Goal: Task Accomplishment & Management: Complete application form

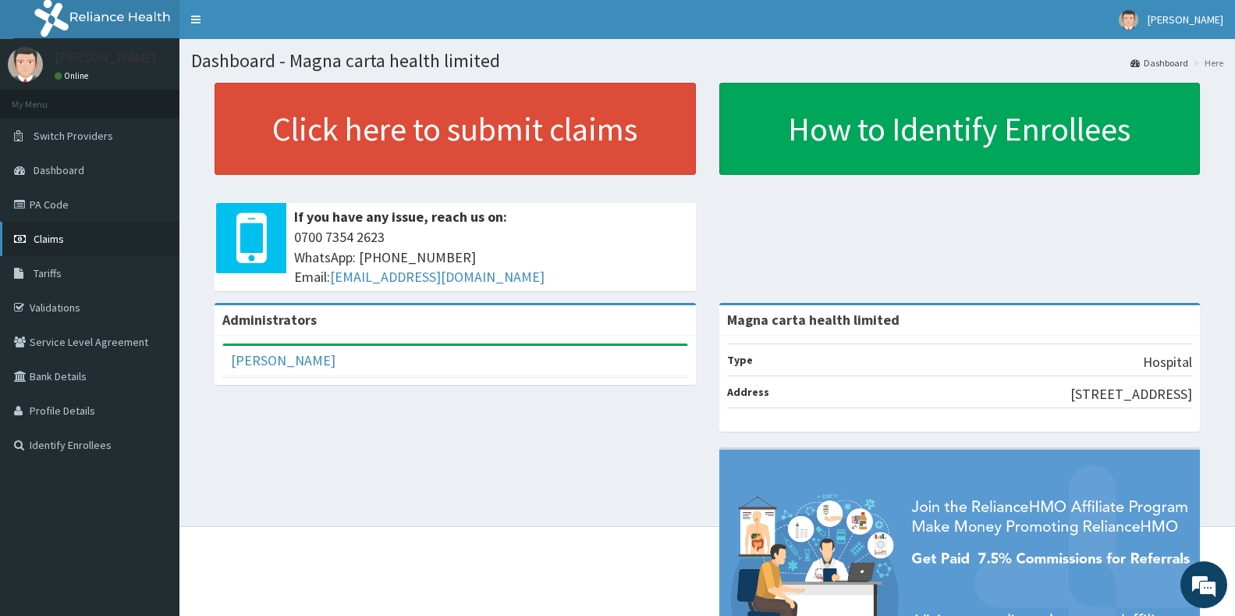
click at [44, 242] on span "Claims" at bounding box center [49, 239] width 30 height 14
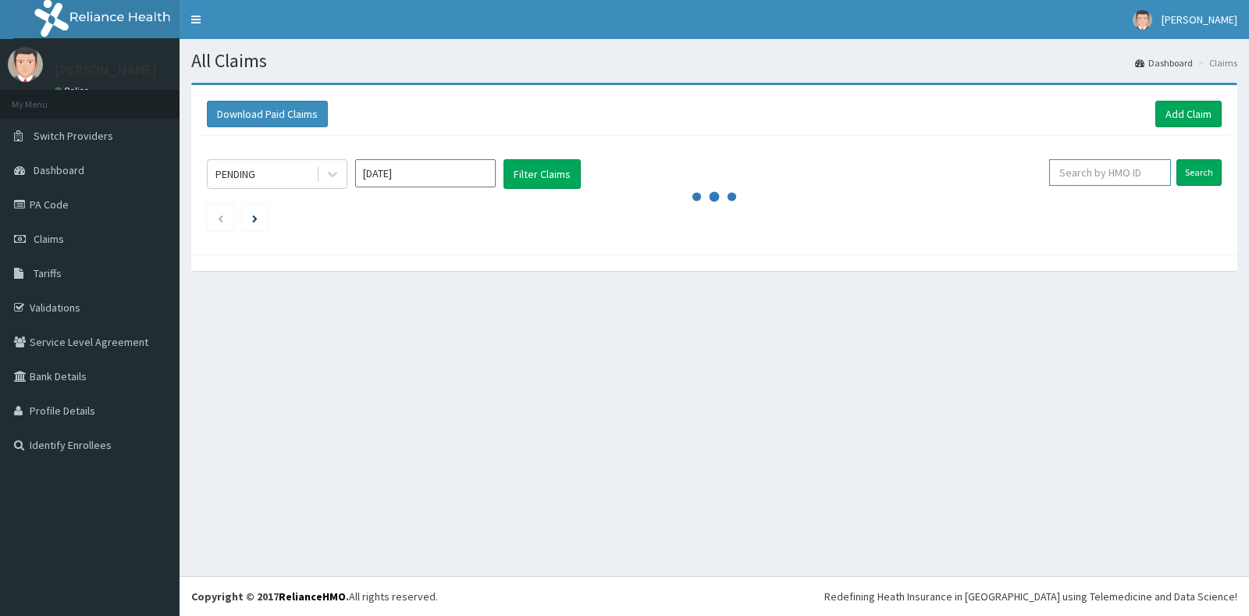
click at [1111, 183] on input "text" at bounding box center [1110, 172] width 123 height 27
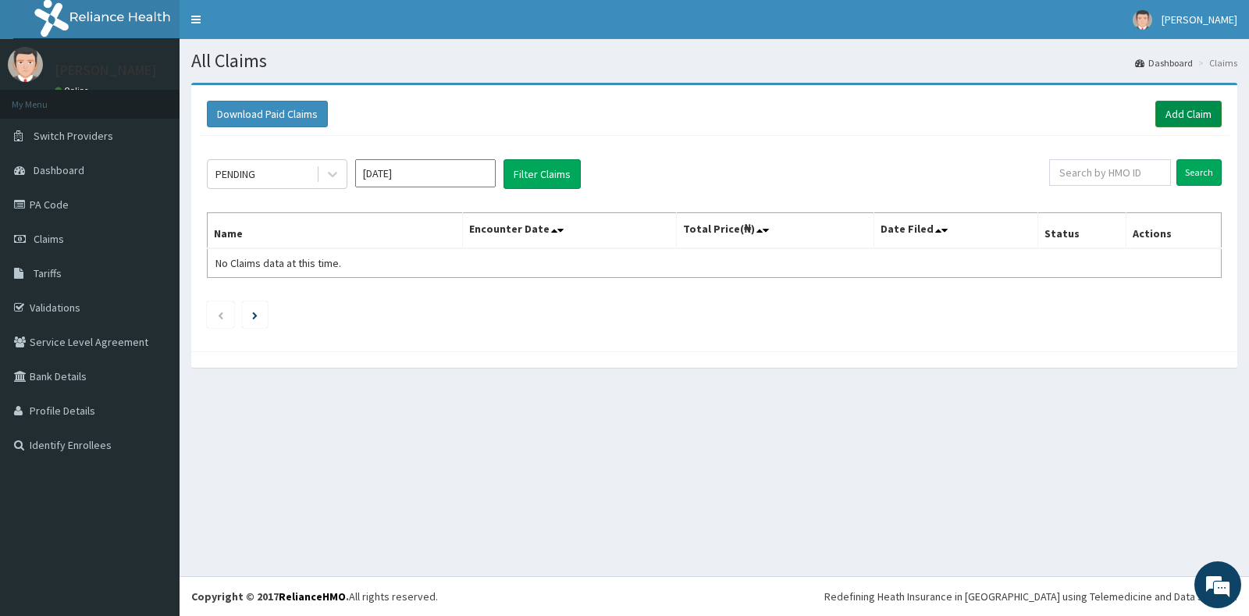
click at [1182, 114] on link "Add Claim" at bounding box center [1188, 114] width 66 height 27
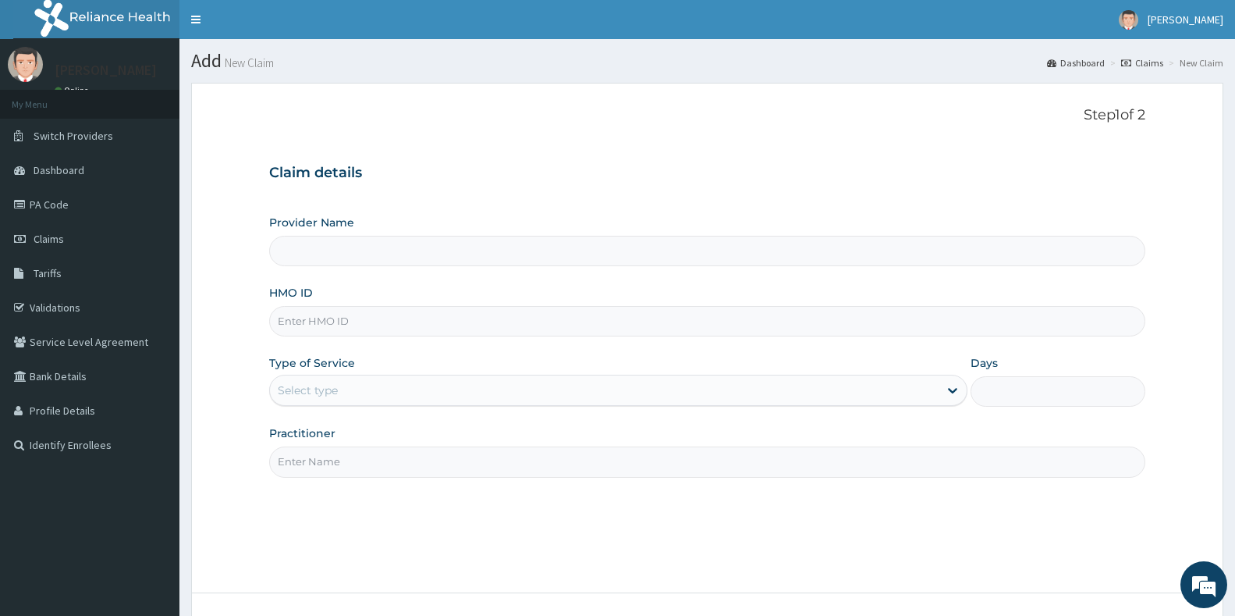
click at [718, 254] on input "Provider Name" at bounding box center [707, 251] width 876 height 30
click at [397, 324] on input "HMO ID" at bounding box center [707, 321] width 876 height 30
type input "Magna carta health limited"
type input "kef"
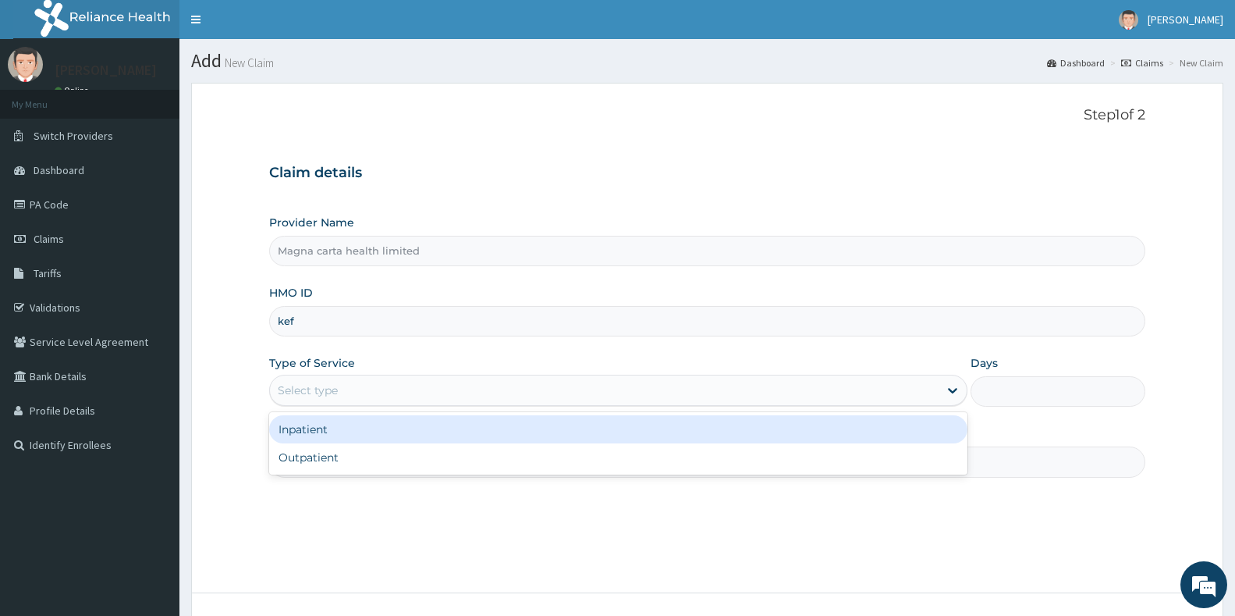
click at [352, 393] on div "Select type" at bounding box center [604, 390] width 669 height 25
click at [335, 425] on div "Inpatient" at bounding box center [618, 429] width 698 height 28
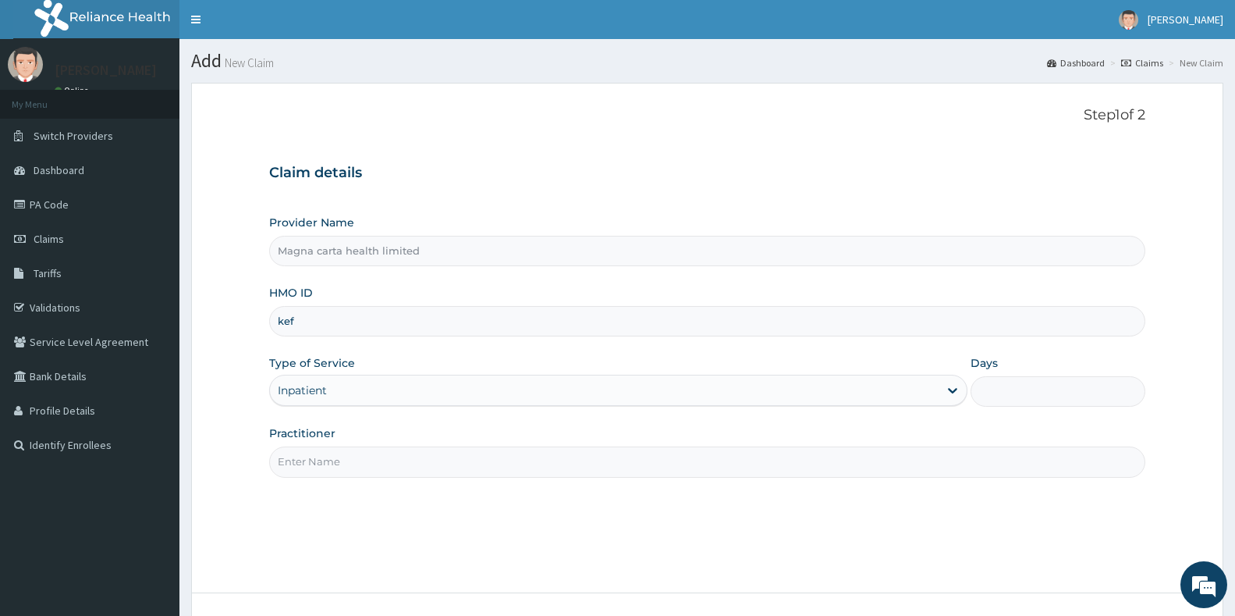
click at [1011, 389] on input "Days" at bounding box center [1058, 391] width 175 height 30
type input "1"
click at [782, 462] on input "Practitioner" at bounding box center [707, 461] width 876 height 30
type input "Dr. Ayodele"
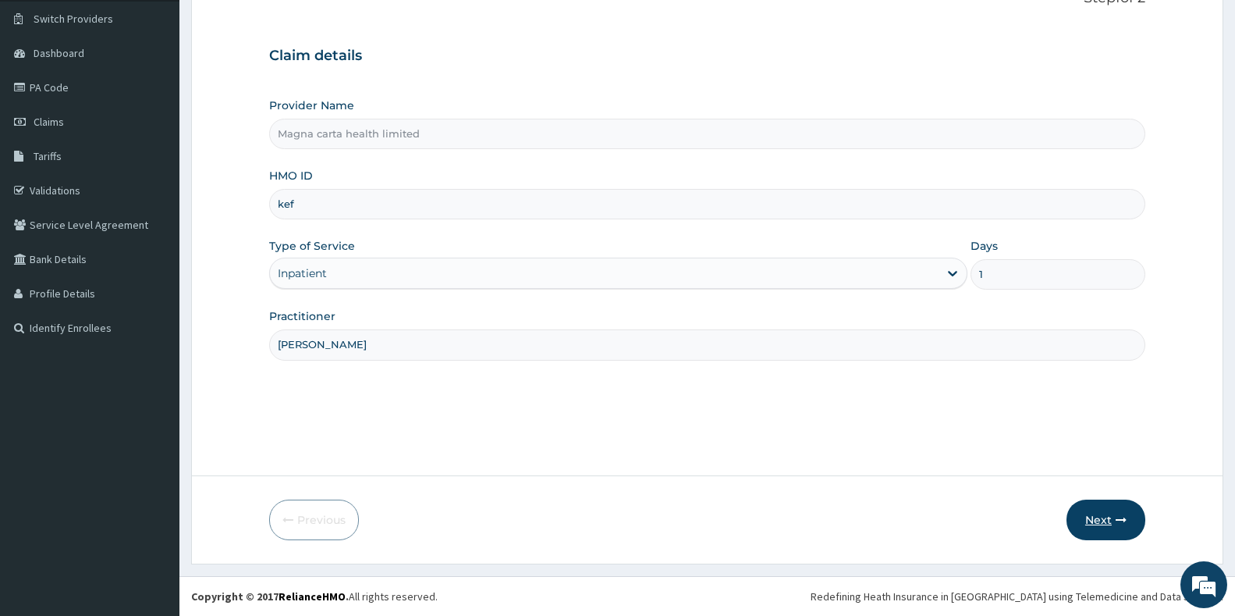
click at [1104, 524] on button "Next" at bounding box center [1106, 519] width 79 height 41
type input "k"
click at [1100, 524] on button "Next" at bounding box center [1106, 519] width 79 height 41
click at [436, 212] on input "DOA/1075/A" at bounding box center [707, 204] width 876 height 30
type input "D"
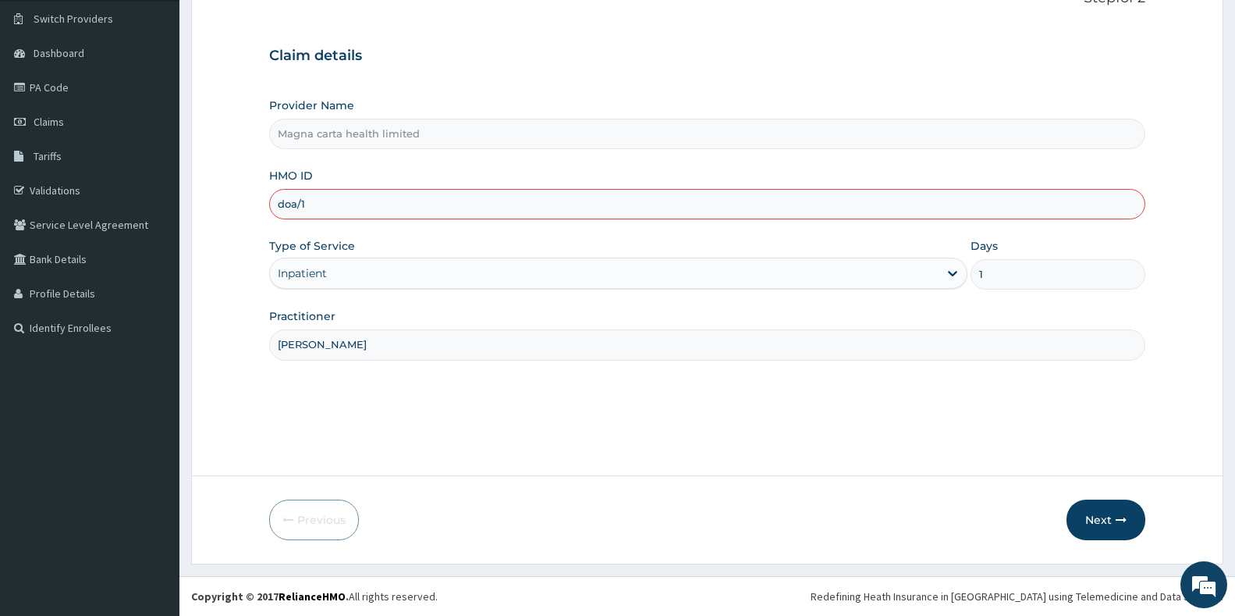
click at [428, 189] on input "doa/1" at bounding box center [707, 204] width 876 height 30
drag, startPoint x: 371, startPoint y: 207, endPoint x: 256, endPoint y: 202, distance: 115.6
click at [256, 202] on form "Step 1 of 2 Claim details Provider Name Magna carta health limited HMO ID doa/1…" at bounding box center [707, 265] width 1033 height 599
type input "DOA/1075/A"
click at [1104, 529] on button "Next" at bounding box center [1106, 519] width 79 height 41
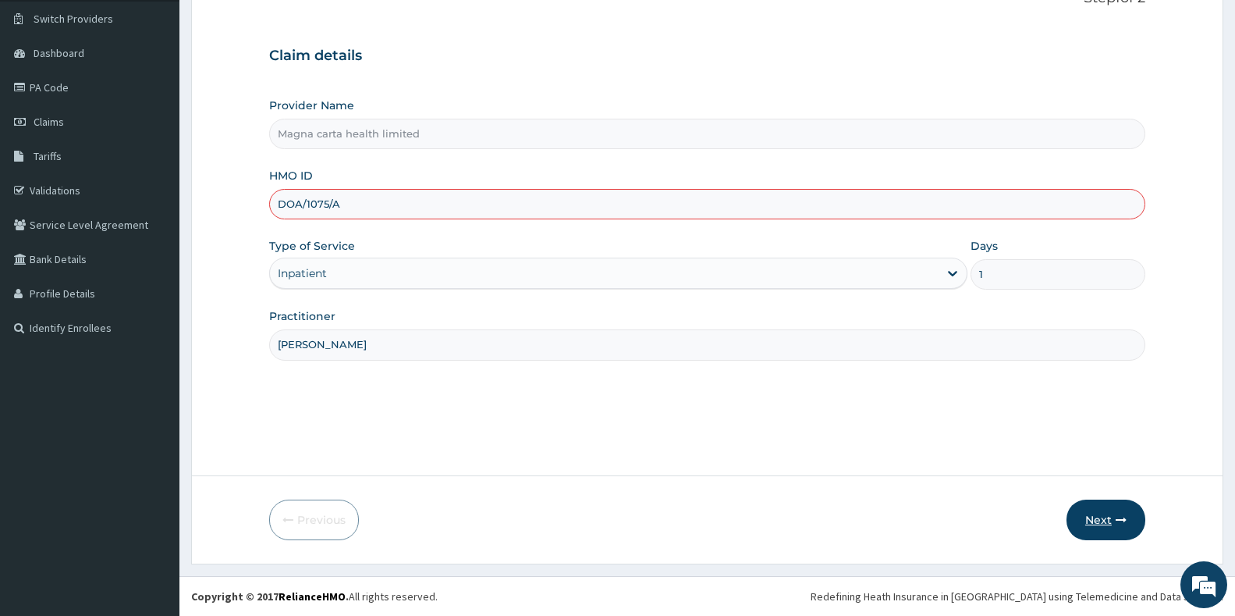
click at [1104, 529] on button "Next" at bounding box center [1106, 519] width 79 height 41
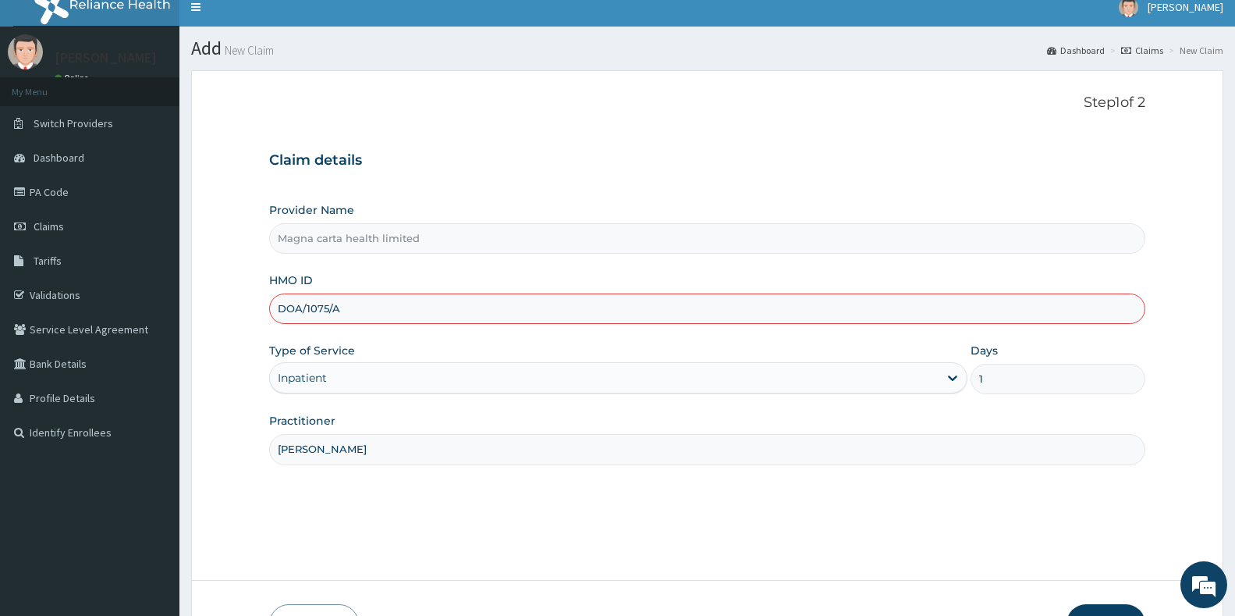
scroll to position [5, 0]
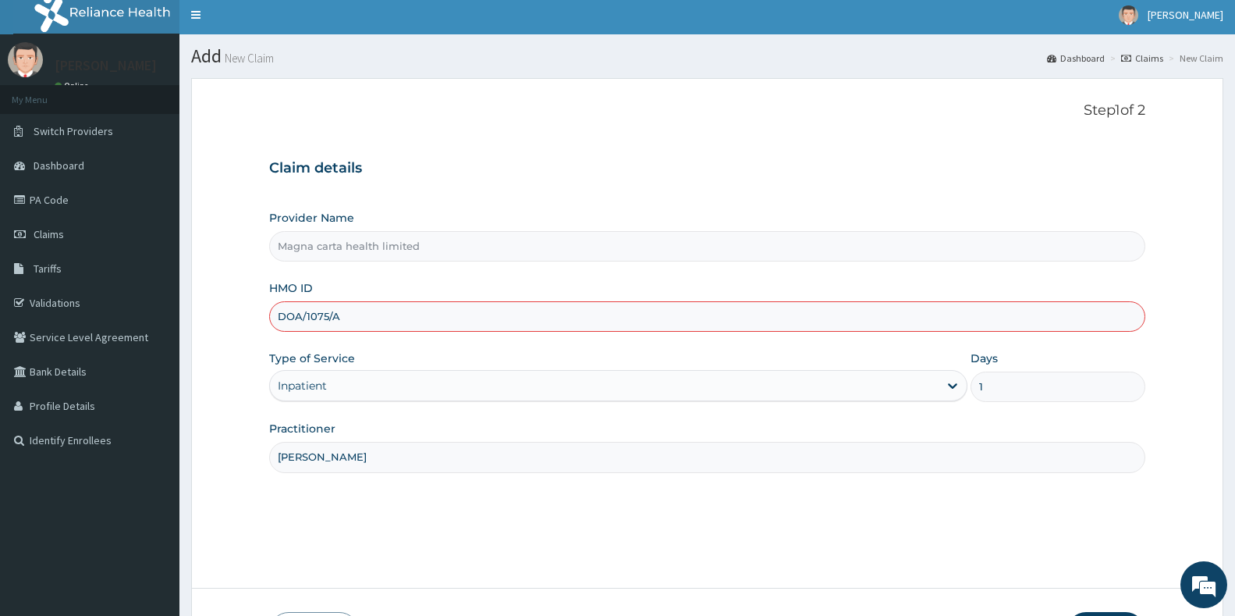
click at [325, 388] on div "Inpatient" at bounding box center [302, 386] width 49 height 16
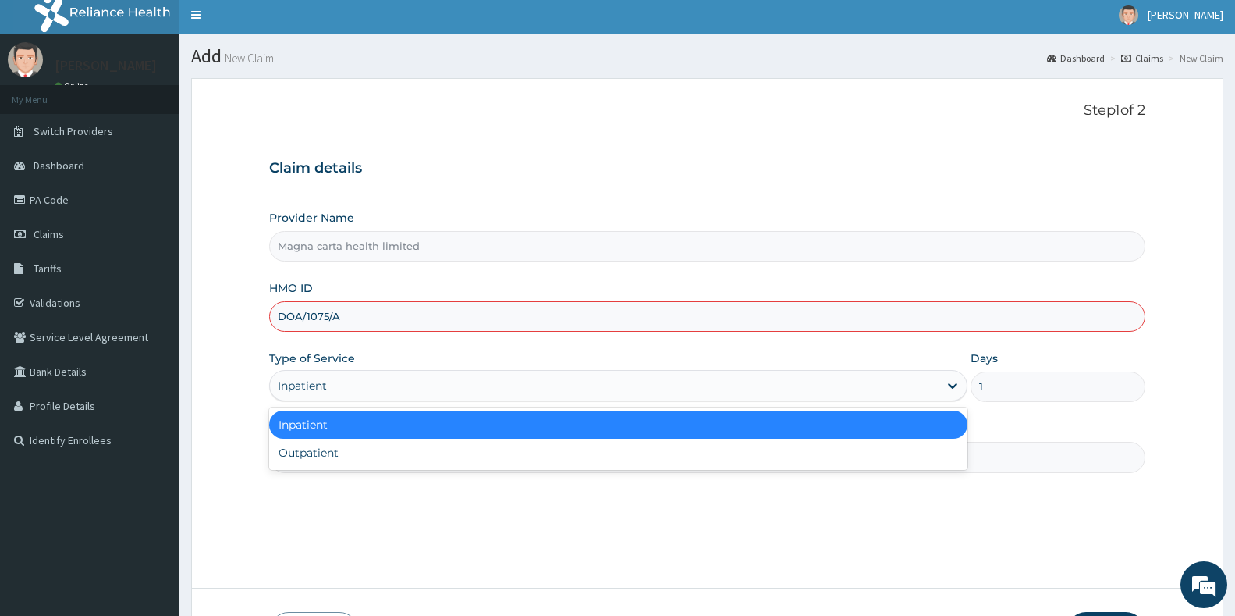
click at [325, 388] on div "Inpatient" at bounding box center [302, 386] width 49 height 16
click at [323, 387] on div "Inpatient" at bounding box center [302, 386] width 49 height 16
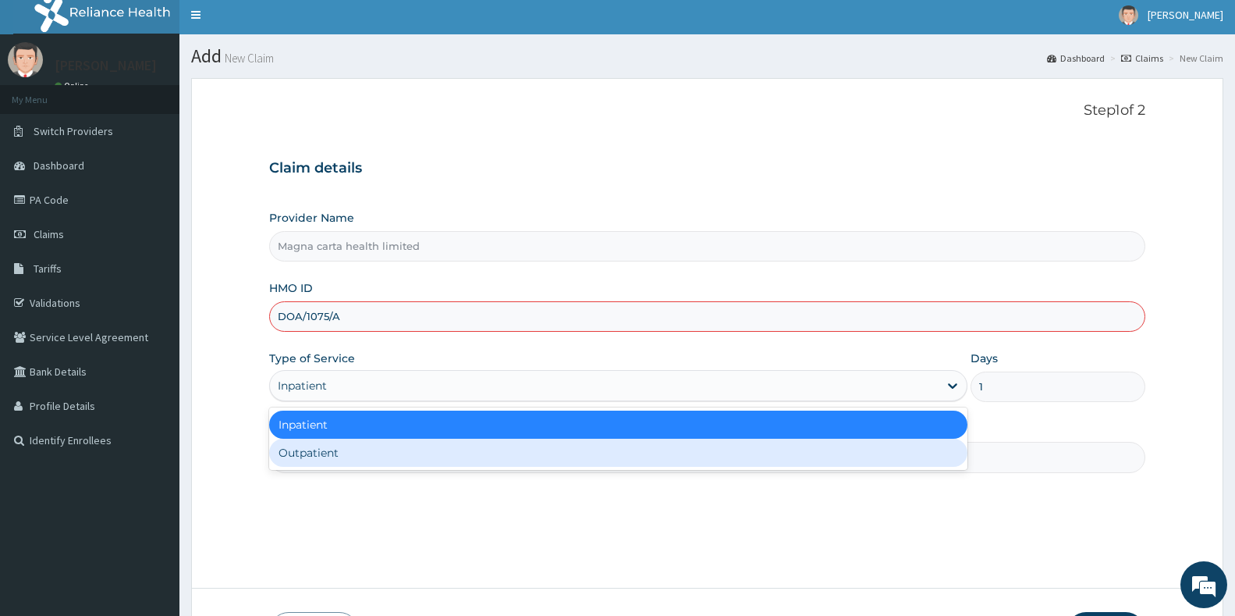
click at [309, 448] on div "Outpatient" at bounding box center [618, 453] width 698 height 28
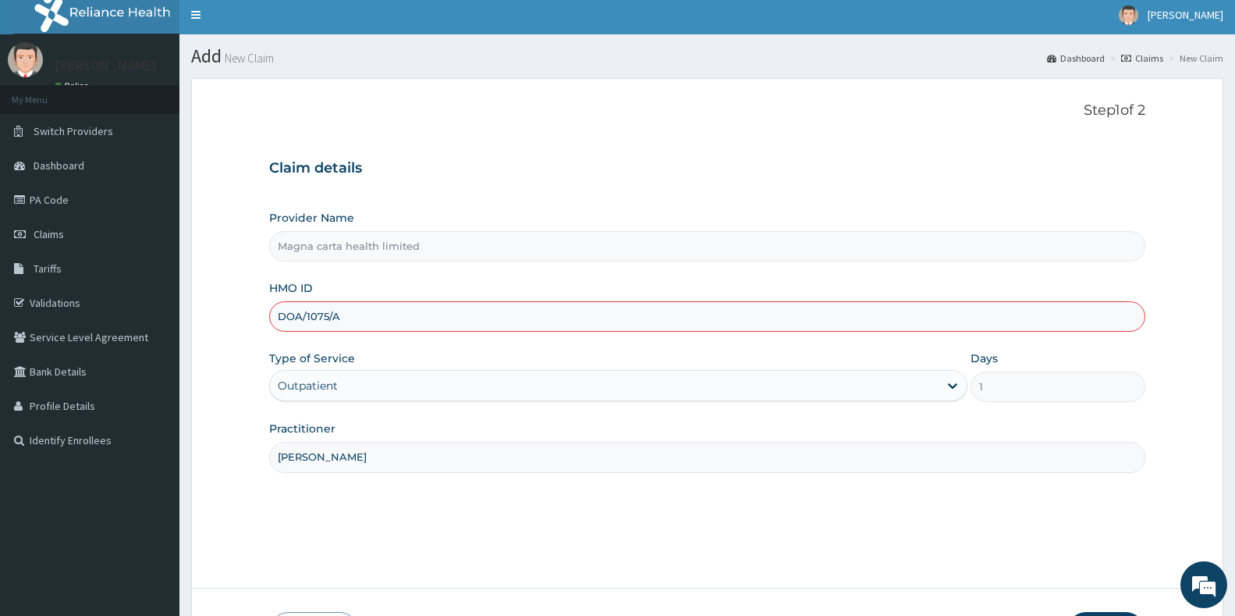
scroll to position [117, 0]
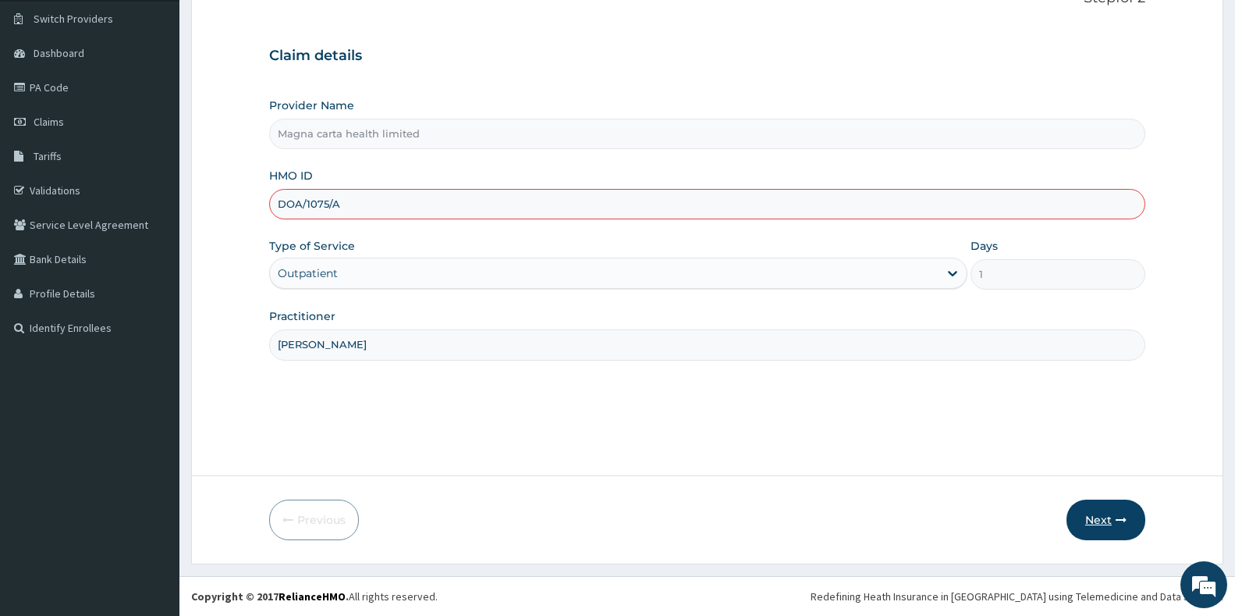
click at [1119, 528] on button "Next" at bounding box center [1106, 519] width 79 height 41
click at [1025, 442] on div "Step 1 of 2 Claim details Provider Name Magna carta health limited HMO ID DOA/1…" at bounding box center [707, 221] width 876 height 462
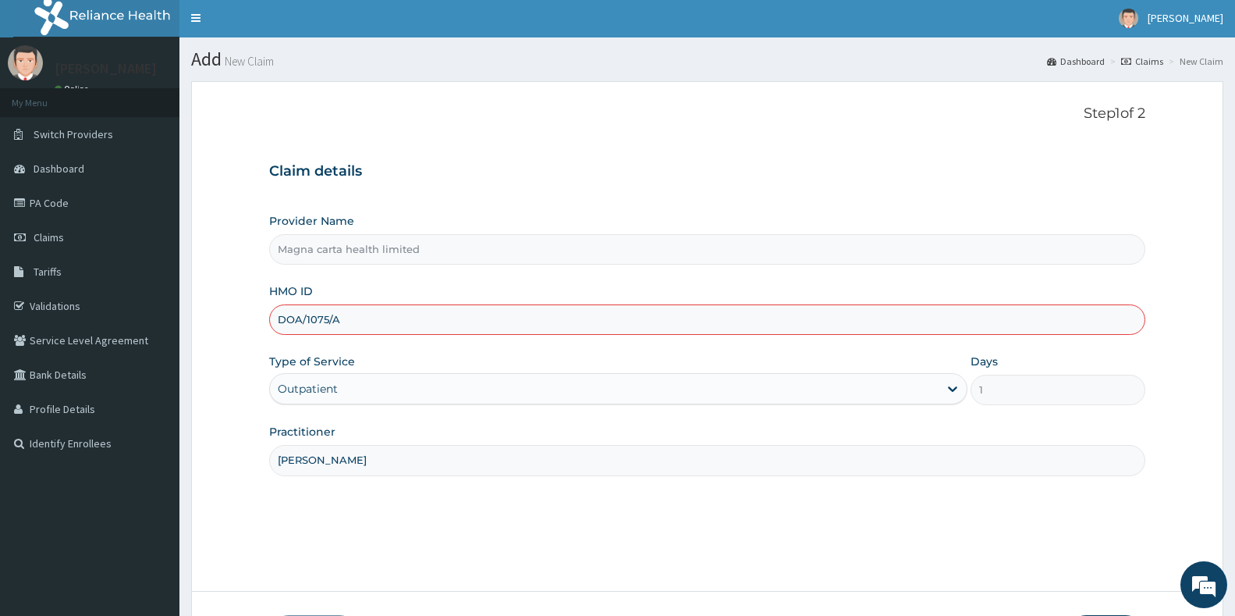
scroll to position [0, 0]
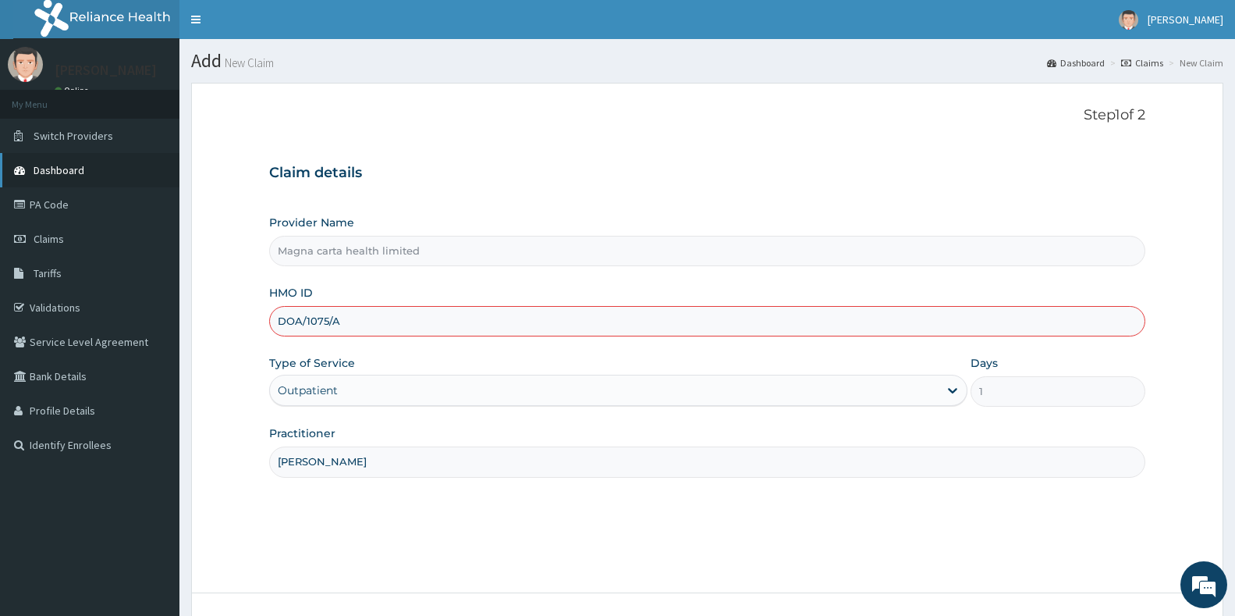
click at [69, 163] on span "Dashboard" at bounding box center [59, 170] width 51 height 14
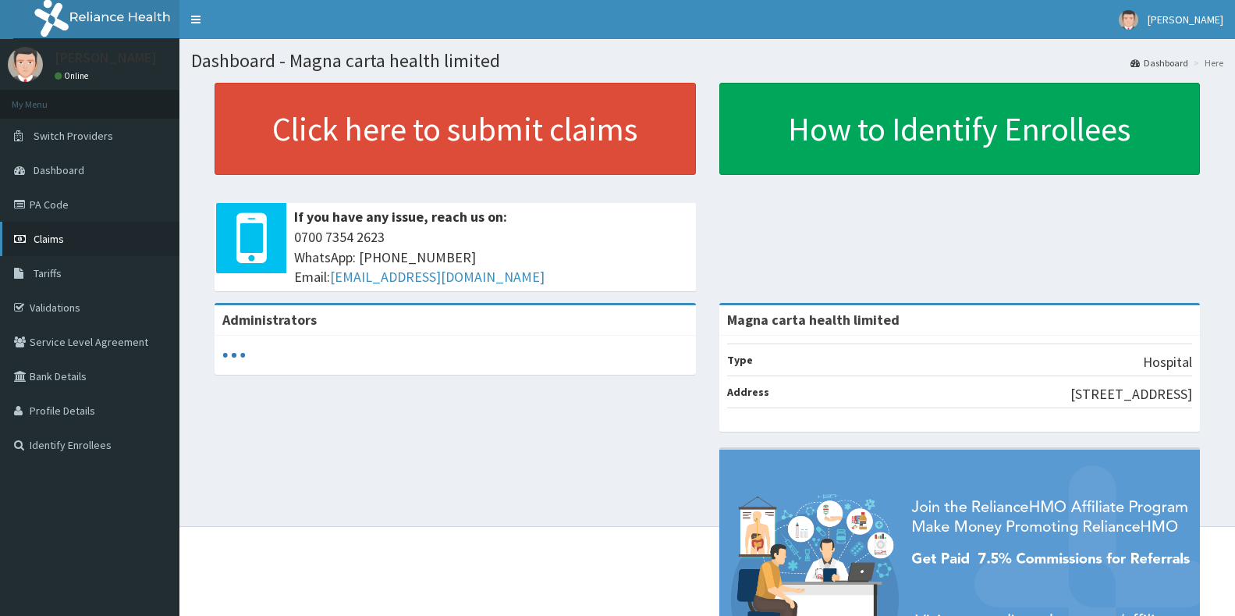
click at [64, 240] on link "Claims" at bounding box center [89, 239] width 179 height 34
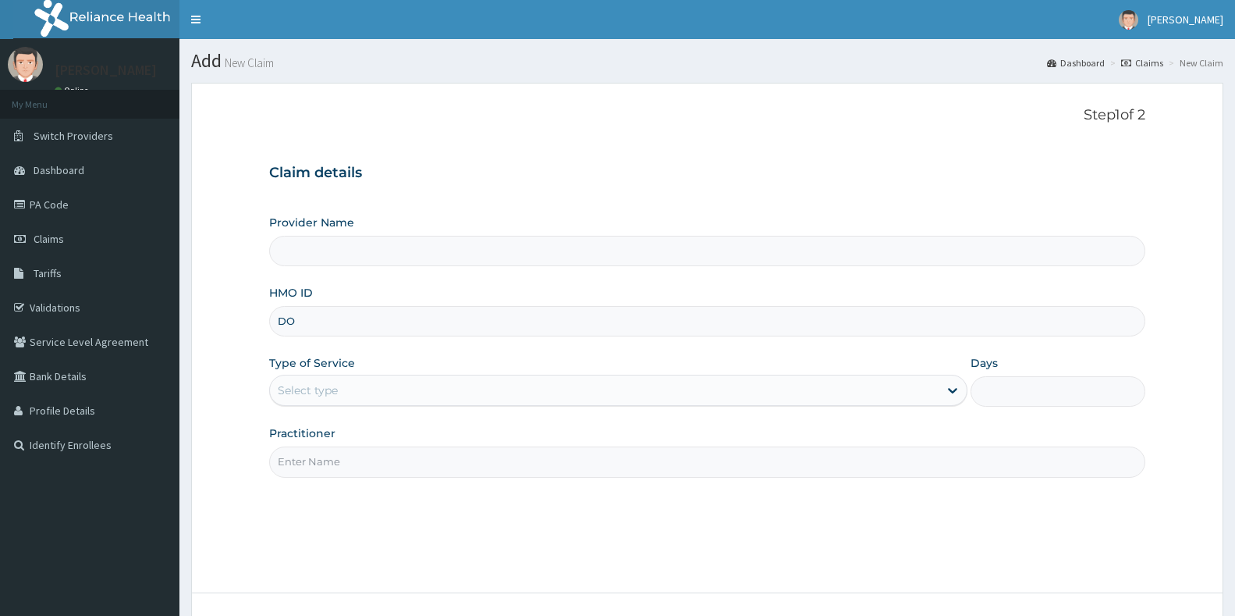
type input "DOA"
type input "Magna carta health limited"
type input "DOA/1075/A"
click at [364, 373] on div "Type of Service Select type" at bounding box center [618, 381] width 698 height 52
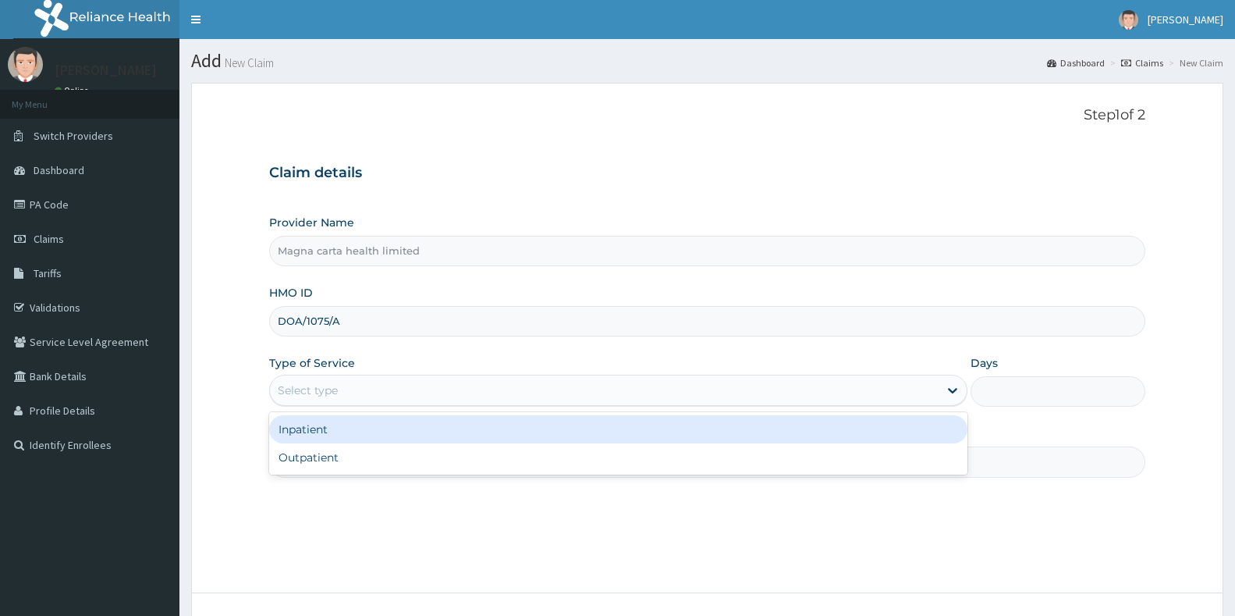
click at [339, 396] on div "Select type" at bounding box center [604, 390] width 669 height 25
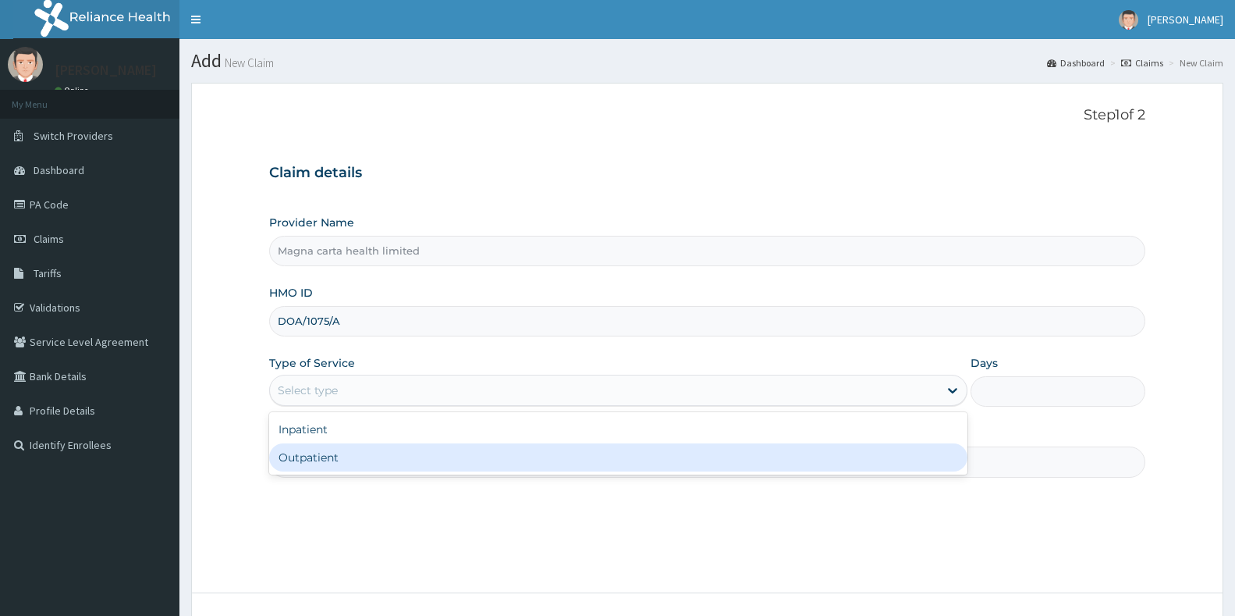
click at [317, 467] on div "Outpatient" at bounding box center [618, 457] width 698 height 28
type input "1"
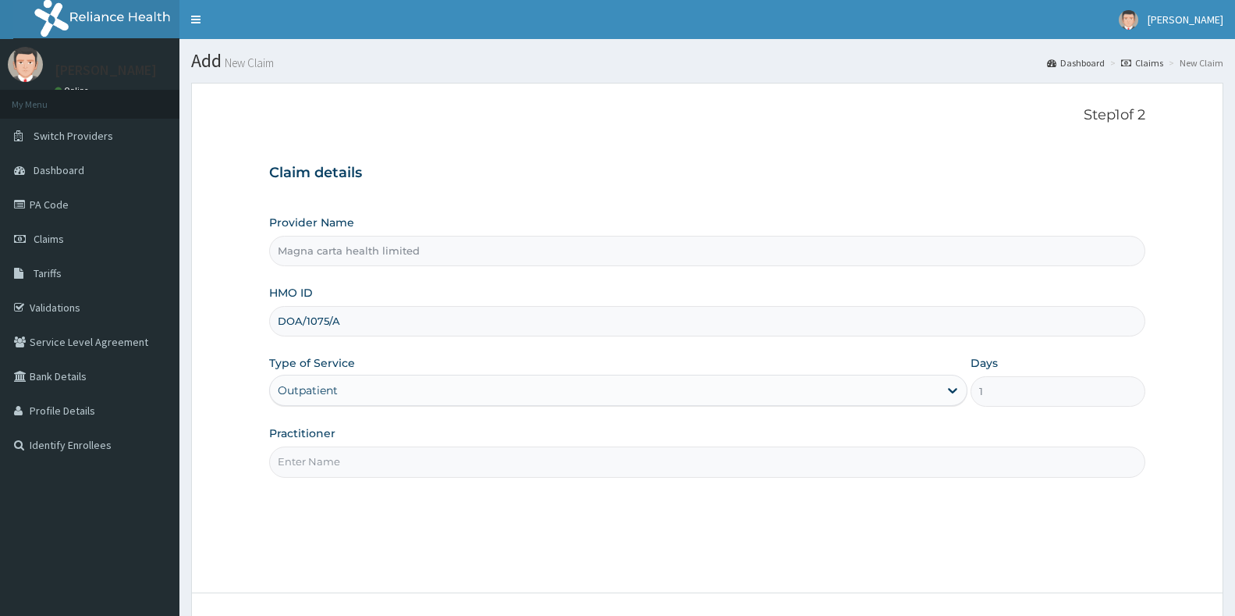
click at [1025, 385] on input "1" at bounding box center [1058, 391] width 175 height 30
click at [727, 458] on input "Practitioner" at bounding box center [707, 461] width 876 height 30
type input "Dr. Ayodele"
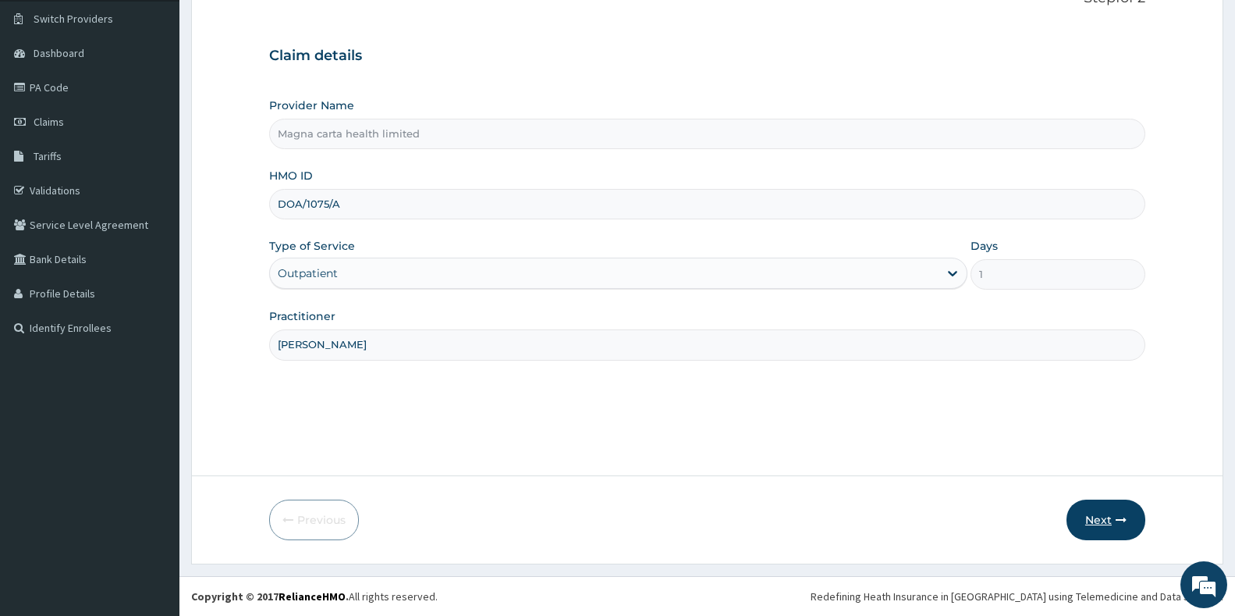
click at [1089, 532] on button "Next" at bounding box center [1106, 519] width 79 height 41
type input "DOA/10075/A"
click at [1116, 512] on button "Next" at bounding box center [1106, 519] width 79 height 41
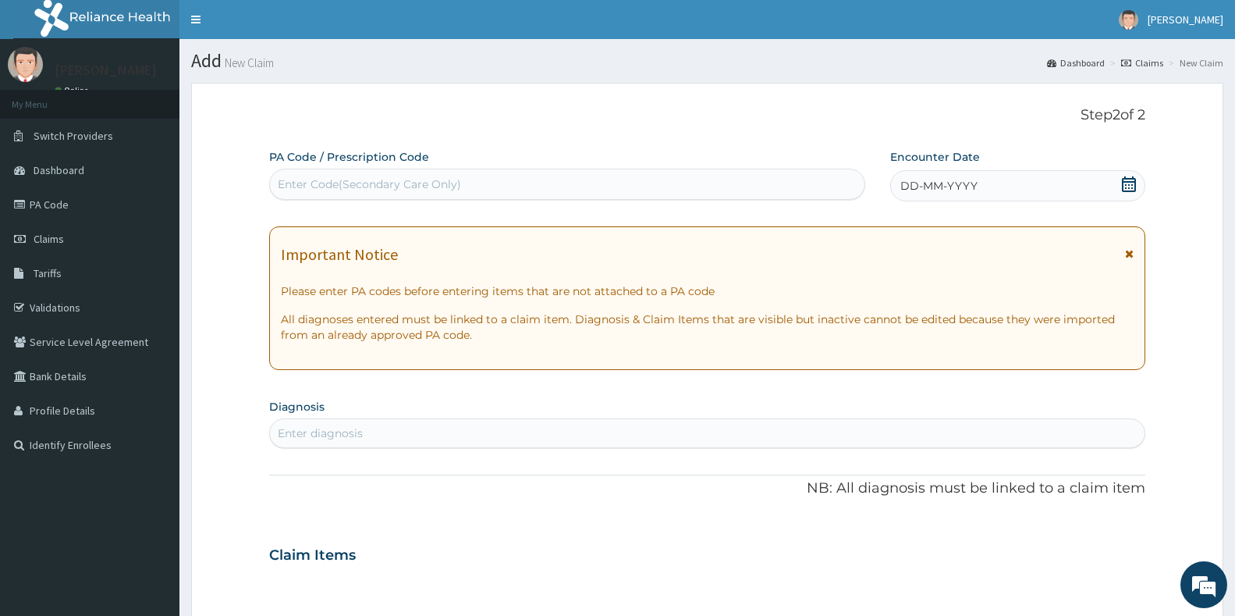
click at [1129, 172] on div "DD-MM-YYYY" at bounding box center [1017, 185] width 255 height 31
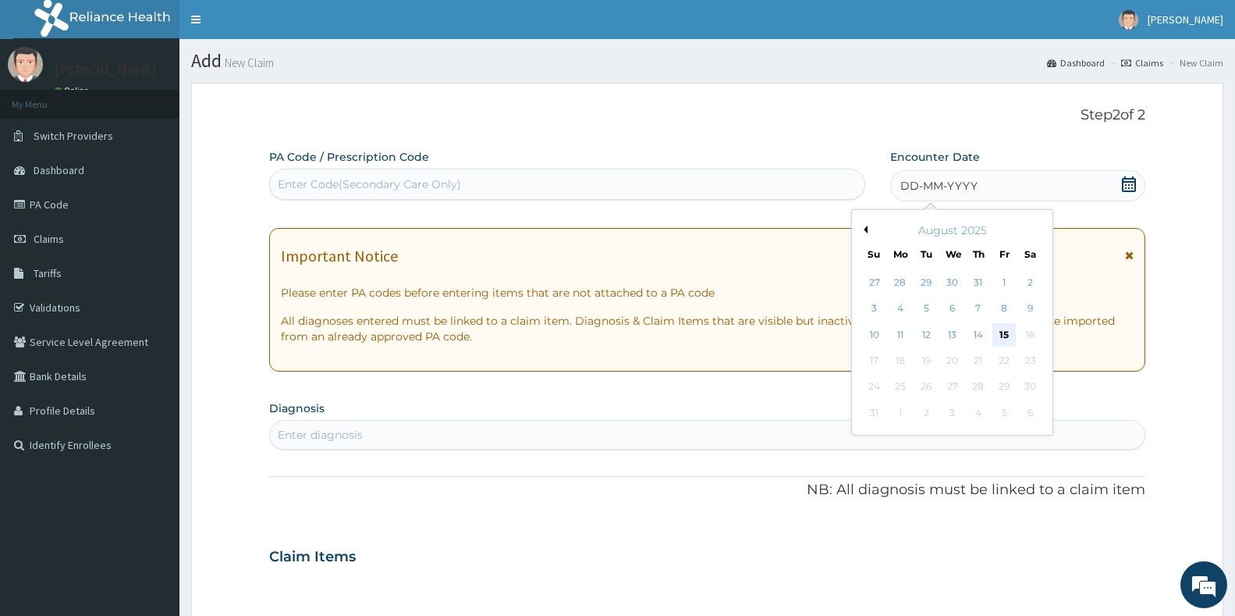
click at [999, 331] on div "15" at bounding box center [1004, 334] width 23 height 23
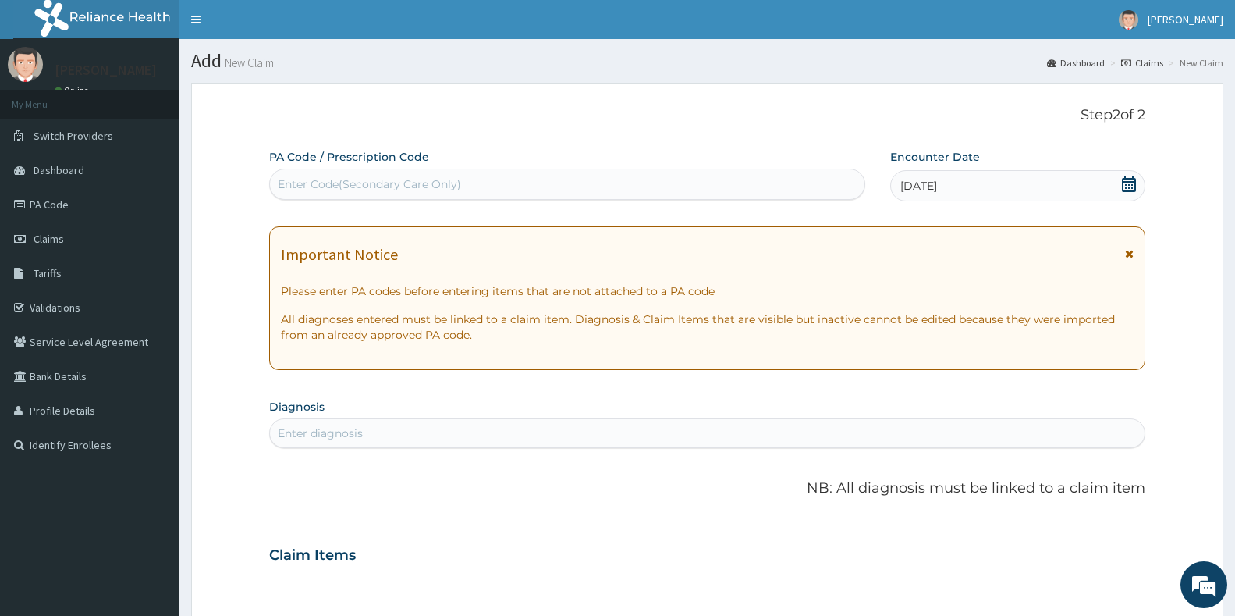
click at [896, 428] on div "Enter diagnosis" at bounding box center [707, 433] width 875 height 25
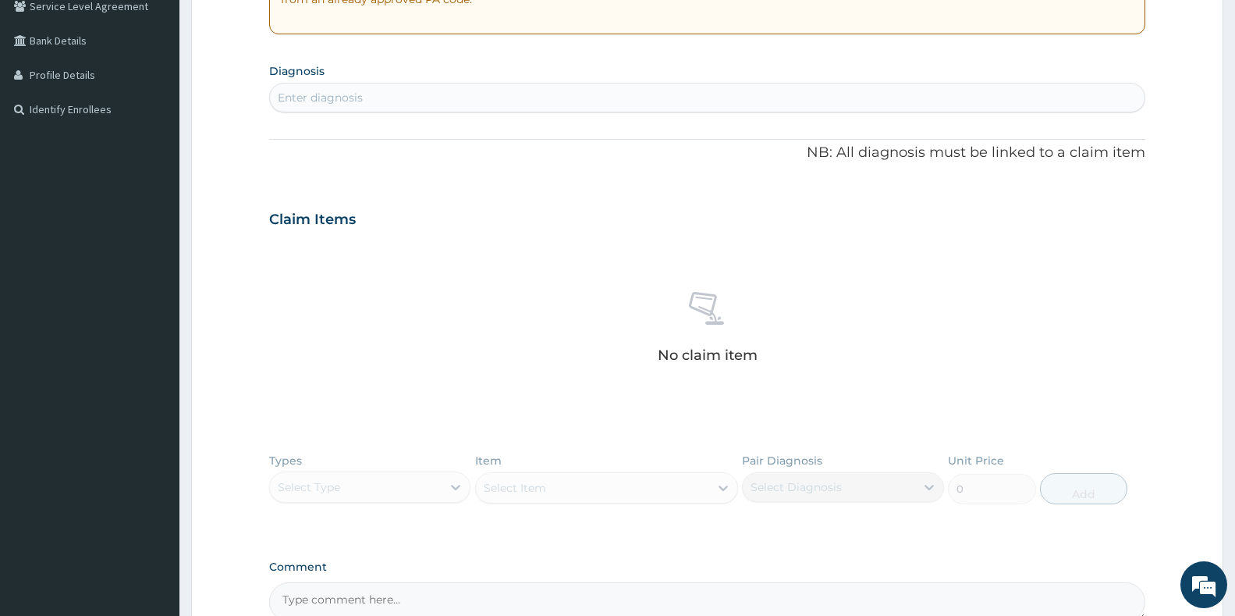
scroll to position [336, 0]
click at [416, 496] on div "Types Select Type Item Select Item Pair Diagnosis Select Diagnosis Unit Price 0…" at bounding box center [707, 489] width 876 height 91
click at [590, 103] on div "Enter diagnosis" at bounding box center [707, 96] width 875 height 25
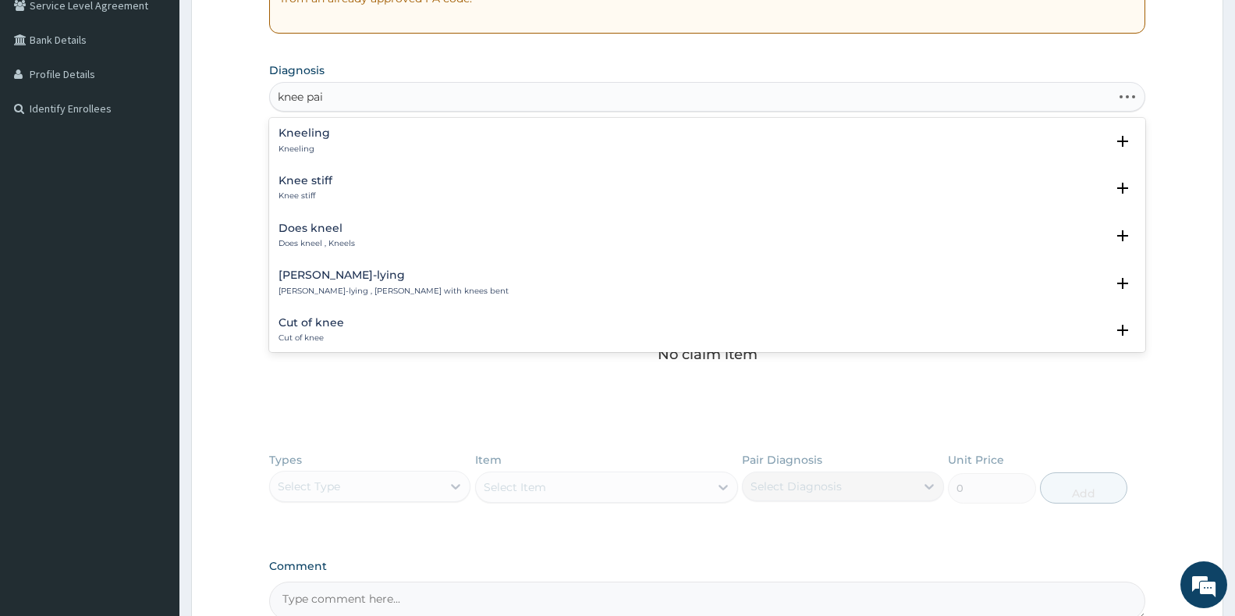
type input "knee pain"
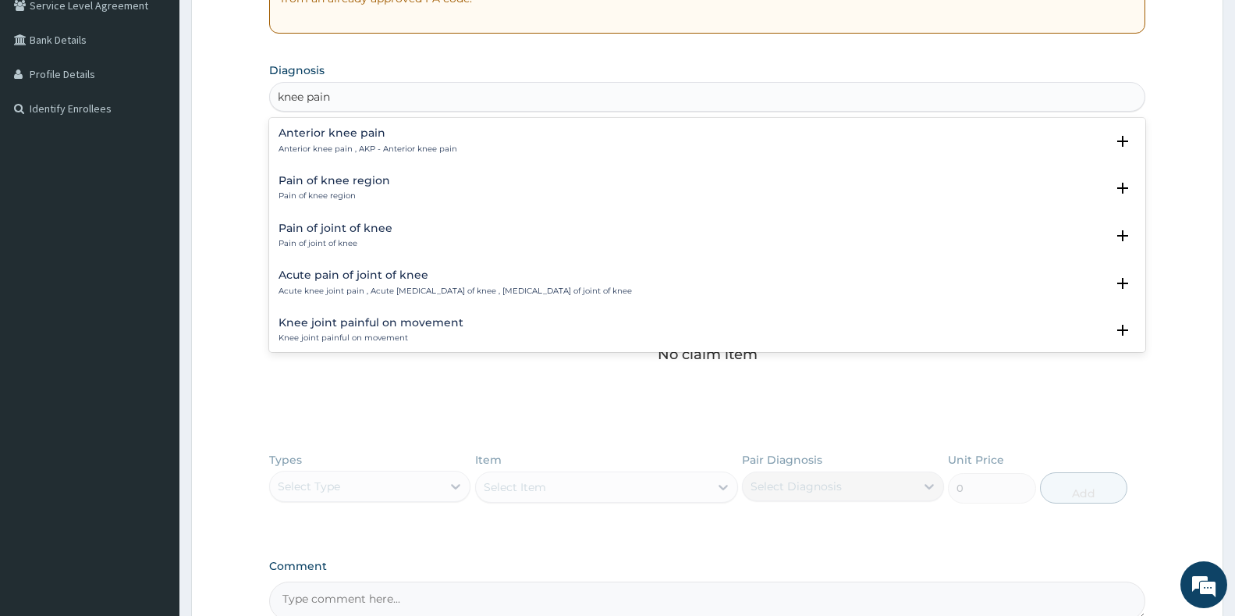
click at [357, 190] on p "Pain of knee region" at bounding box center [335, 195] width 112 height 11
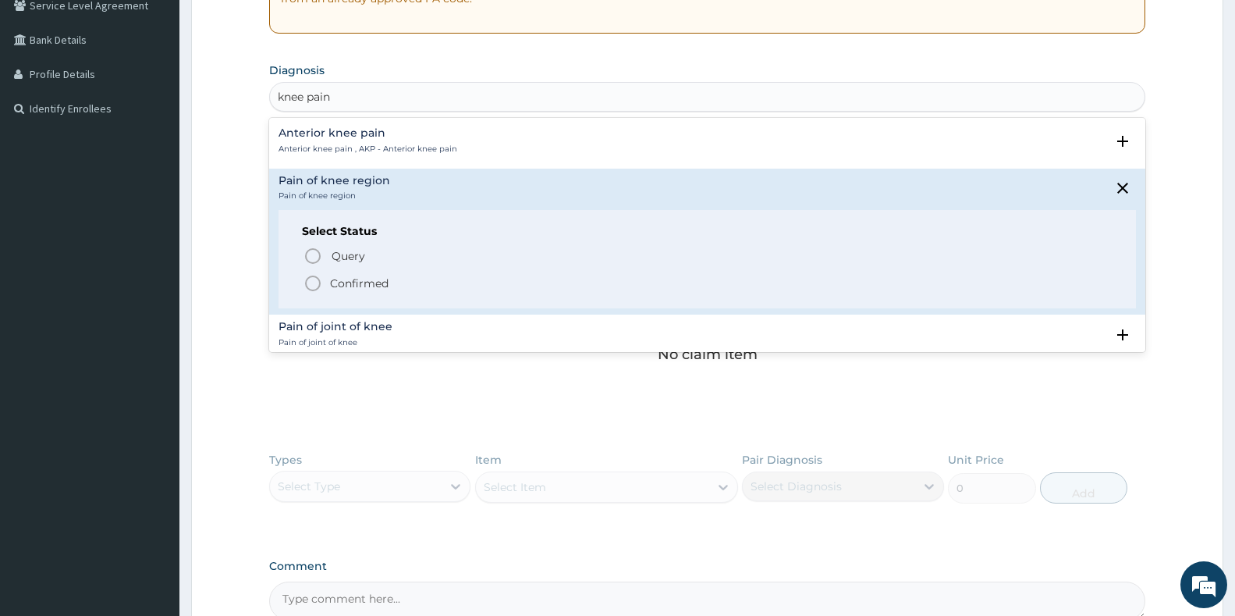
click at [318, 296] on div "Select Status Query Query covers suspected (?), Keep in view (kiv), Ruled out (…" at bounding box center [708, 259] width 858 height 99
click at [317, 283] on icon "status option filled" at bounding box center [313, 283] width 19 height 19
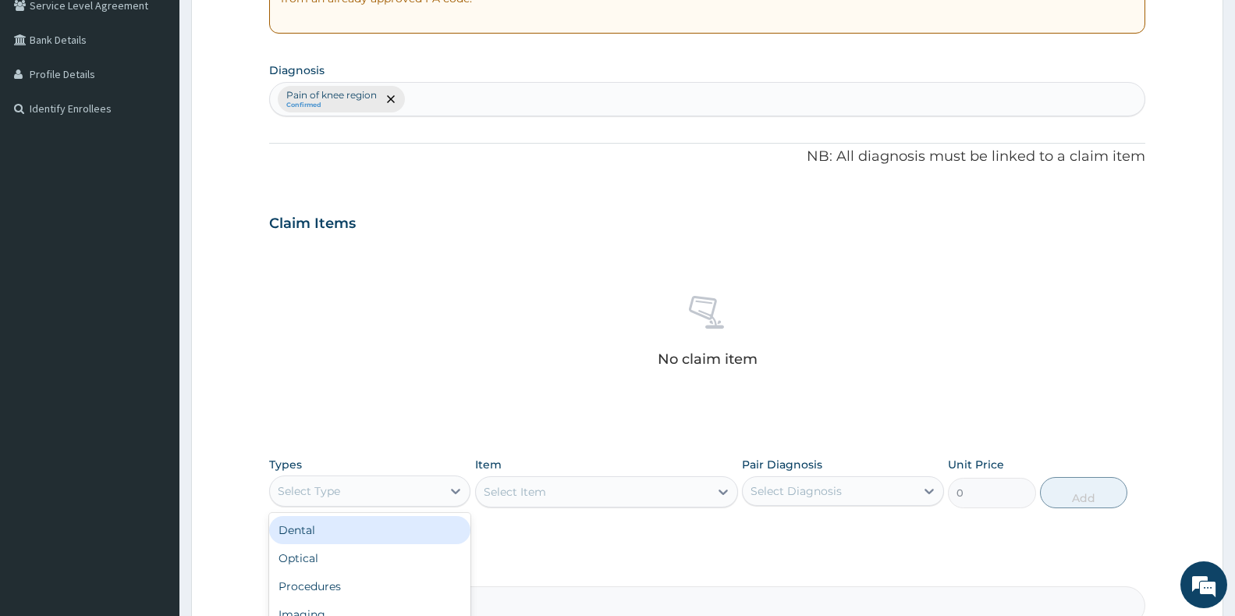
click at [286, 503] on div "Select Type" at bounding box center [369, 490] width 201 height 31
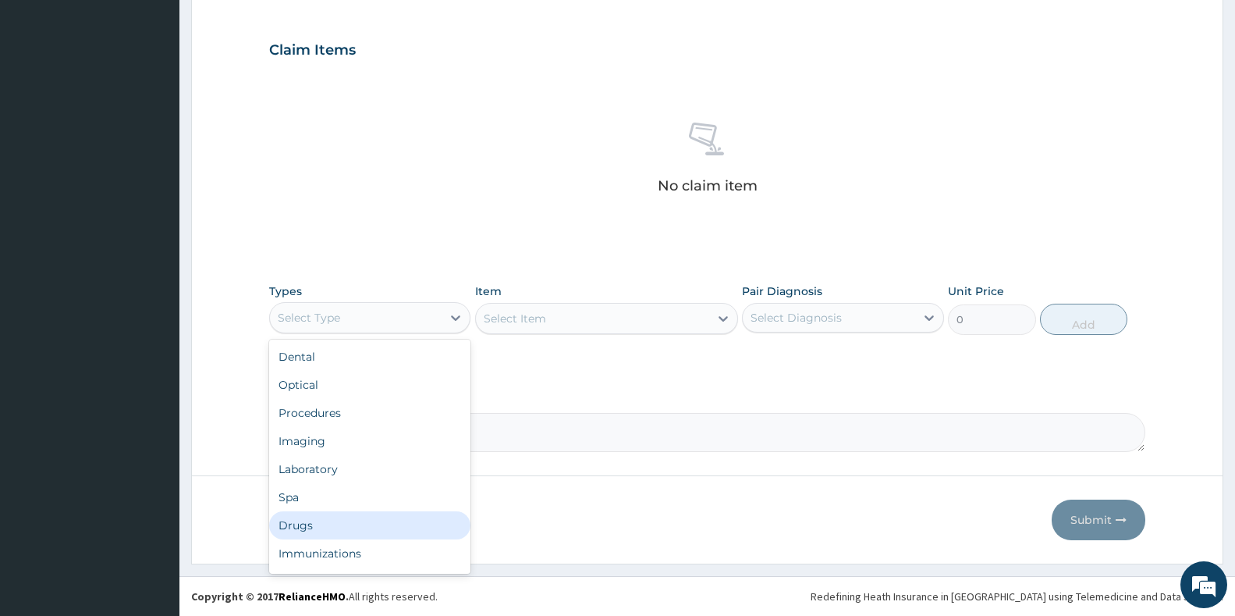
click at [309, 524] on div "Drugs" at bounding box center [369, 525] width 201 height 28
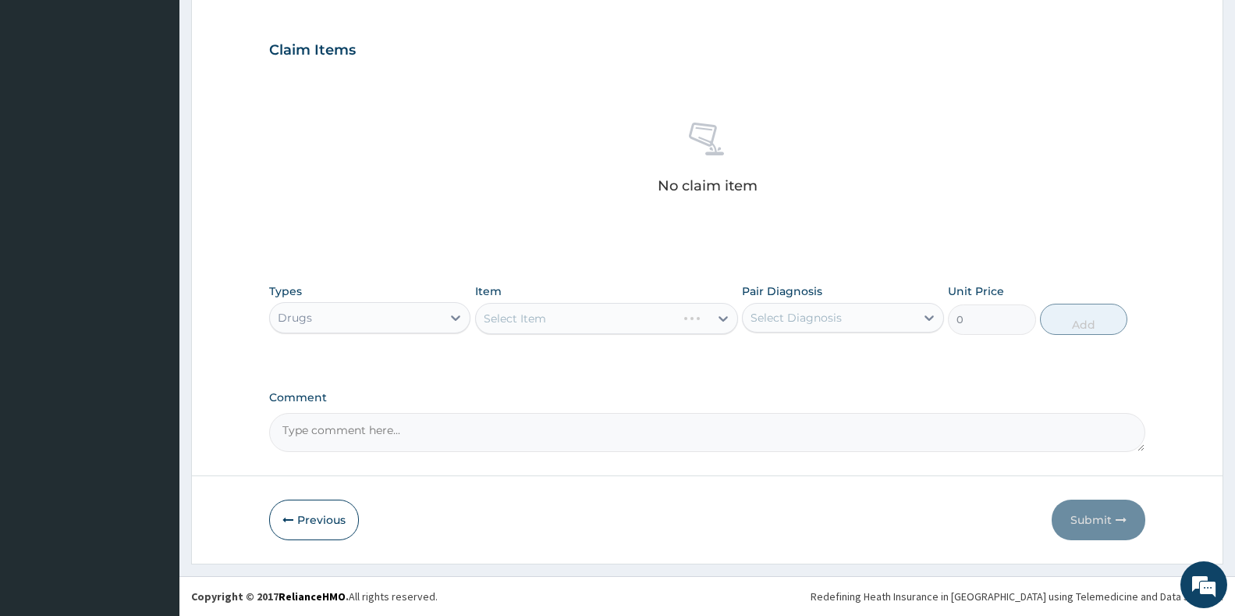
click at [546, 316] on div "Select Item" at bounding box center [606, 318] width 263 height 31
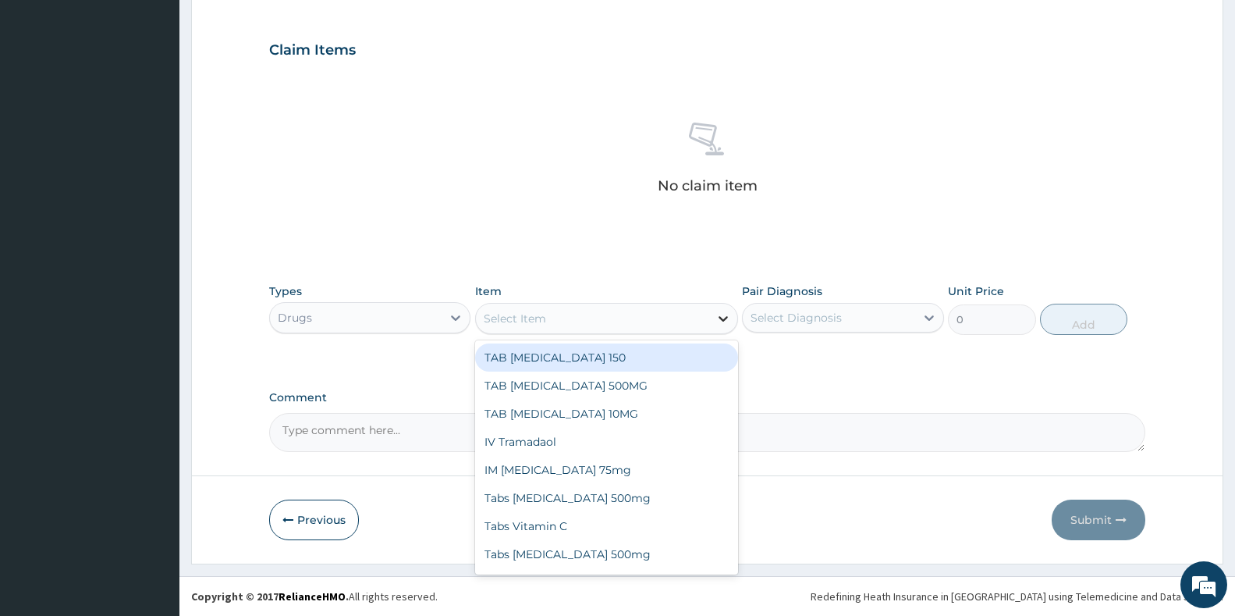
click at [720, 318] on icon at bounding box center [723, 318] width 9 height 5
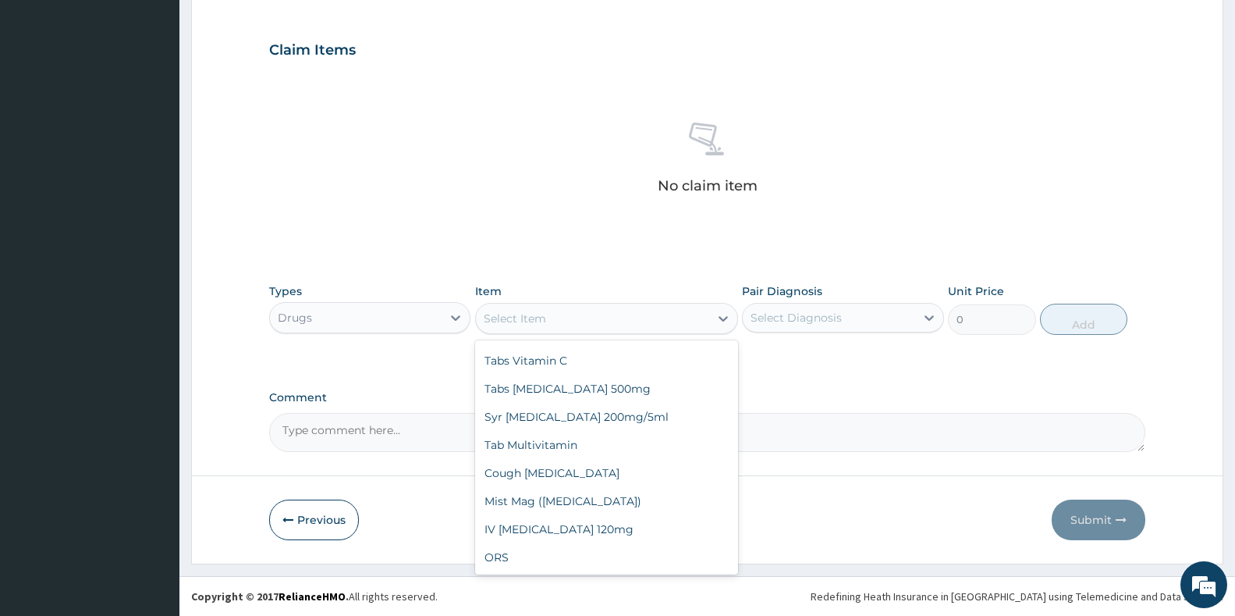
scroll to position [0, 0]
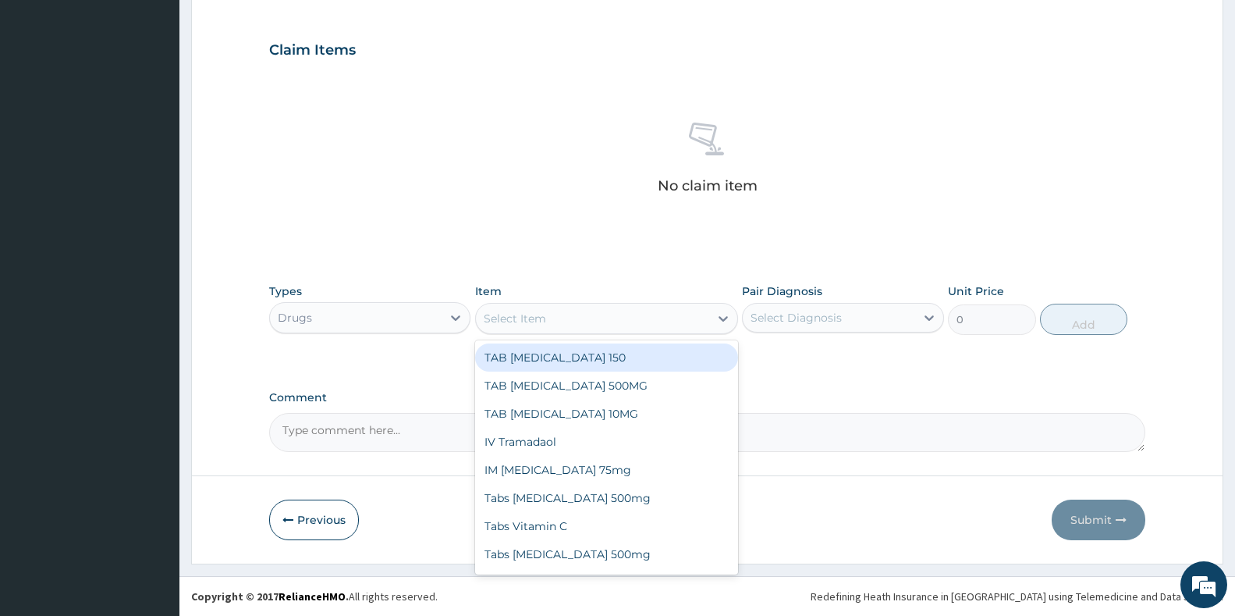
click at [586, 254] on div "PA Code / Prescription Code Enter Code(Secondary Care Only) Encounter Date 15-0…" at bounding box center [707, 45] width 876 height 812
click at [697, 317] on div "Select Item" at bounding box center [592, 318] width 233 height 25
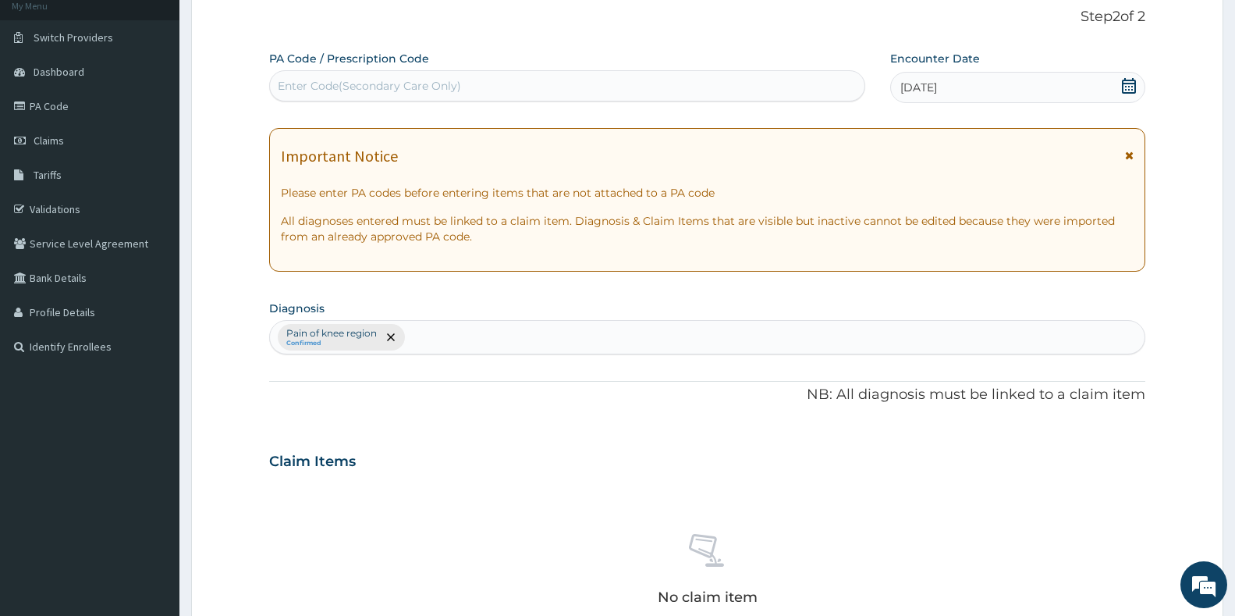
scroll to position [97, 0]
click at [432, 343] on div "Pain of knee region Confirmed" at bounding box center [707, 338] width 875 height 33
type input "knee pain"
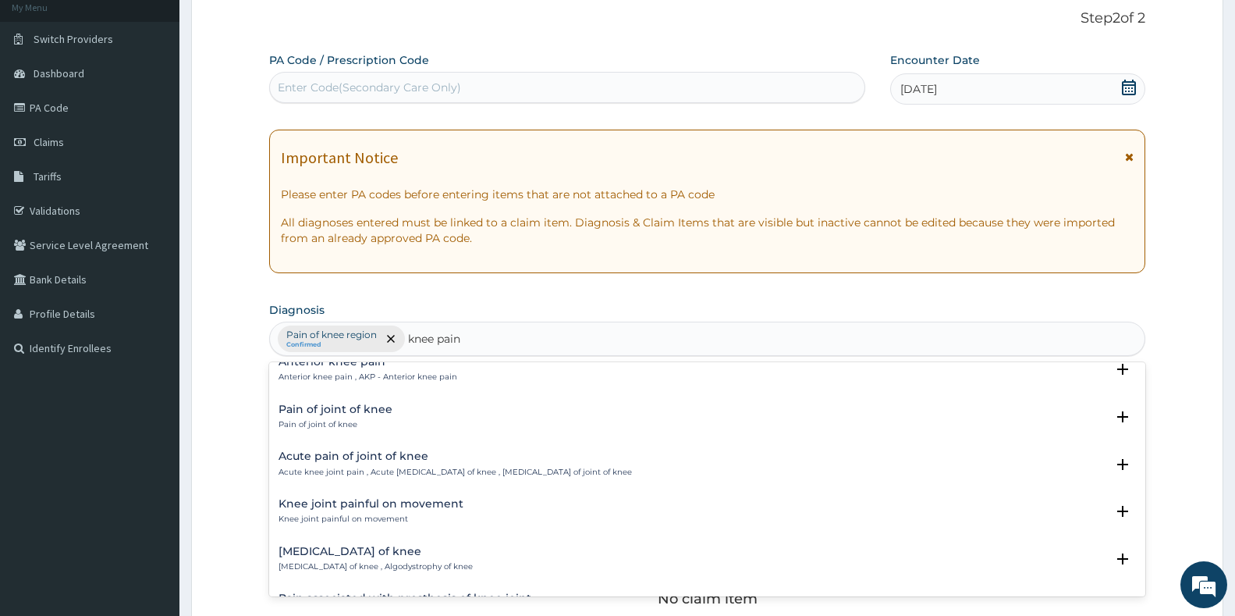
scroll to position [0, 0]
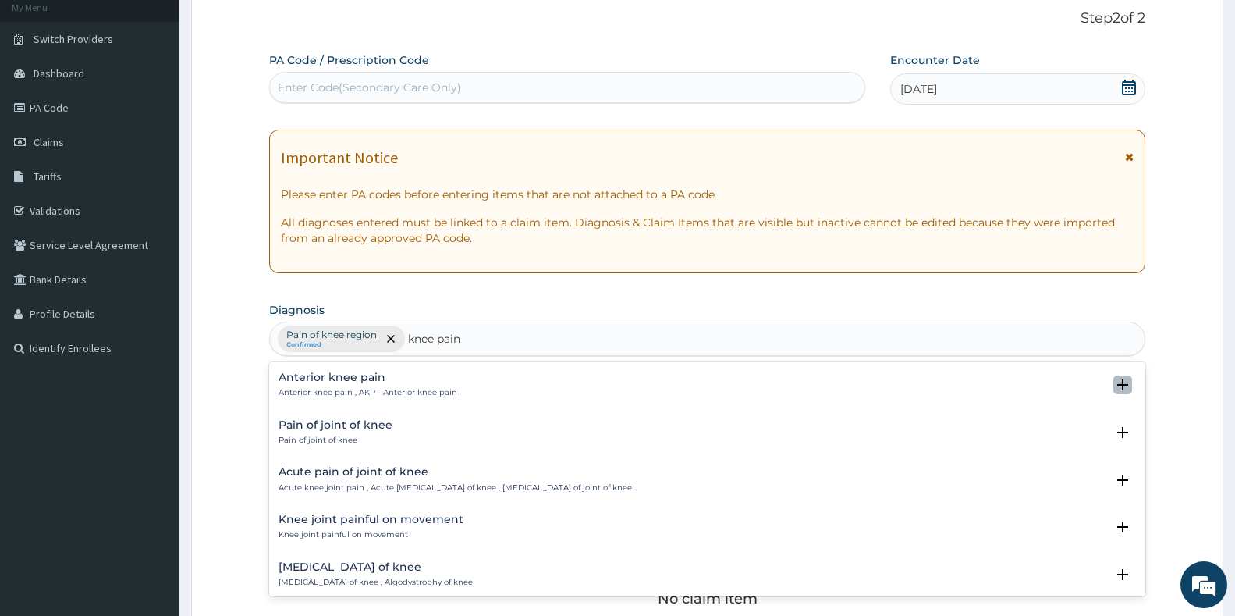
click at [1118, 383] on icon "open select status" at bounding box center [1123, 384] width 11 height 11
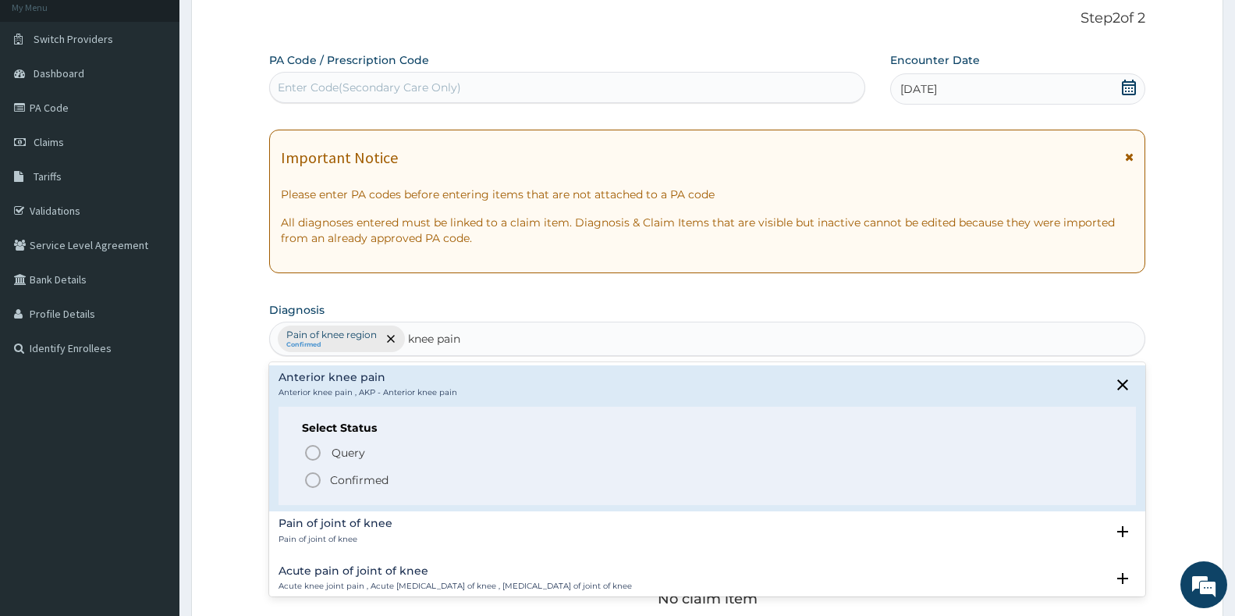
click at [318, 475] on circle "status option filled" at bounding box center [313, 480] width 14 height 14
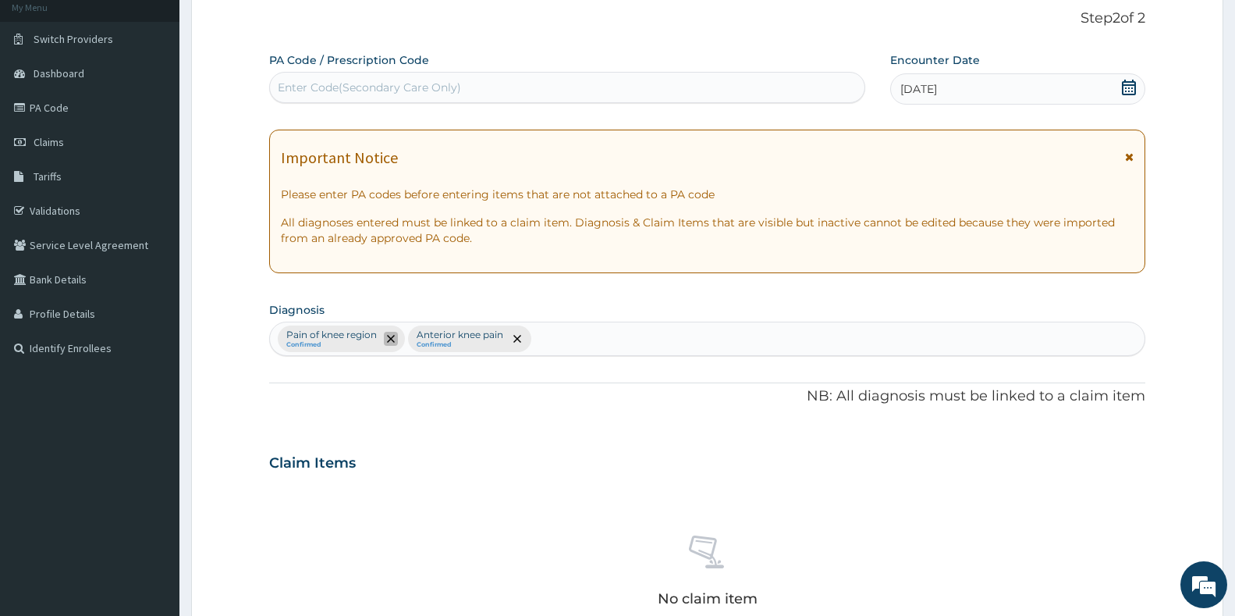
click at [393, 339] on icon "remove selection option" at bounding box center [391, 339] width 8 height 8
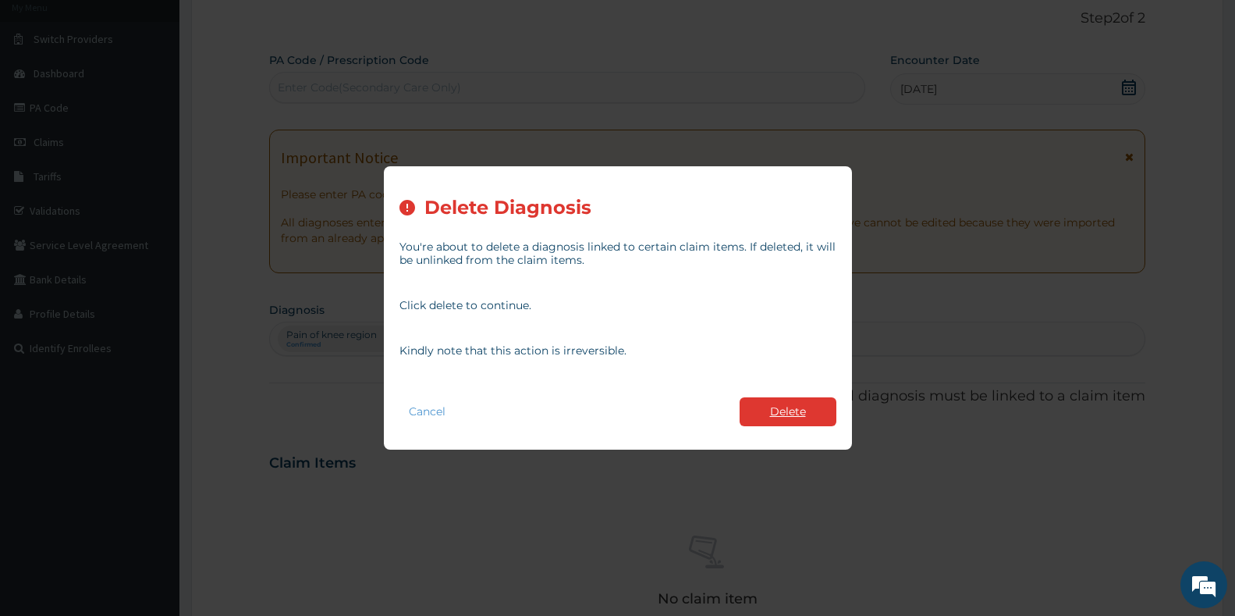
click at [776, 417] on button "Delete" at bounding box center [788, 411] width 97 height 29
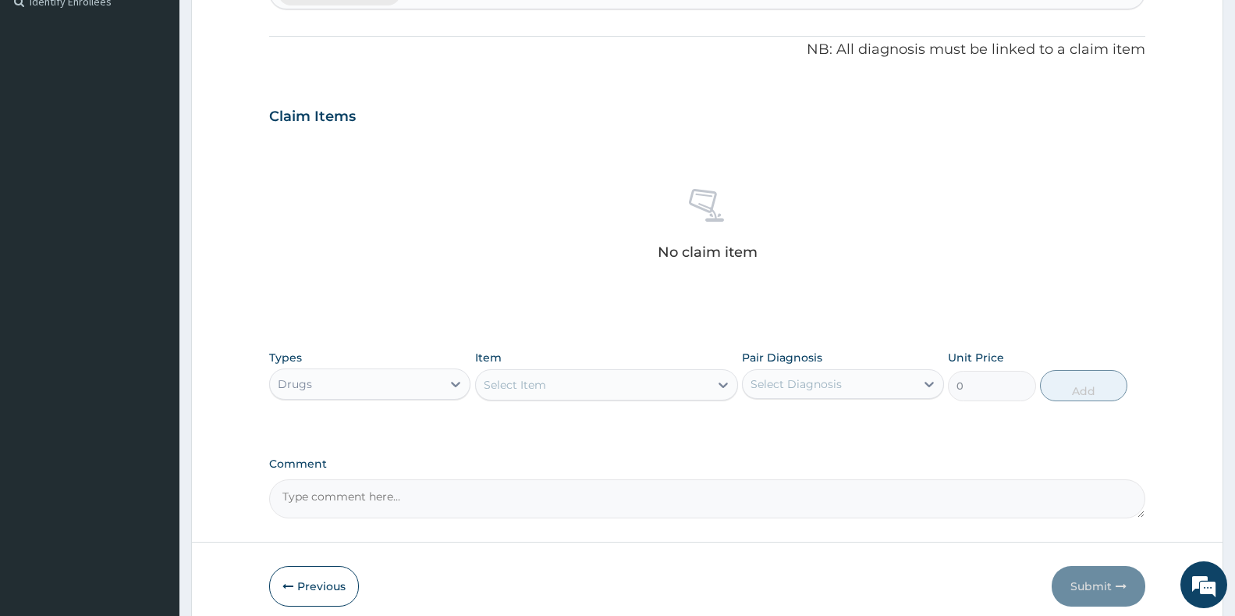
scroll to position [497, 0]
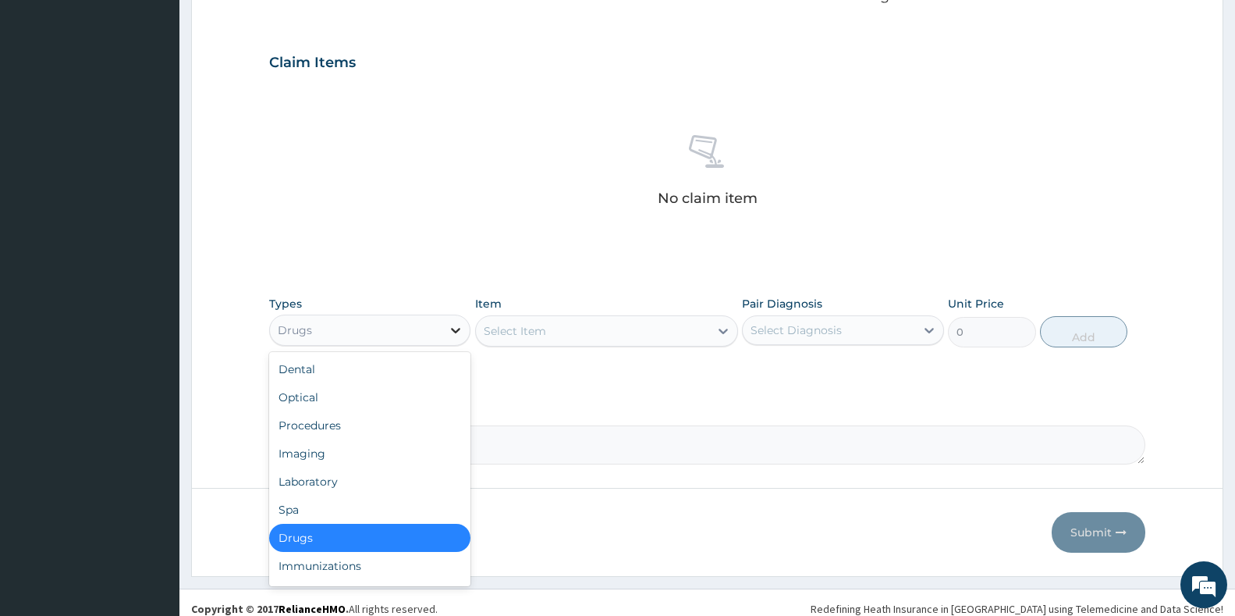
click at [448, 336] on icon at bounding box center [456, 330] width 16 height 16
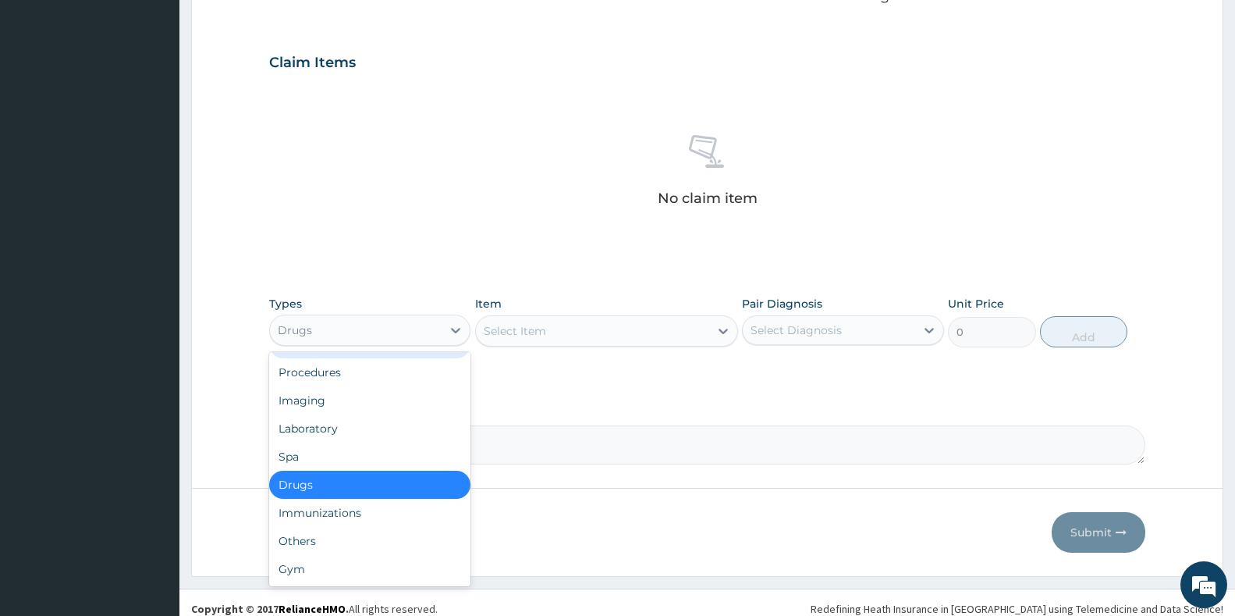
scroll to position [0, 0]
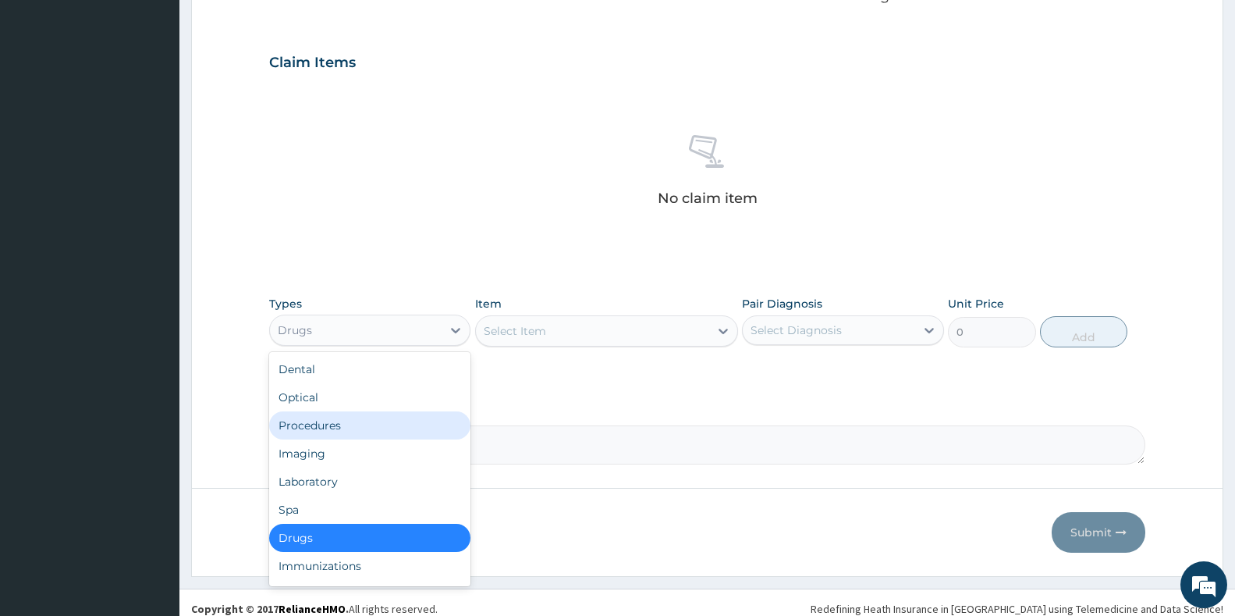
click at [322, 421] on div "Procedures" at bounding box center [369, 425] width 201 height 28
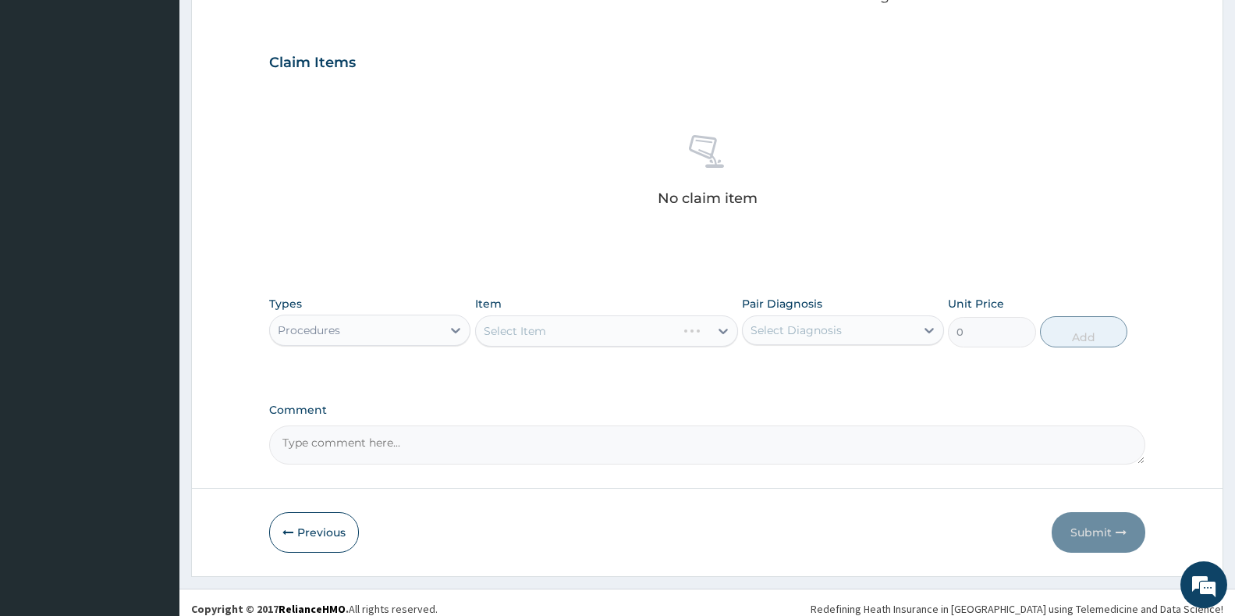
click at [551, 338] on div "Select Item" at bounding box center [606, 330] width 263 height 31
click at [680, 331] on div "Select Item" at bounding box center [606, 330] width 263 height 31
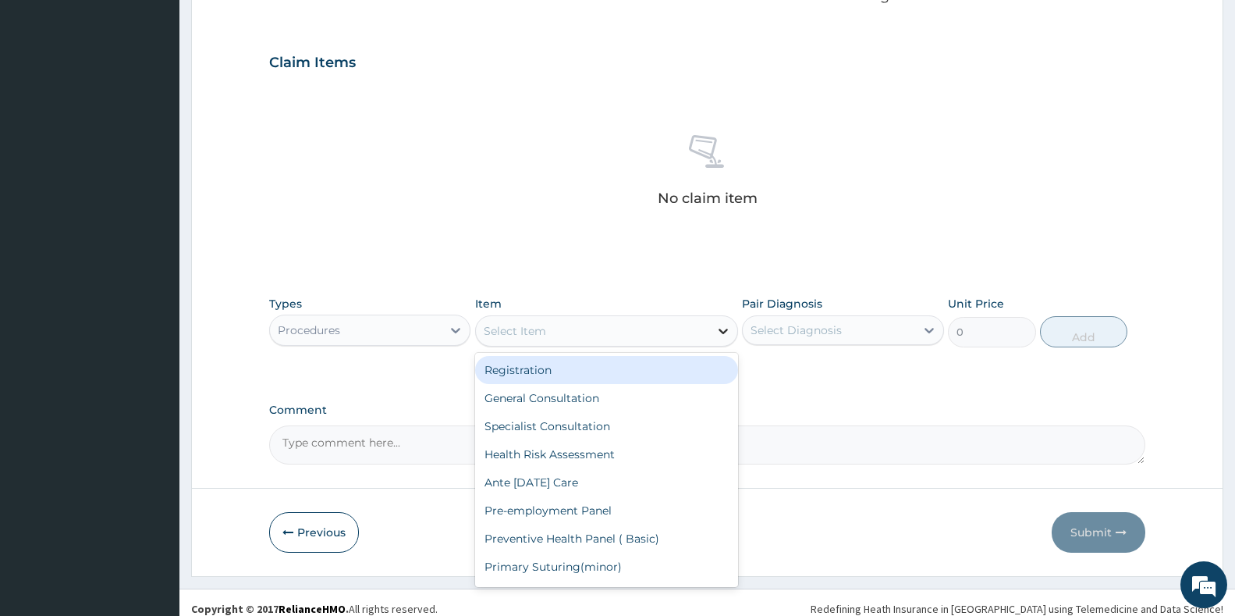
click at [737, 332] on div at bounding box center [723, 331] width 28 height 28
click at [574, 371] on div "Registration" at bounding box center [606, 370] width 263 height 28
type input "6500"
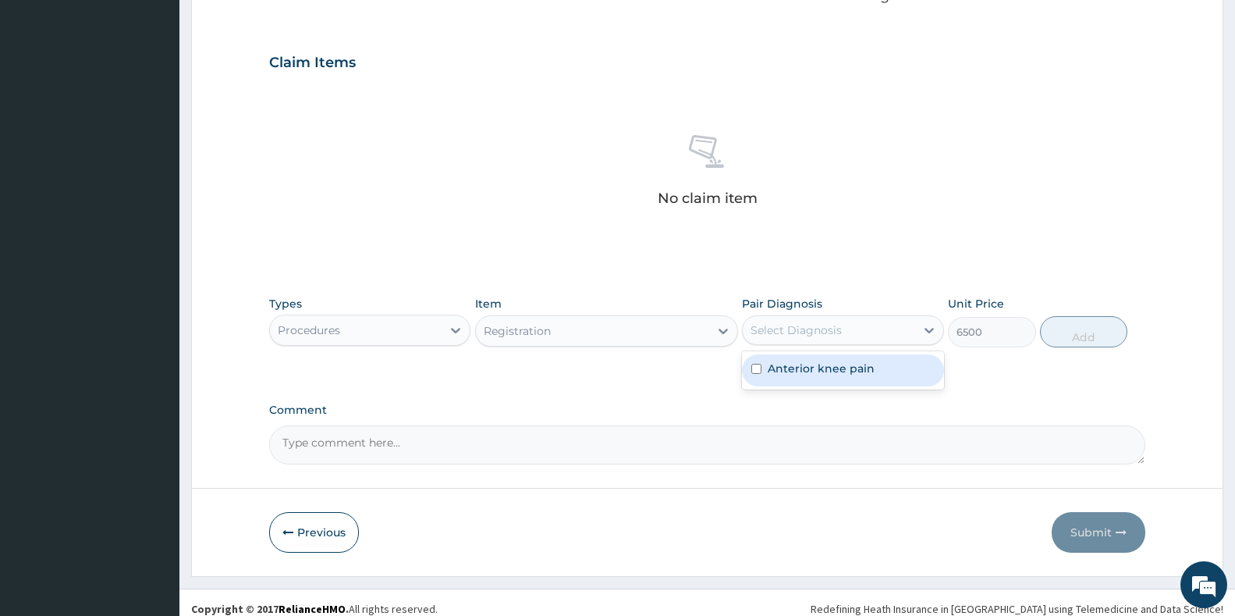
click at [818, 330] on div "Select Diagnosis" at bounding box center [796, 330] width 91 height 16
click at [753, 368] on input "checkbox" at bounding box center [757, 369] width 10 height 10
checkbox input "true"
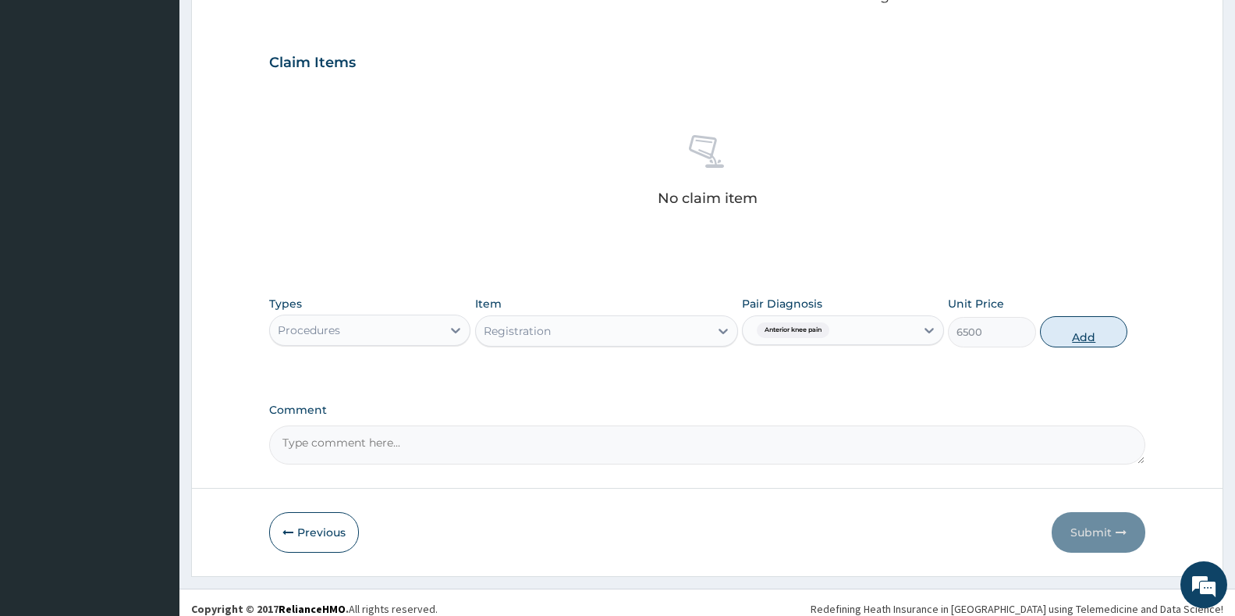
click at [1114, 331] on button "Add" at bounding box center [1083, 331] width 87 height 31
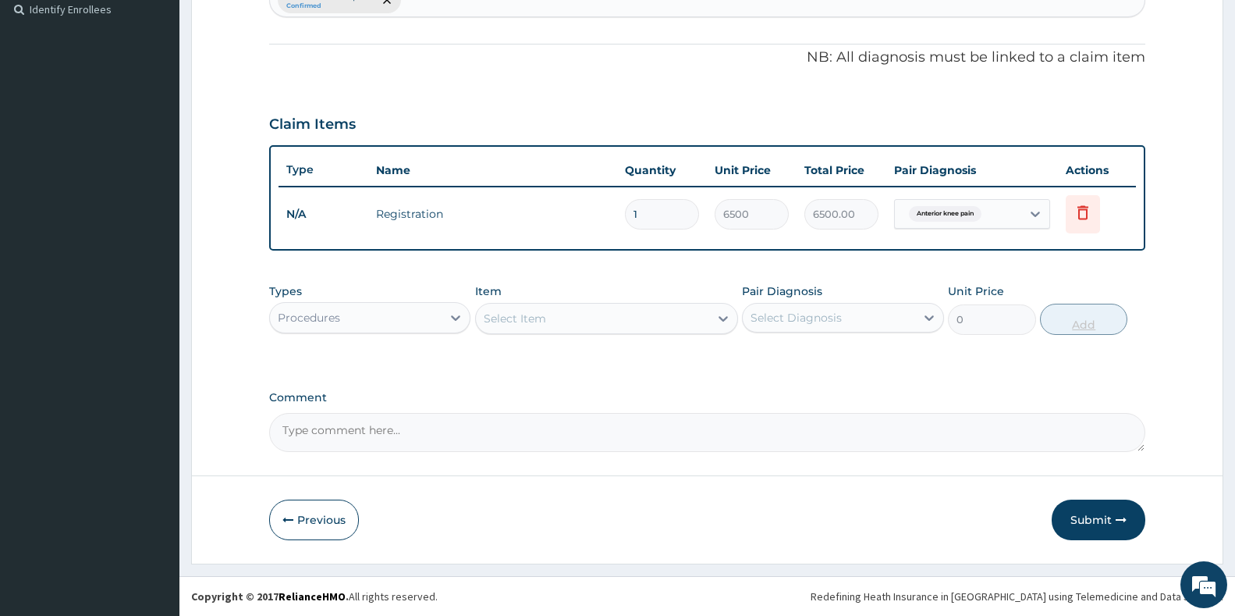
scroll to position [435, 0]
click at [348, 312] on div "Procedures" at bounding box center [356, 317] width 172 height 25
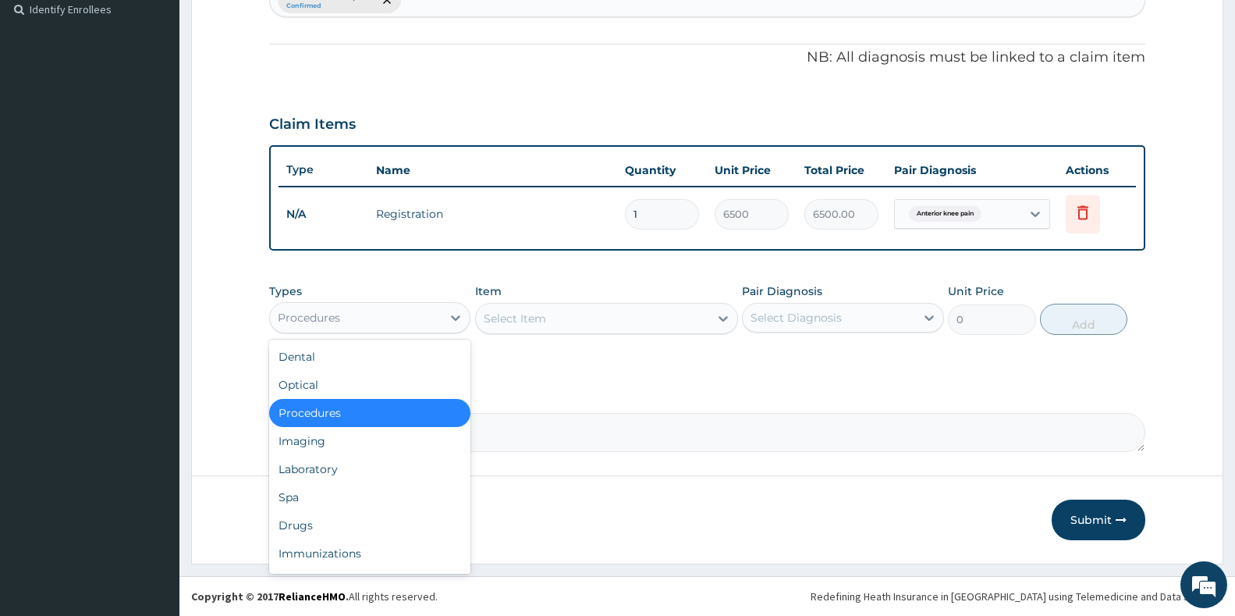
click at [307, 414] on div "Procedures" at bounding box center [369, 413] width 201 height 28
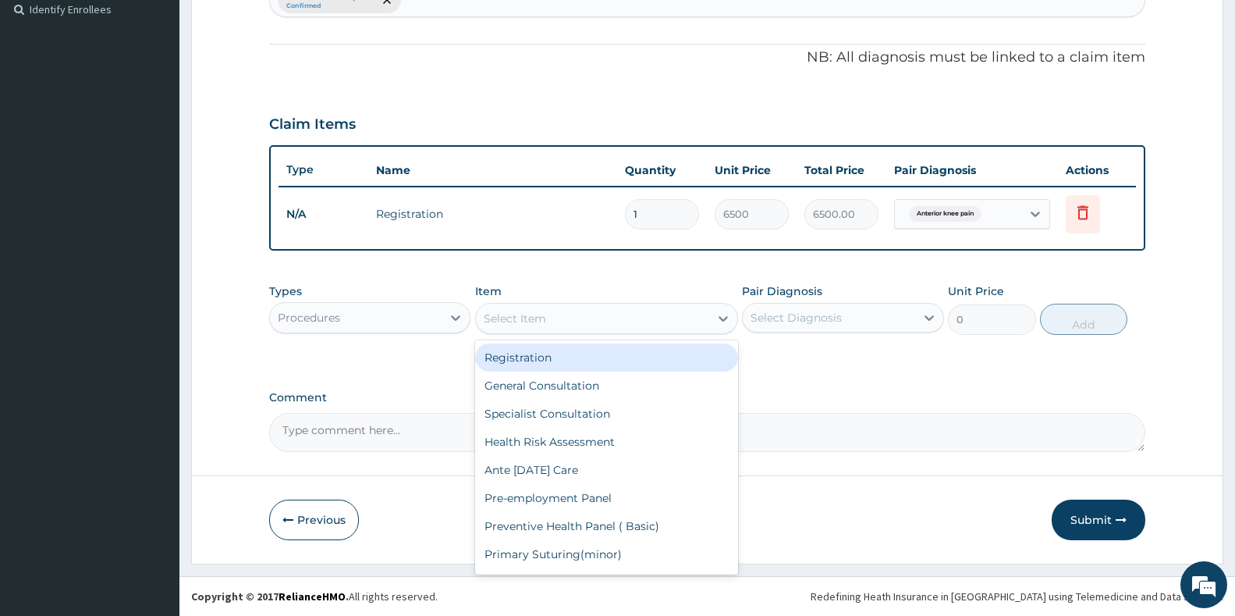
click at [556, 317] on div "Select Item" at bounding box center [592, 318] width 233 height 25
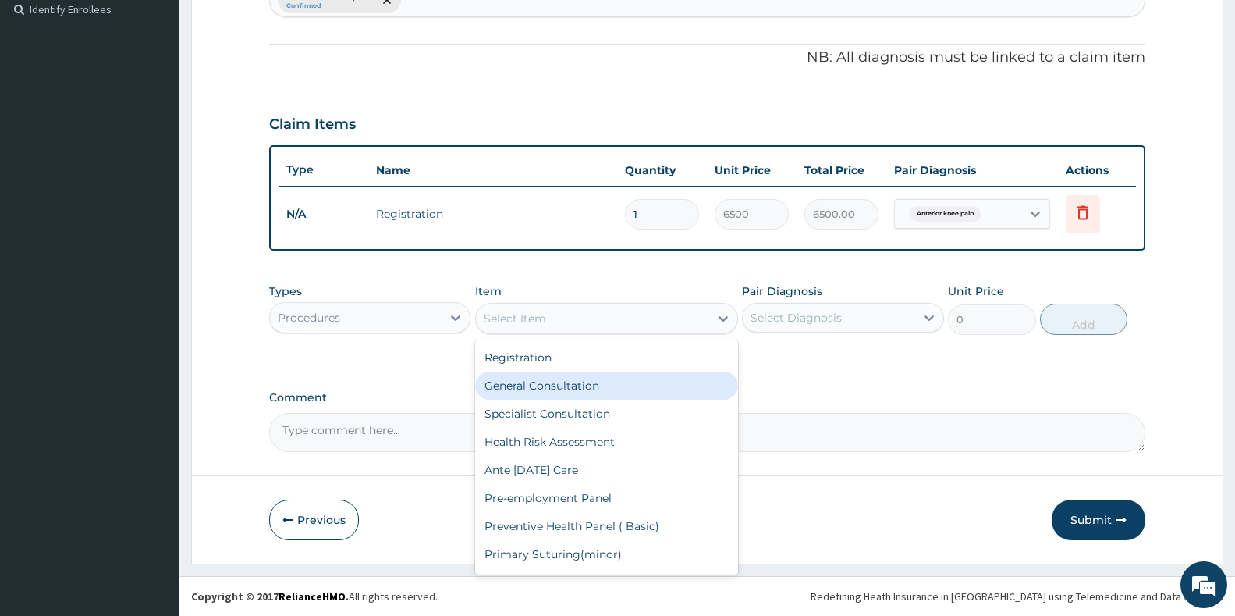
click at [538, 379] on div "General Consultation" at bounding box center [606, 385] width 263 height 28
type input "5000"
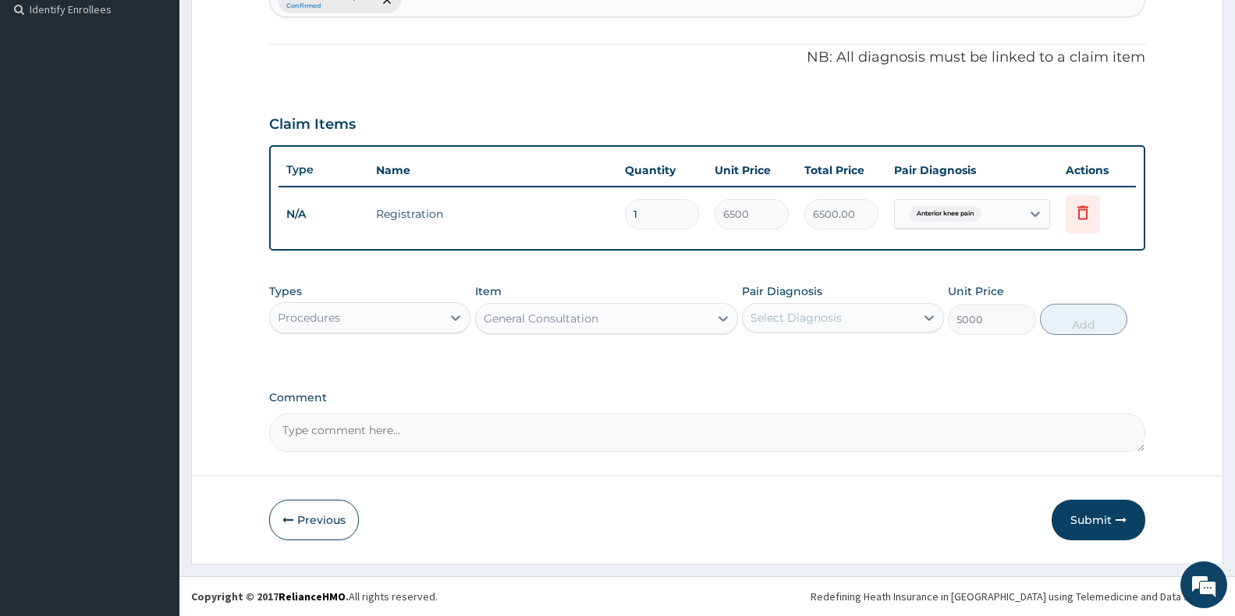
click at [772, 323] on div "Select Diagnosis" at bounding box center [796, 318] width 91 height 16
click at [755, 361] on input "checkbox" at bounding box center [757, 356] width 10 height 10
checkbox input "true"
click at [1107, 312] on button "Add" at bounding box center [1083, 319] width 87 height 31
type input "0"
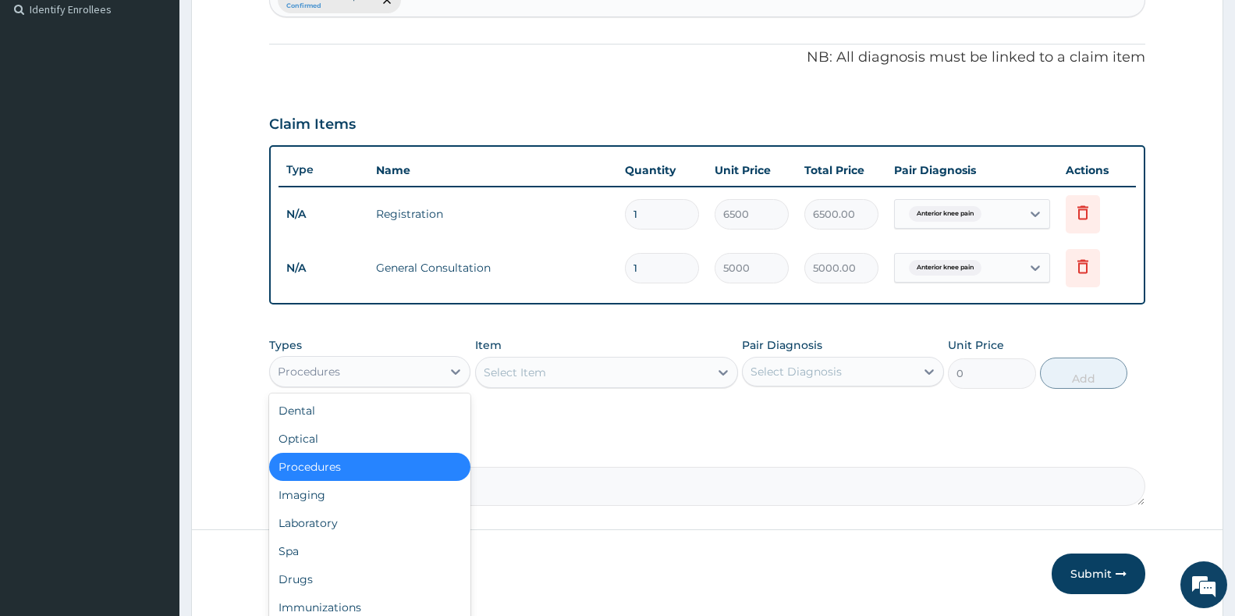
click at [315, 364] on div "Procedures" at bounding box center [309, 372] width 62 height 16
click at [696, 503] on textarea "Comment" at bounding box center [707, 486] width 876 height 39
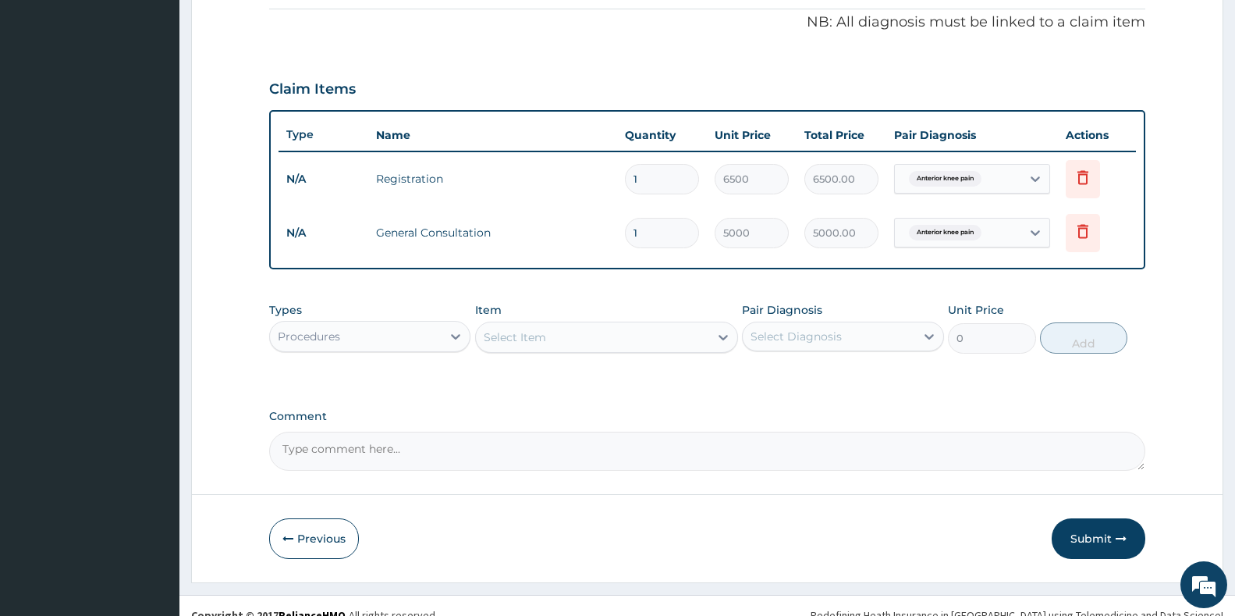
scroll to position [489, 0]
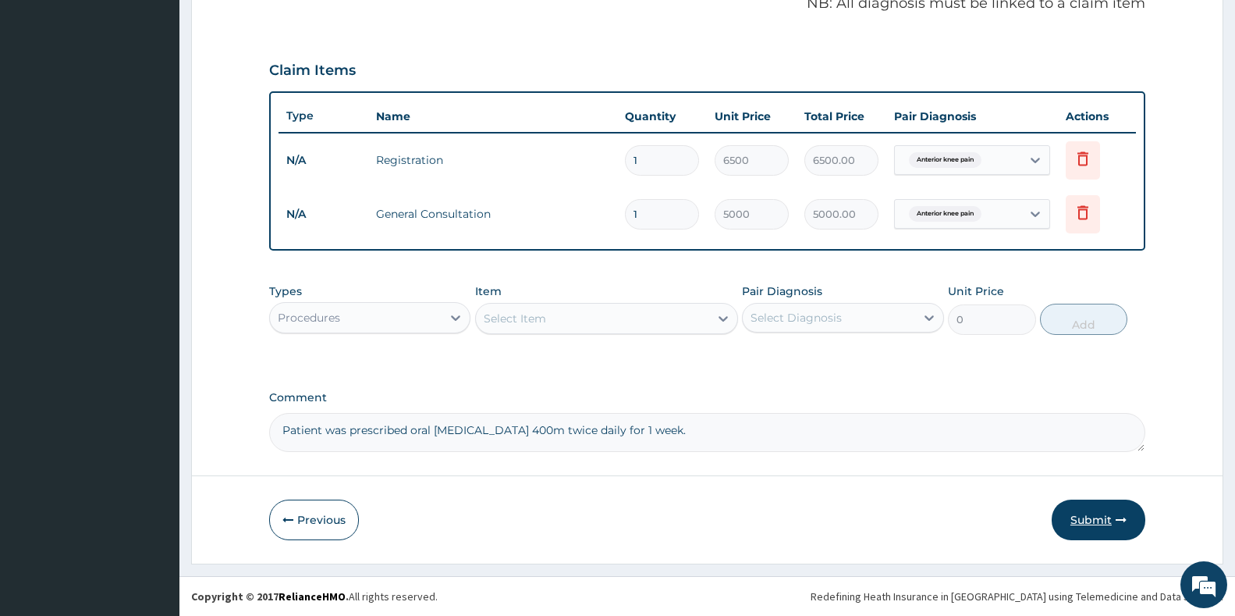
type textarea "Patient was prescribed oral ibuprofen 400m twice daily for 1 week."
click at [1120, 518] on icon "button" at bounding box center [1121, 519] width 11 height 11
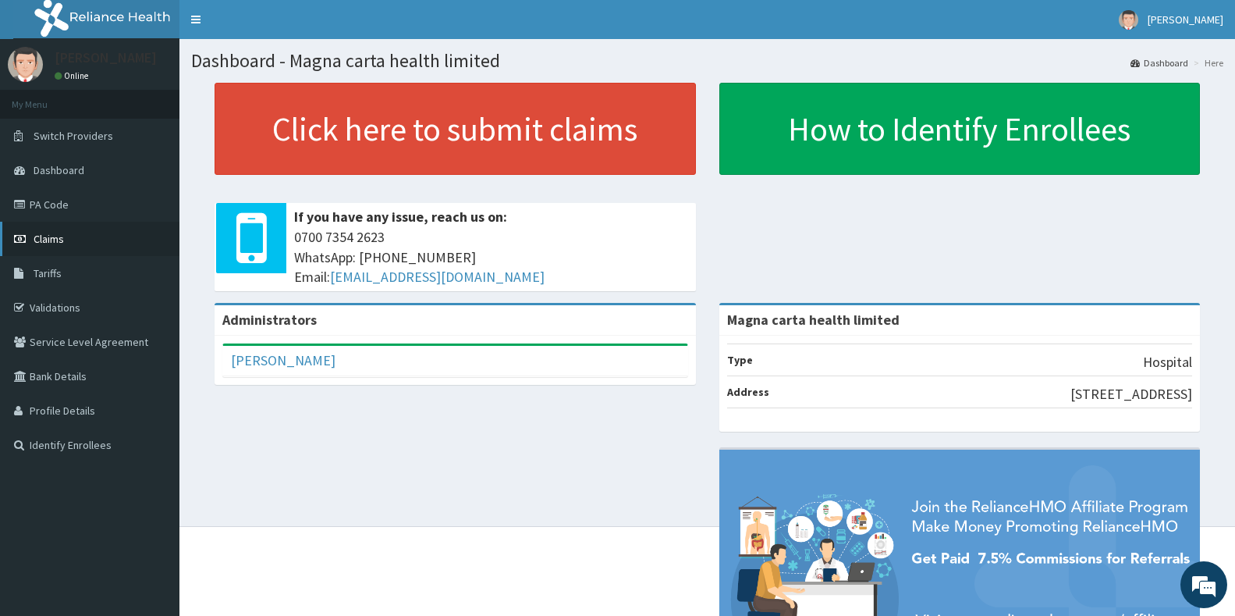
click at [62, 241] on span "Claims" at bounding box center [49, 239] width 30 height 14
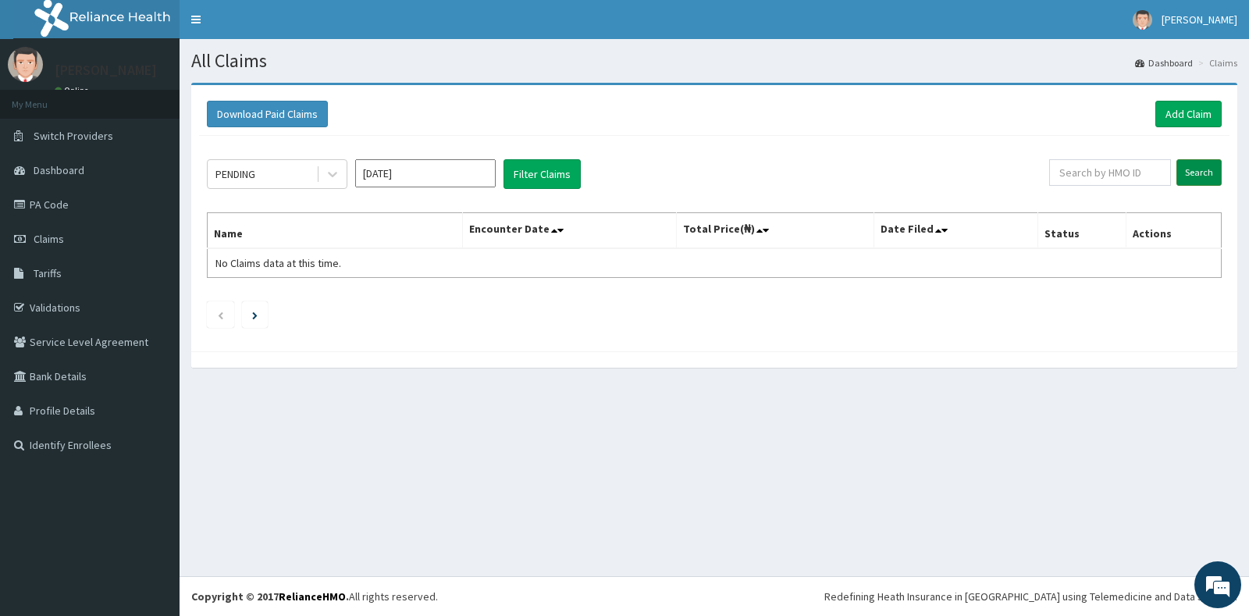
click at [1205, 184] on input "Search" at bounding box center [1198, 172] width 45 height 27
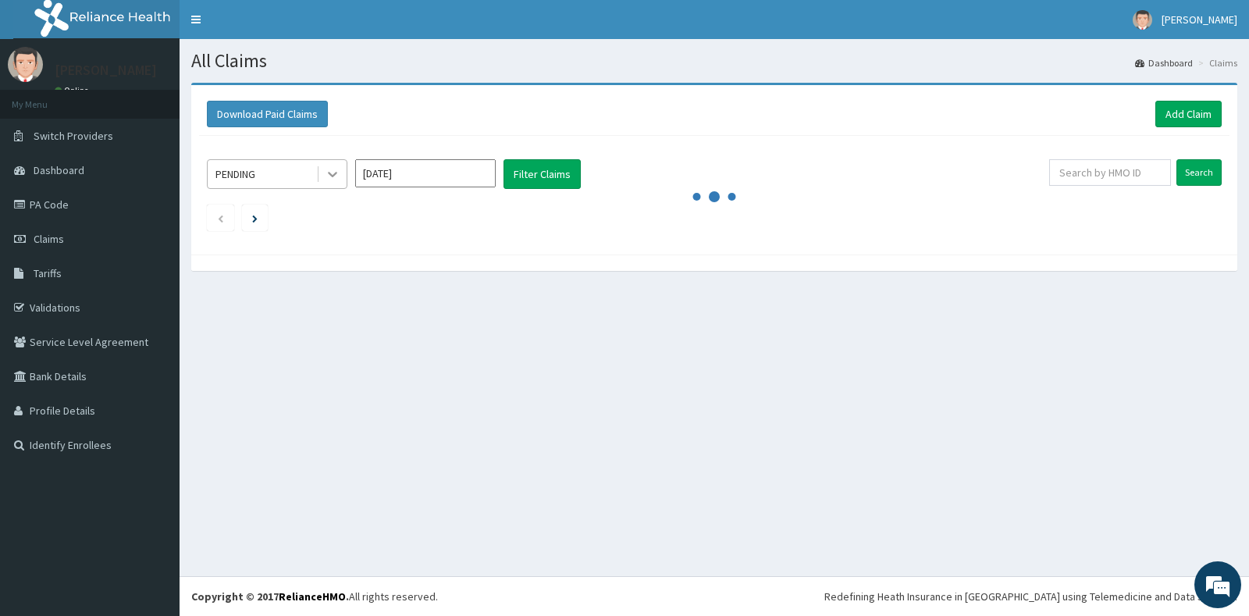
click at [338, 176] on icon at bounding box center [333, 174] width 16 height 16
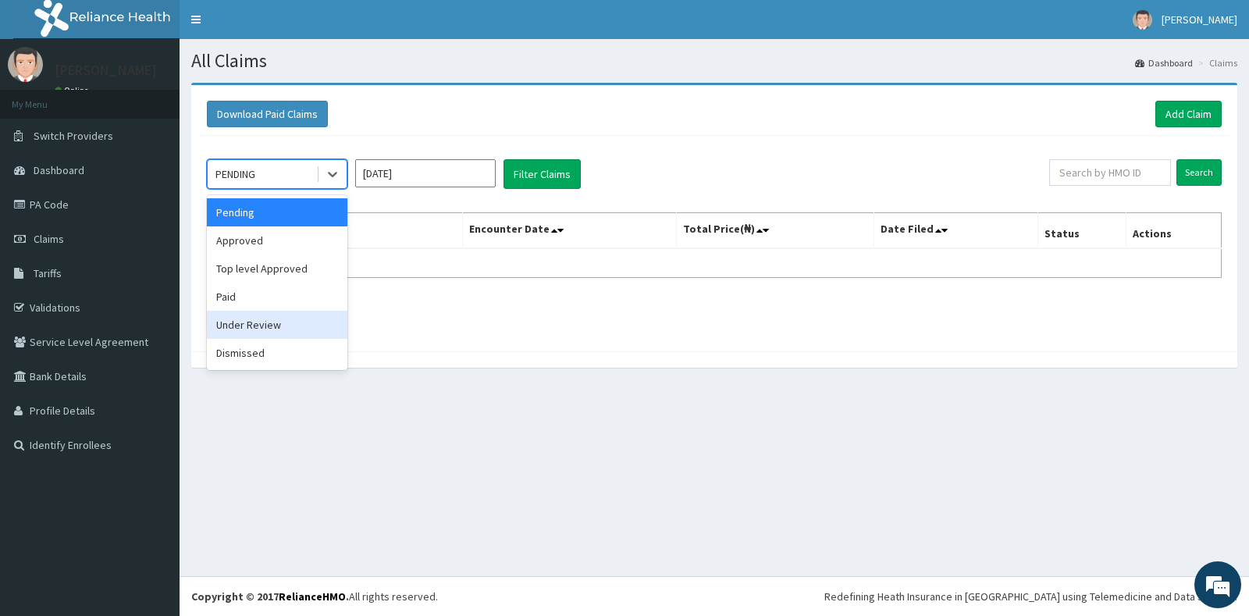
click at [294, 328] on div "Under Review" at bounding box center [277, 325] width 140 height 28
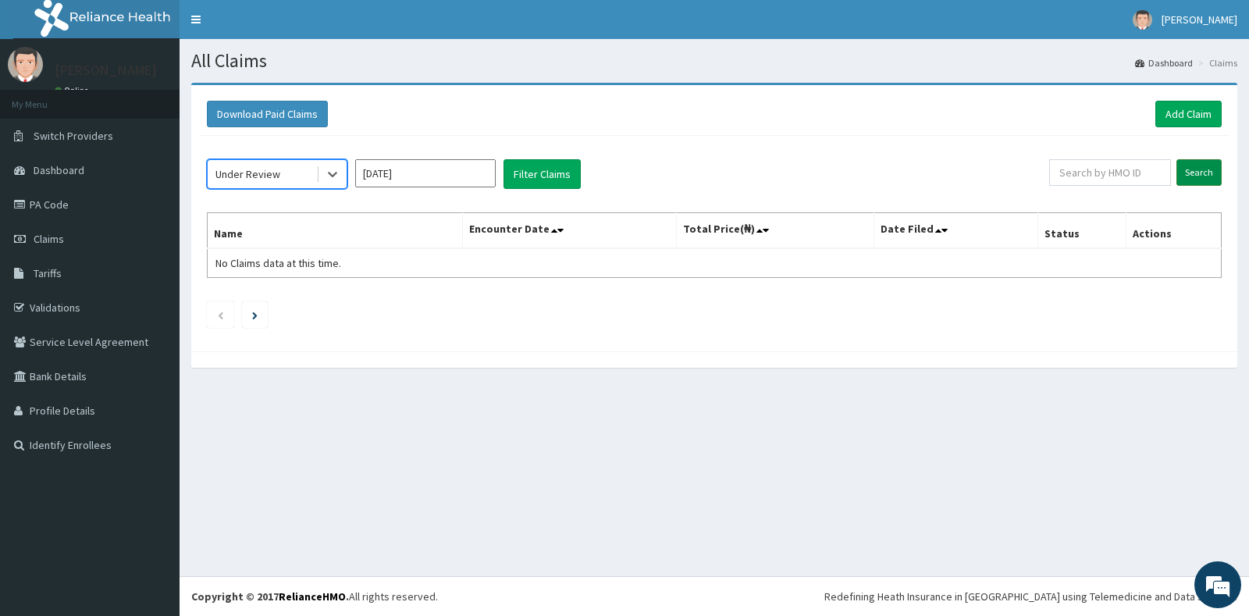
click at [1196, 167] on input "Search" at bounding box center [1198, 172] width 45 height 27
click at [1185, 120] on link "Add Claim" at bounding box center [1188, 114] width 66 height 27
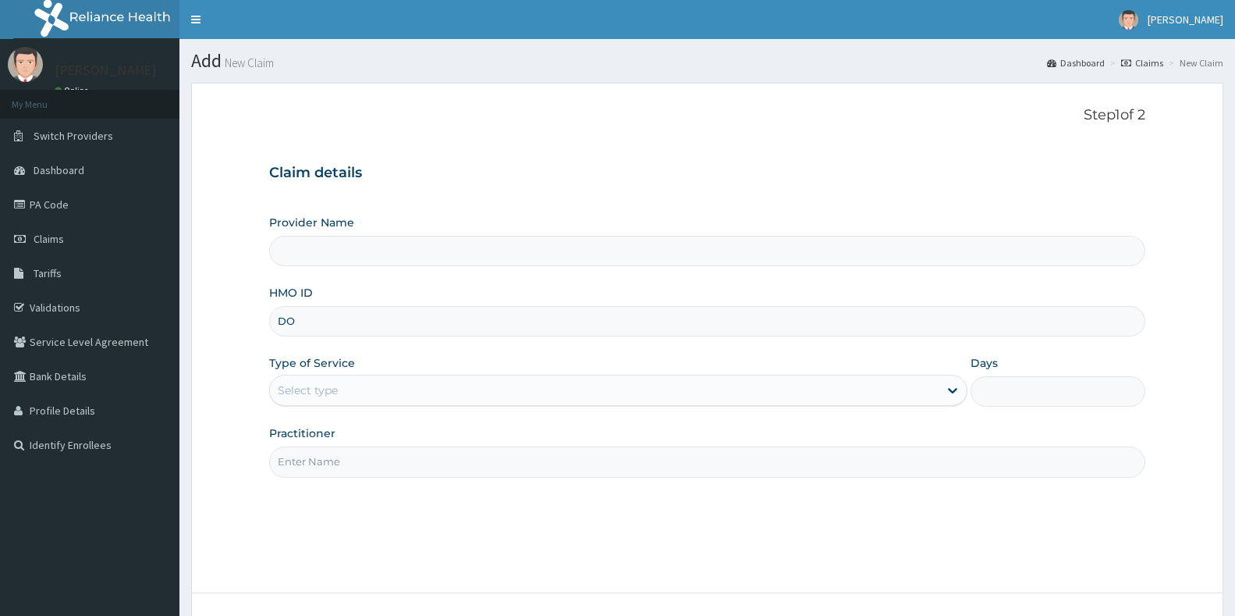
type input "DOA"
type input "Magna carta health limited"
type input "DOA/10075/A"
click at [411, 385] on div "Select type" at bounding box center [604, 390] width 669 height 25
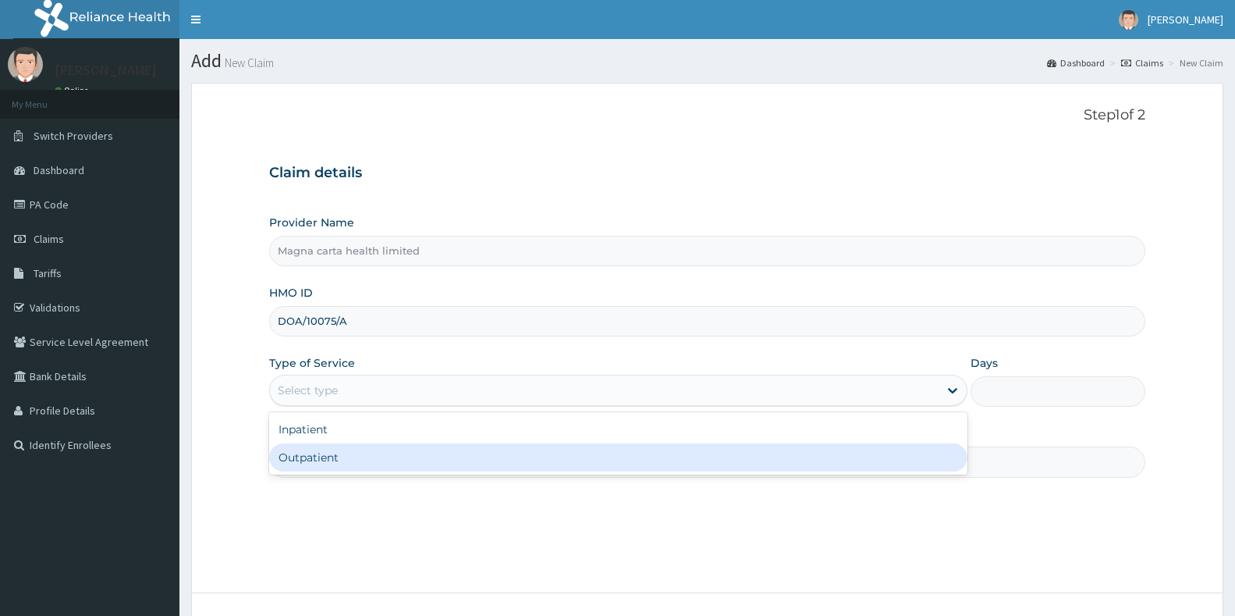
click at [336, 464] on div "Outpatient" at bounding box center [618, 457] width 698 height 28
type input "1"
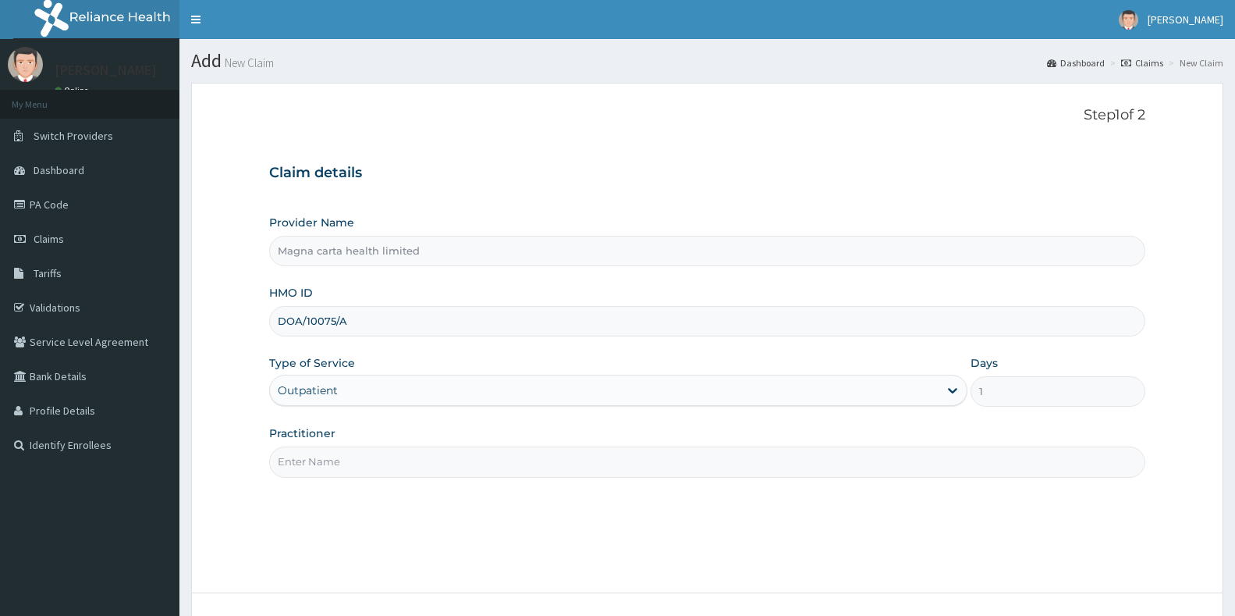
click at [547, 478] on div "Step 1 of 2 Claim details Provider Name Magna carta health limited HMO ID DOA/1…" at bounding box center [707, 338] width 876 height 462
click at [549, 469] on input "Practitioner" at bounding box center [707, 461] width 876 height 30
type input "Dr. Ayodele"
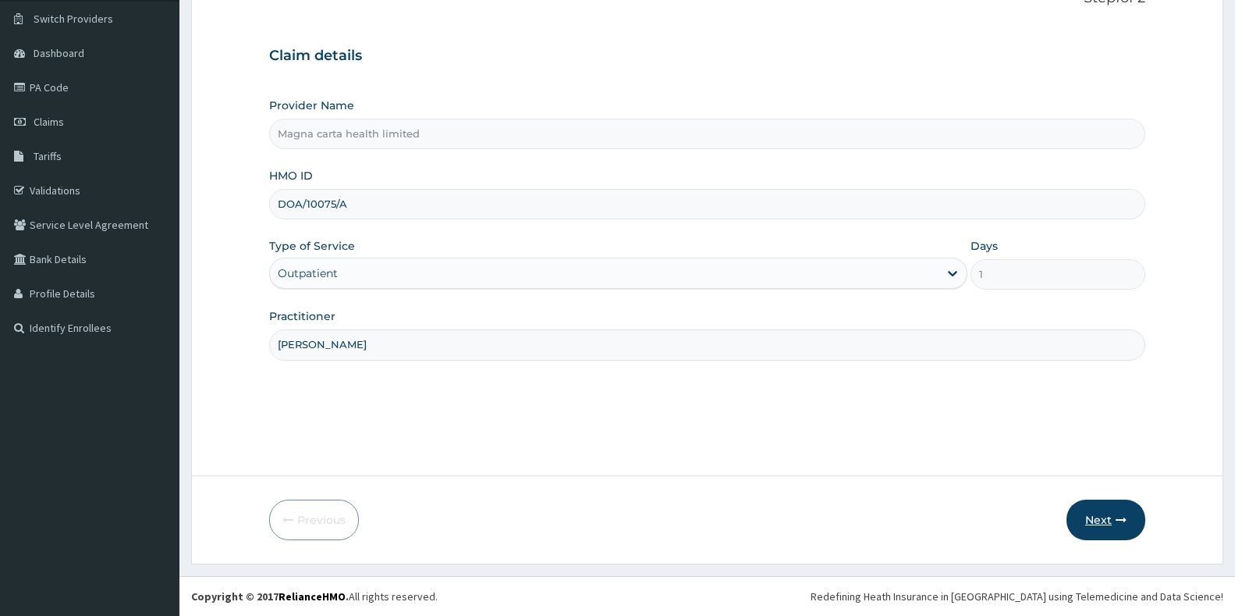
click at [1121, 527] on button "Next" at bounding box center [1106, 519] width 79 height 41
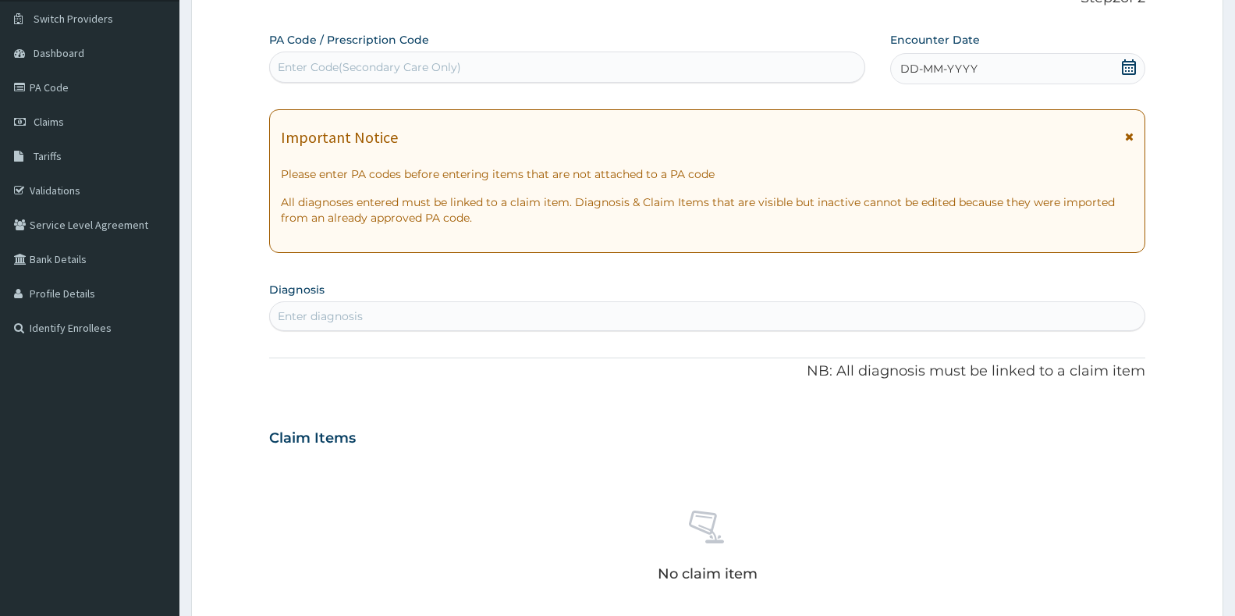
click at [1128, 69] on icon at bounding box center [1129, 67] width 16 height 16
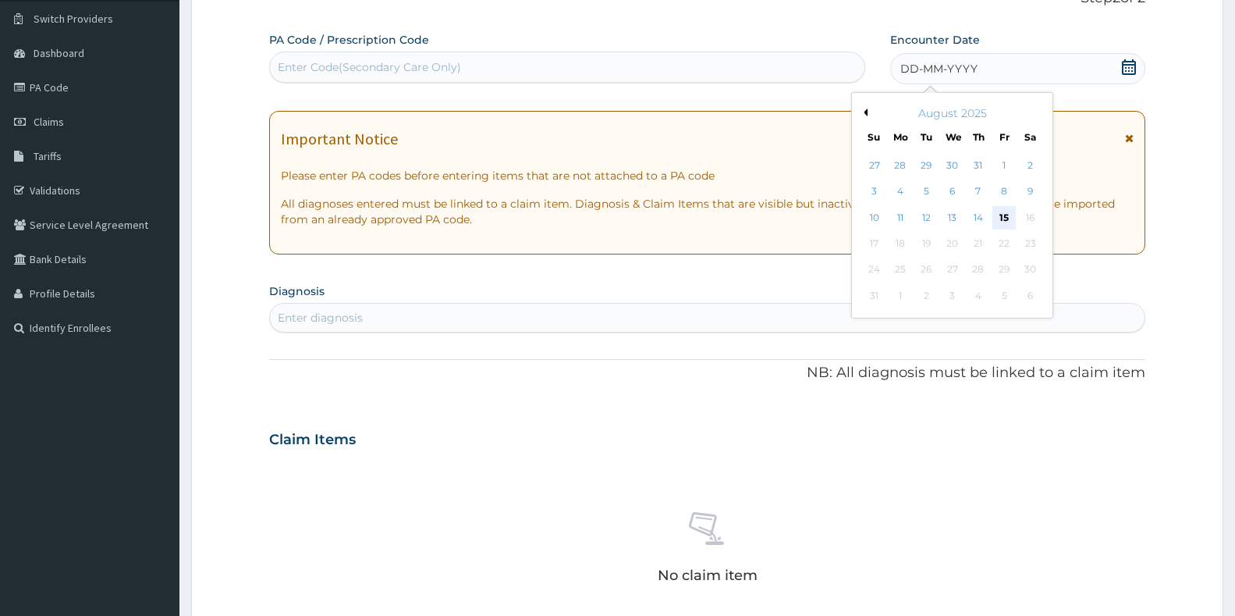
click at [1008, 215] on div "15" at bounding box center [1004, 217] width 23 height 23
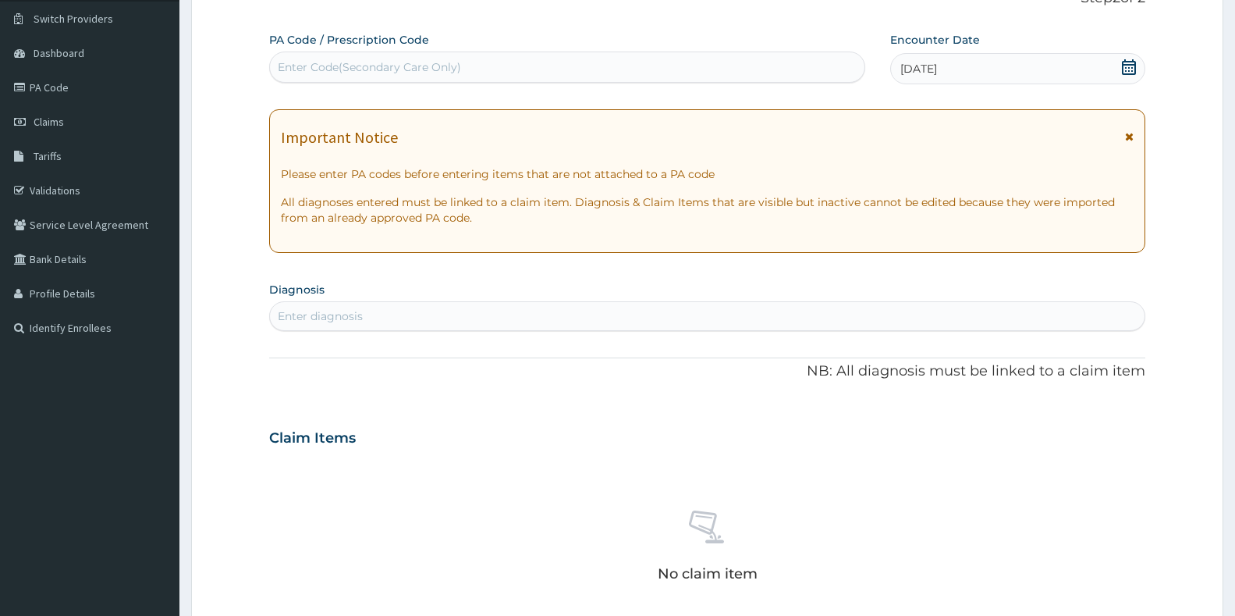
click at [861, 310] on div "Enter diagnosis" at bounding box center [707, 316] width 875 height 25
type input "a"
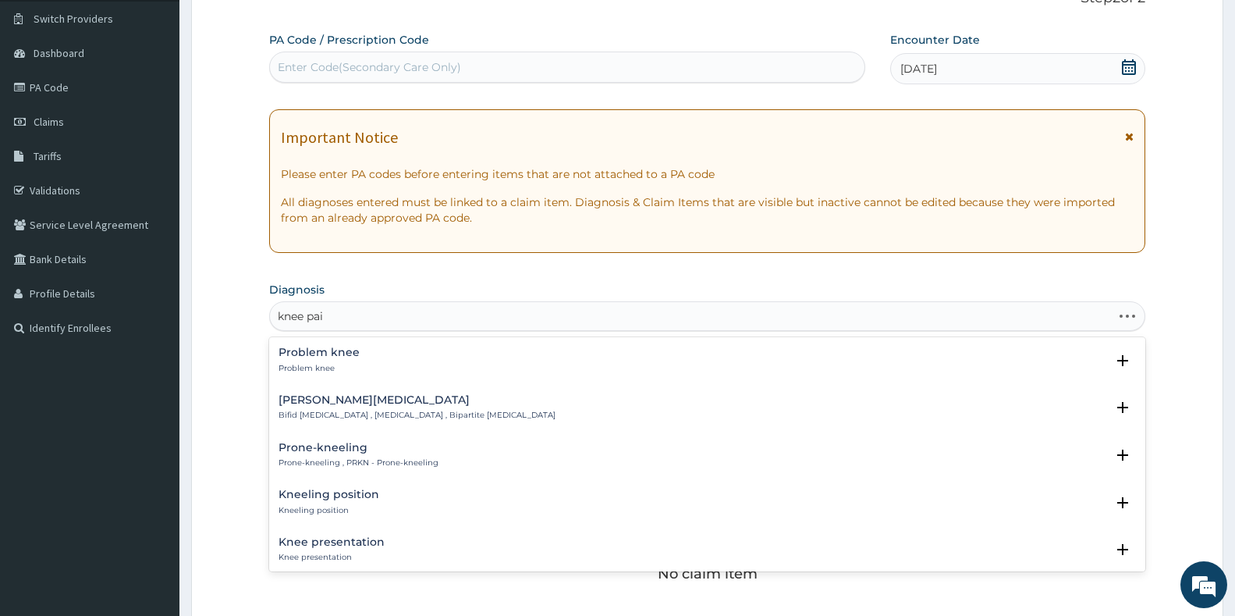
type input "knee pain"
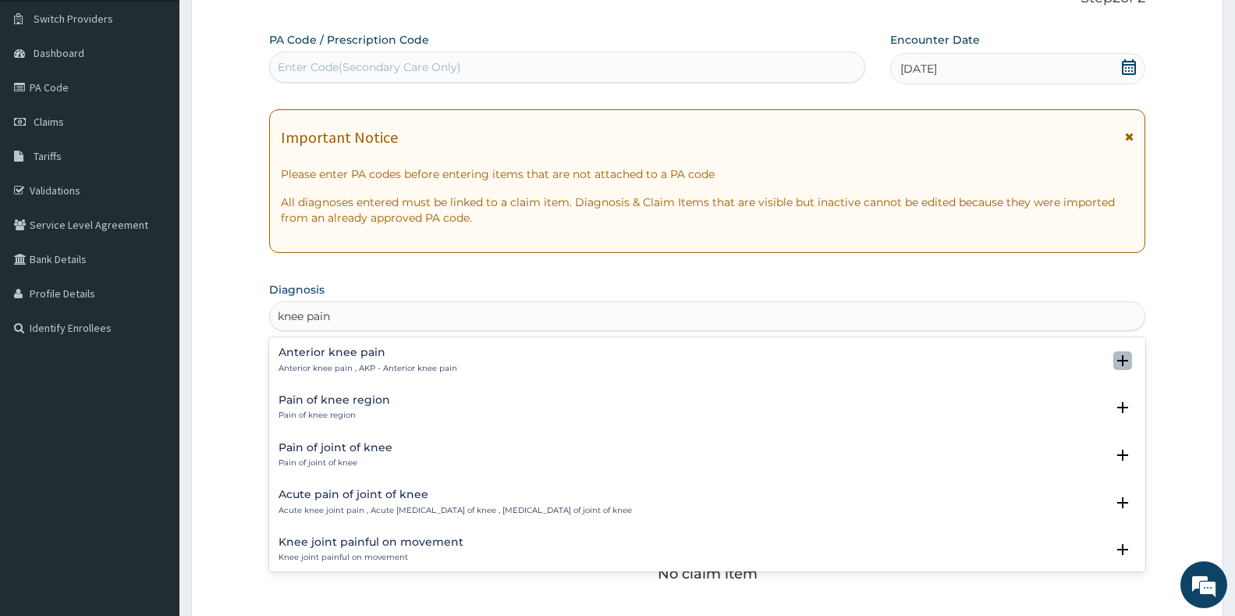
click at [1118, 365] on icon "open select status" at bounding box center [1123, 360] width 11 height 11
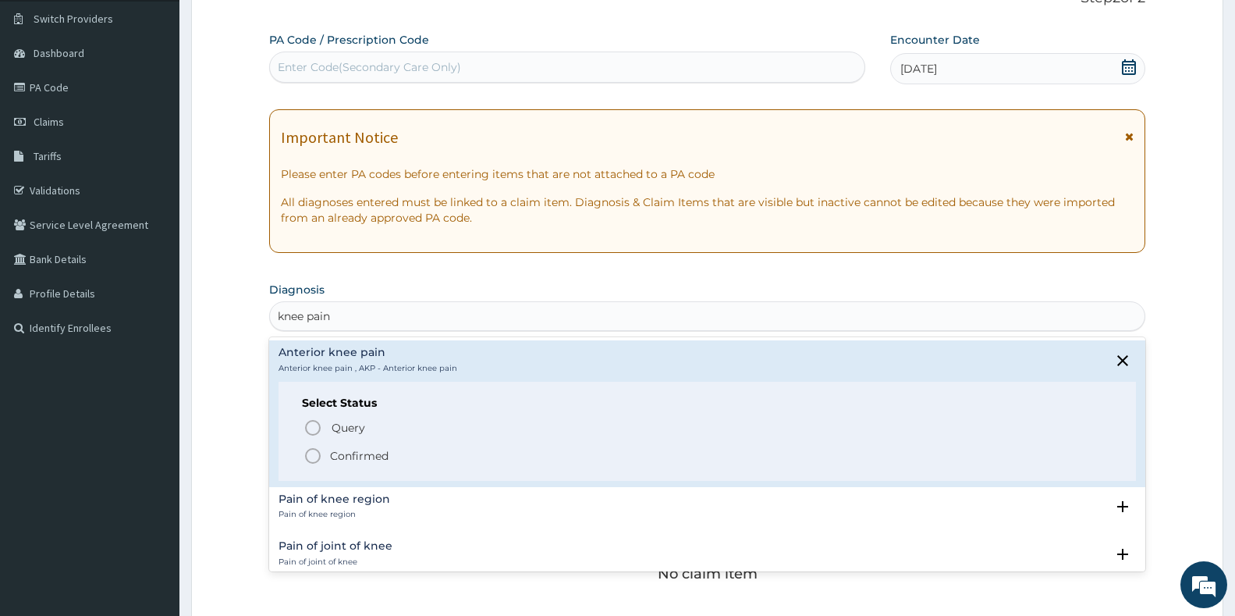
click at [308, 450] on icon "status option filled" at bounding box center [313, 455] width 19 height 19
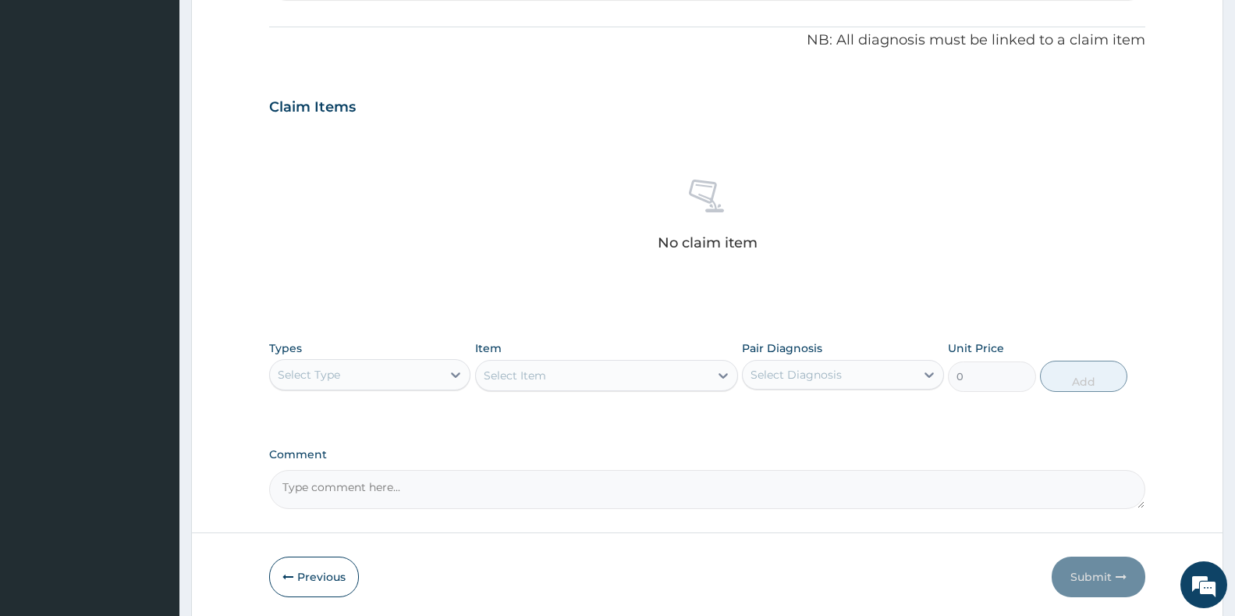
scroll to position [510, 0]
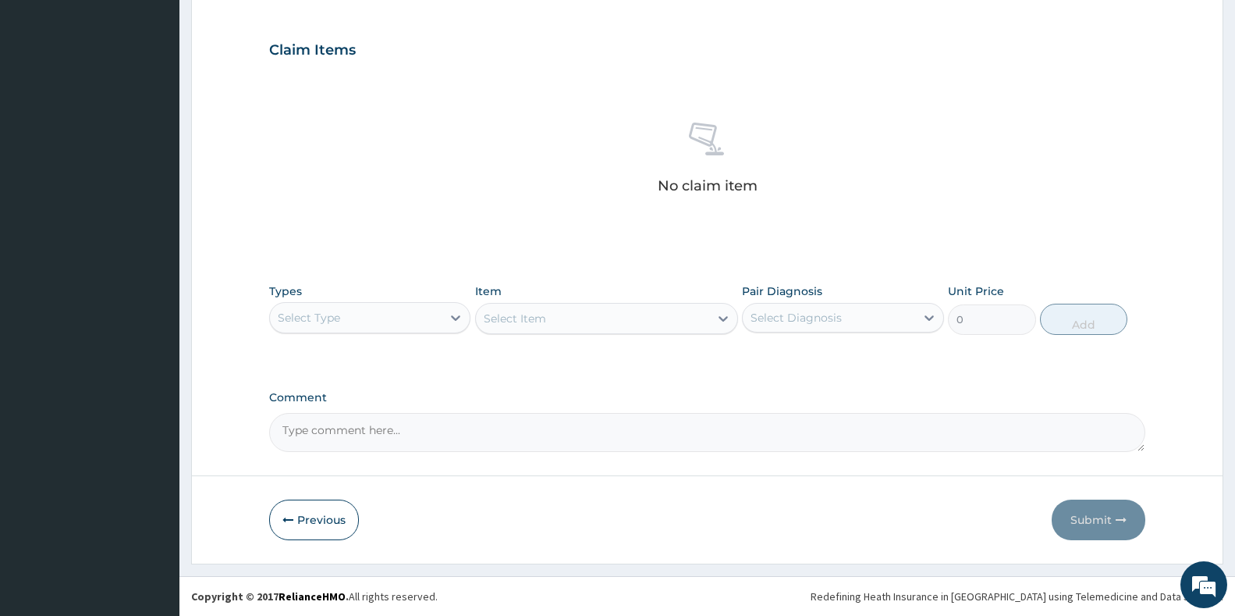
click at [369, 282] on div "Types Select Type Item Select Item Pair Diagnosis Select Diagnosis Unit Price 0…" at bounding box center [707, 308] width 876 height 67
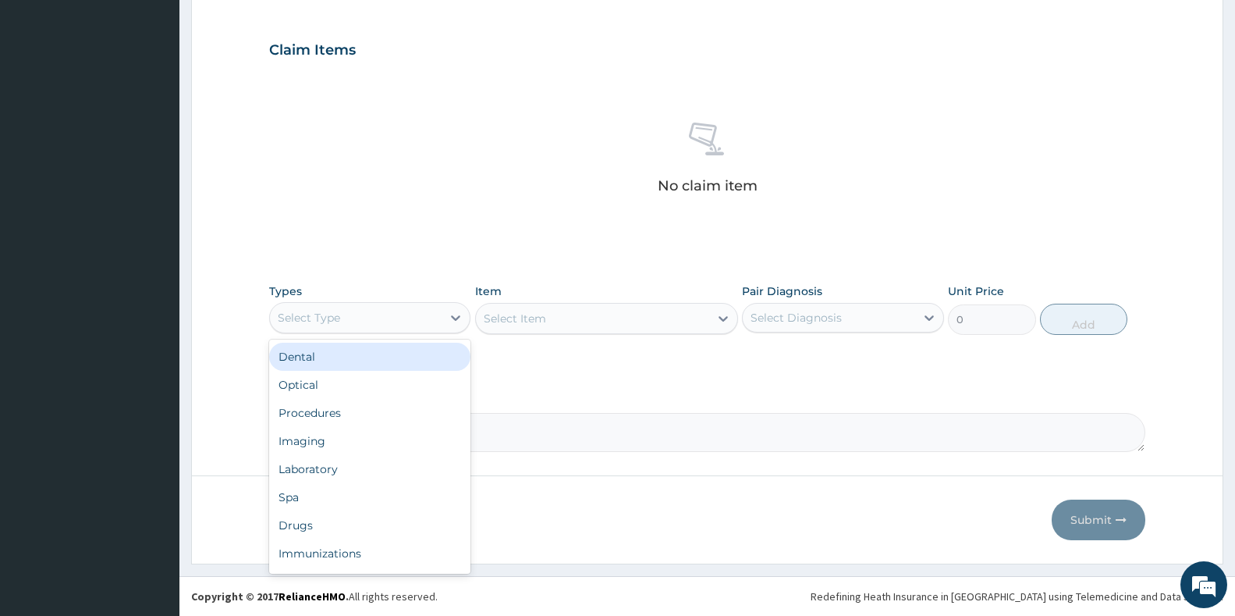
click at [353, 325] on div "Select Type" at bounding box center [356, 317] width 172 height 25
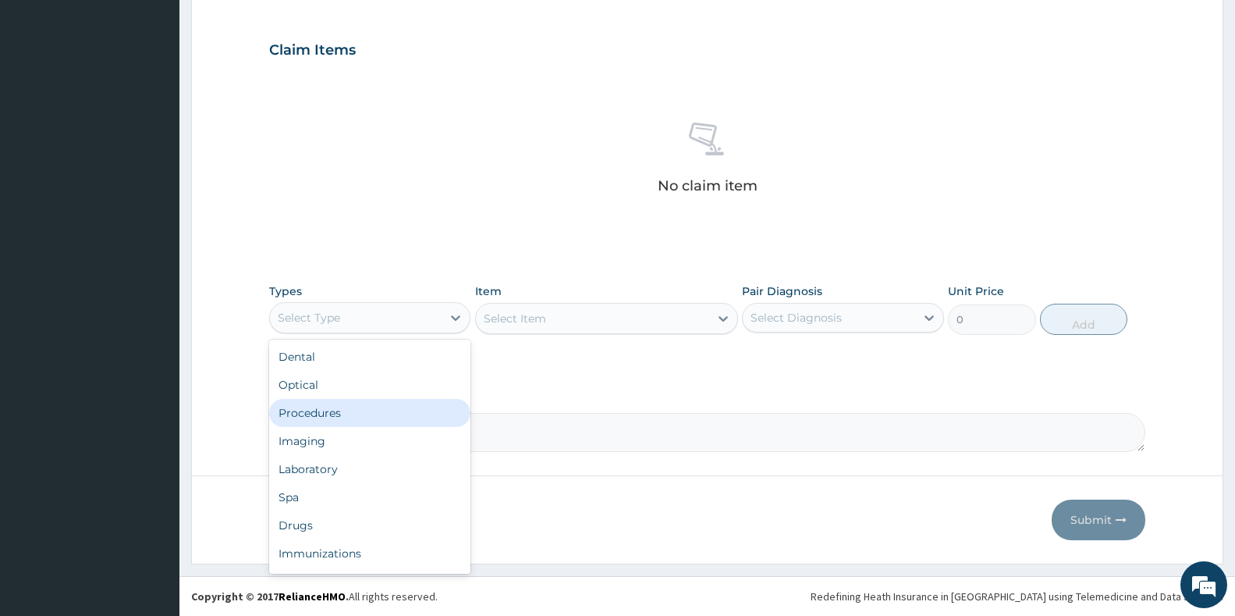
click at [334, 404] on div "Procedures" at bounding box center [369, 413] width 201 height 28
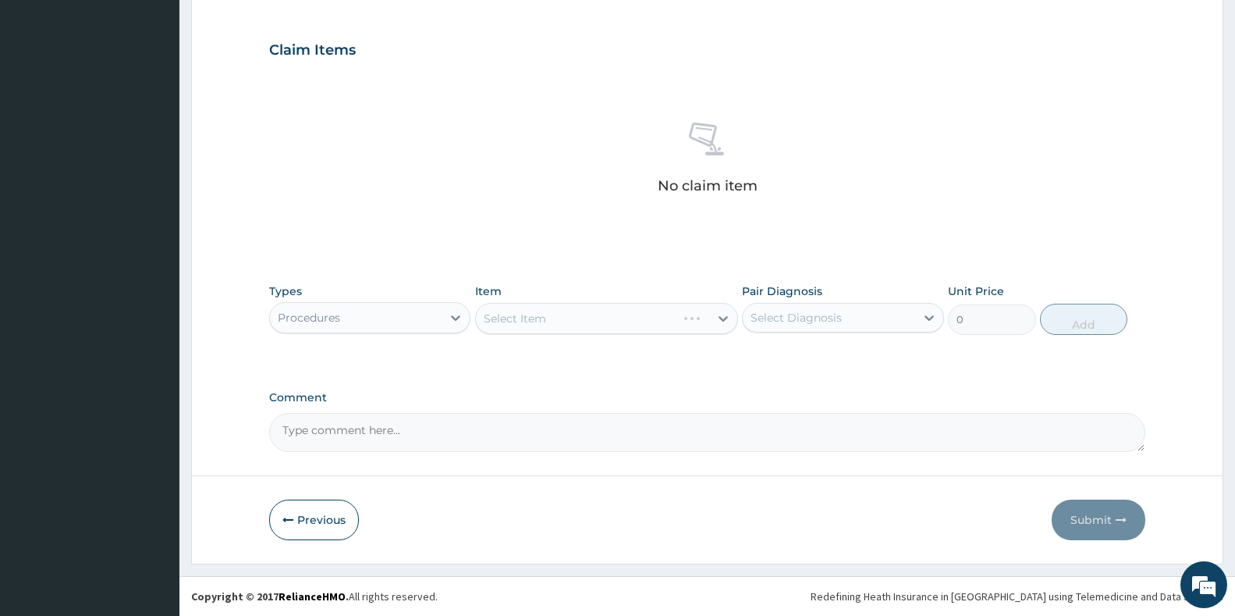
click at [548, 315] on div "Select Item" at bounding box center [606, 318] width 263 height 31
click at [595, 311] on div "Select Item" at bounding box center [606, 318] width 263 height 31
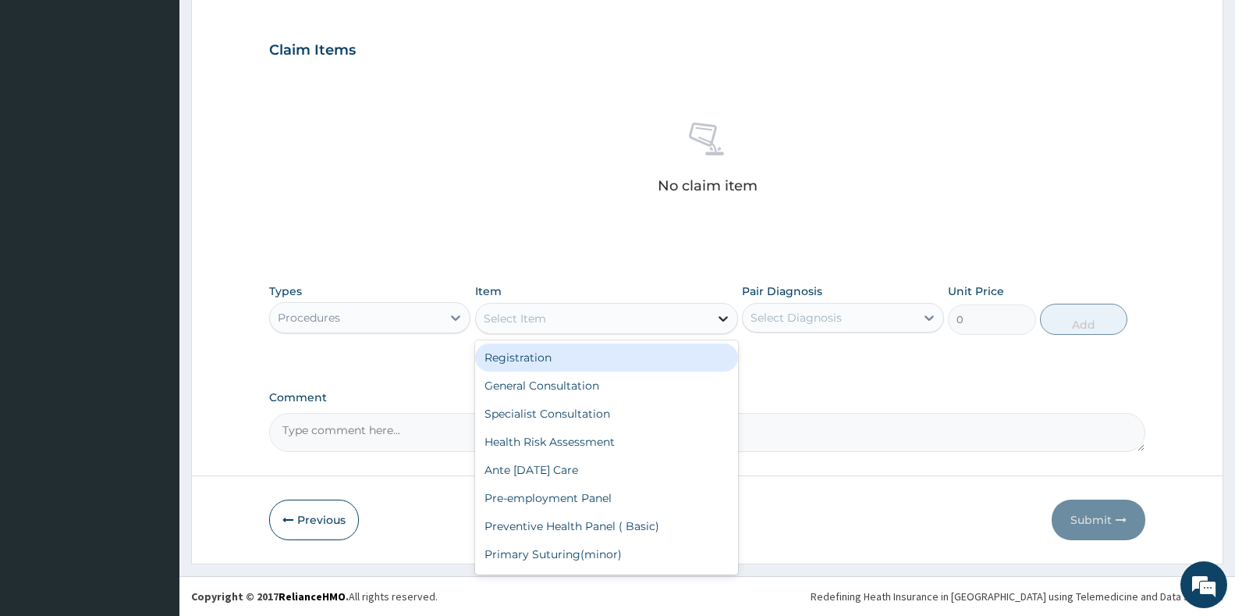
click at [728, 321] on icon at bounding box center [724, 319] width 16 height 16
click at [626, 362] on div "Registration" at bounding box center [606, 357] width 263 height 28
type input "6500"
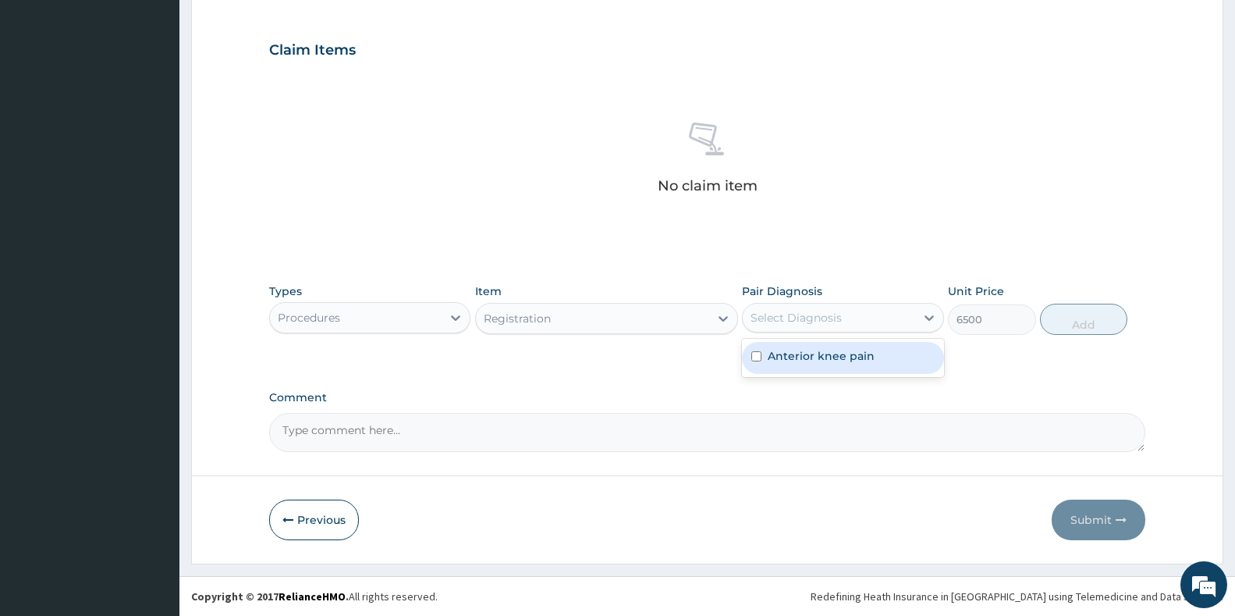
click at [863, 318] on div "Select Diagnosis" at bounding box center [829, 317] width 172 height 25
click at [758, 352] on input "checkbox" at bounding box center [757, 356] width 10 height 10
checkbox input "true"
click at [1095, 309] on button "Add" at bounding box center [1083, 319] width 87 height 31
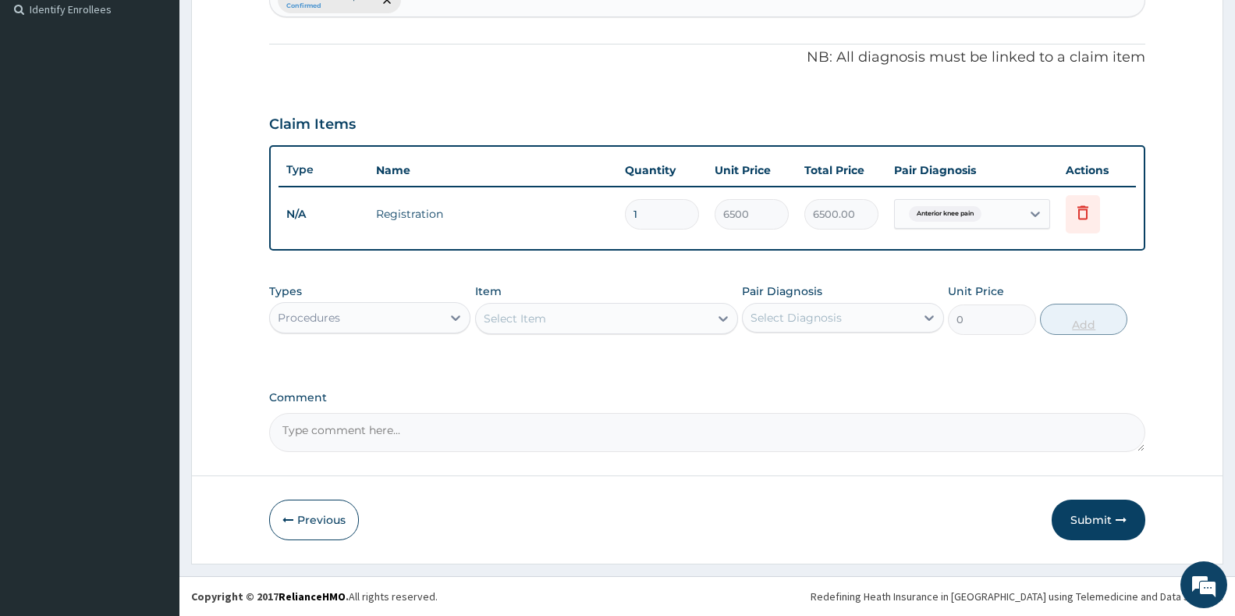
scroll to position [435, 0]
click at [581, 321] on div "Select Item" at bounding box center [592, 318] width 233 height 25
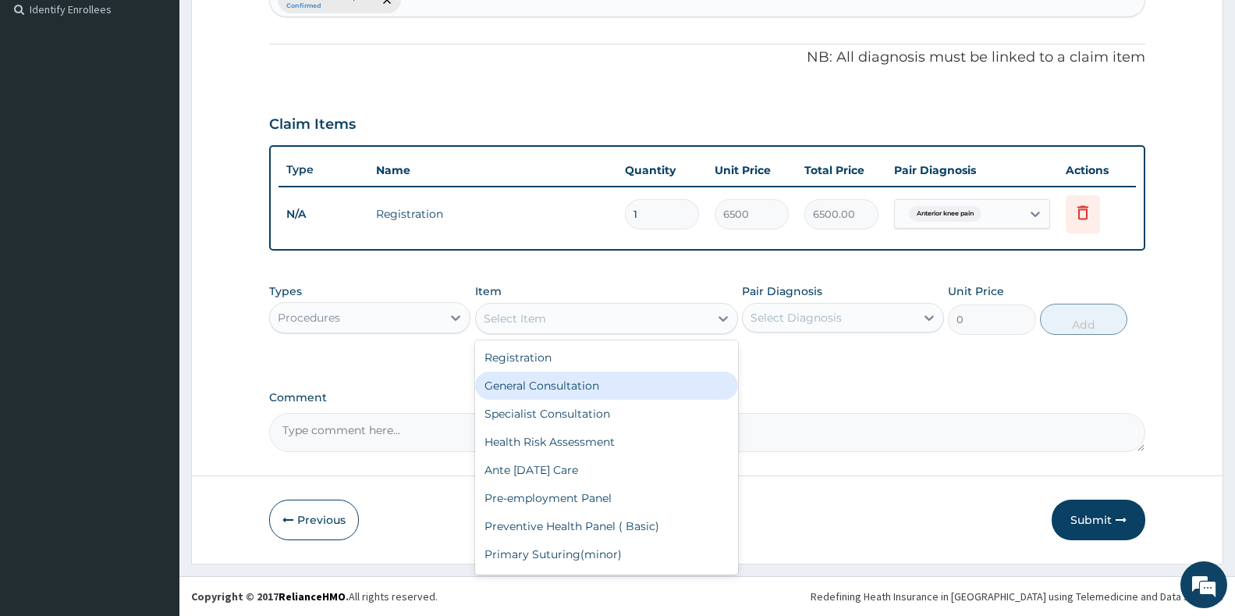
click at [563, 384] on div "General Consultation" at bounding box center [606, 385] width 263 height 28
type input "5000"
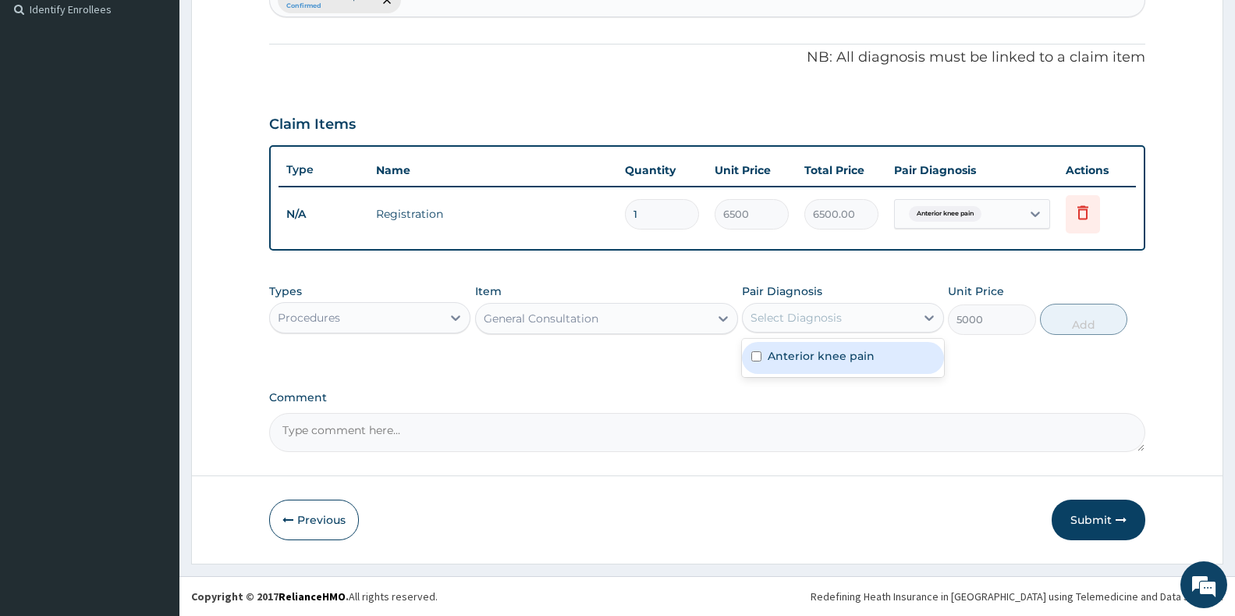
click at [808, 316] on div "Select Diagnosis" at bounding box center [796, 318] width 91 height 16
click at [758, 354] on input "checkbox" at bounding box center [757, 356] width 10 height 10
checkbox input "true"
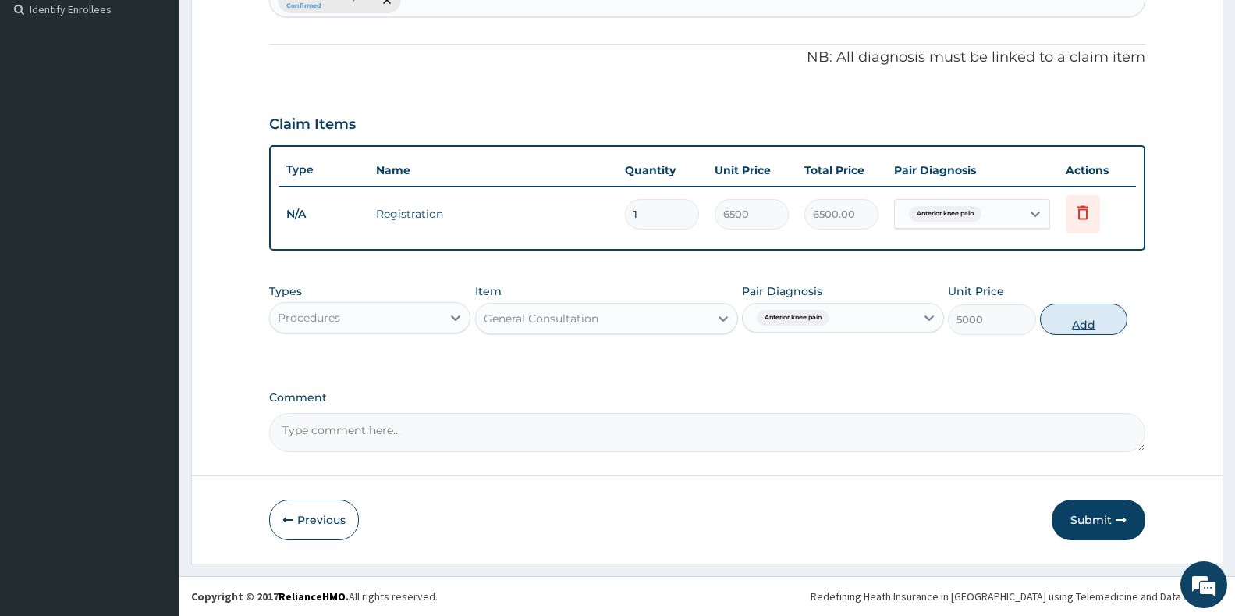
click at [1094, 314] on button "Add" at bounding box center [1083, 319] width 87 height 31
type input "0"
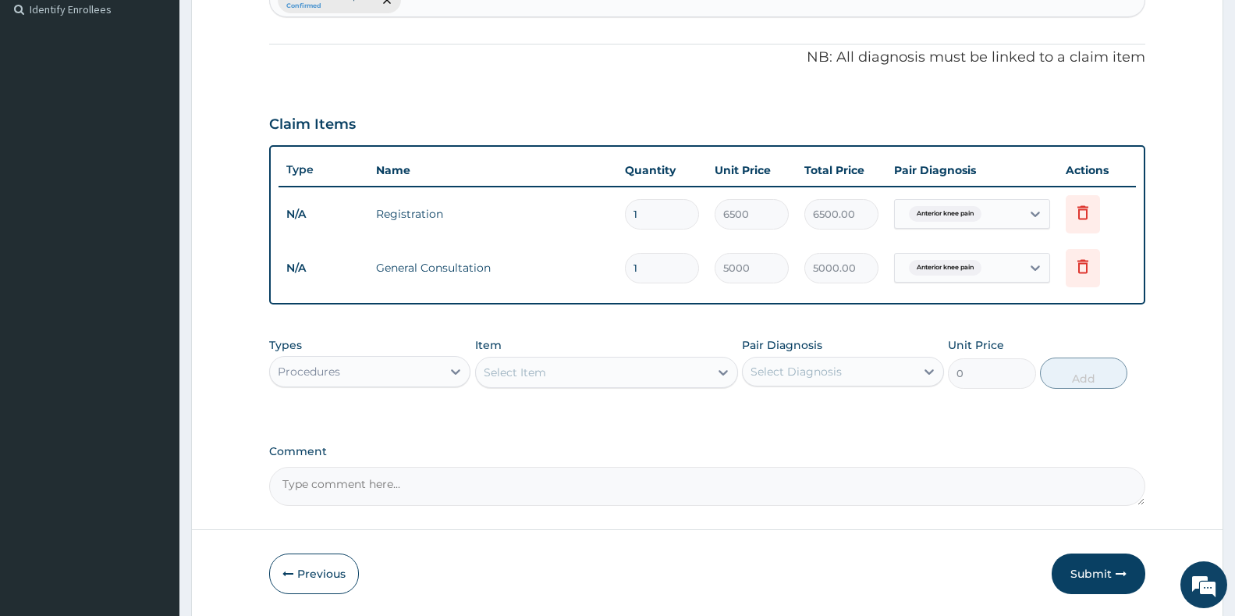
click at [646, 480] on textarea "Comment" at bounding box center [707, 486] width 876 height 39
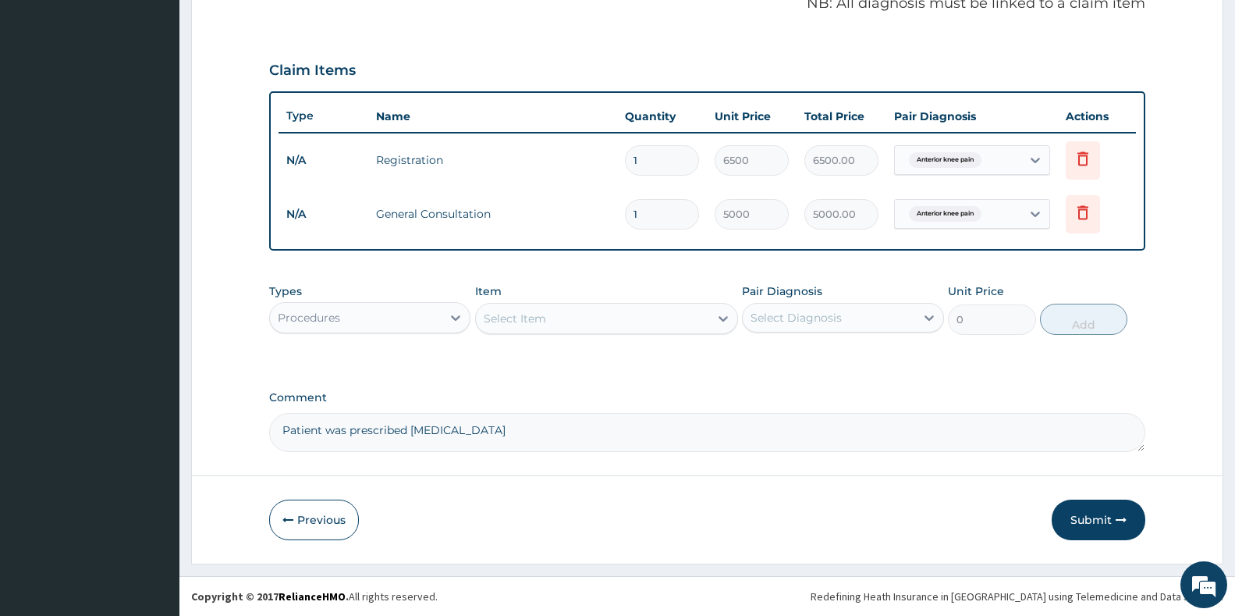
click at [410, 428] on textarea "Patient was prescribed ibuprofen" at bounding box center [707, 432] width 876 height 39
type textarea "Patient was prescribed oral ibuprofen 400mg twice daily for 1 week"
click at [1090, 531] on button "Submit" at bounding box center [1099, 519] width 94 height 41
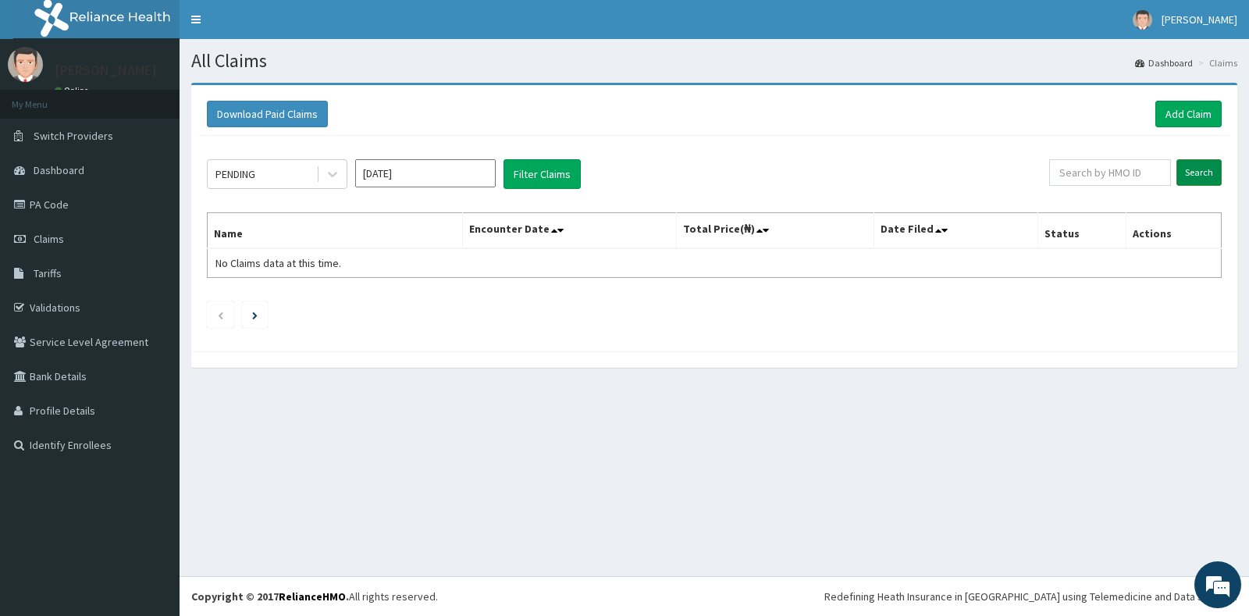
click at [1197, 165] on input "Search" at bounding box center [1198, 172] width 45 height 27
click at [339, 175] on icon at bounding box center [333, 174] width 16 height 16
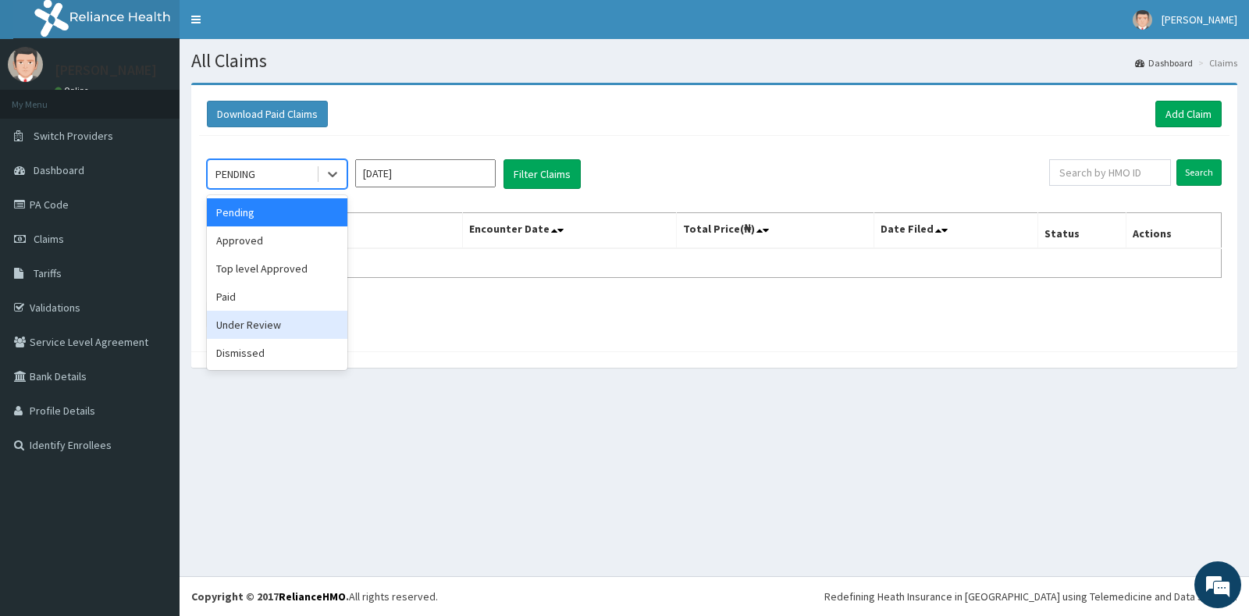
click at [254, 332] on div "Under Review" at bounding box center [277, 325] width 140 height 28
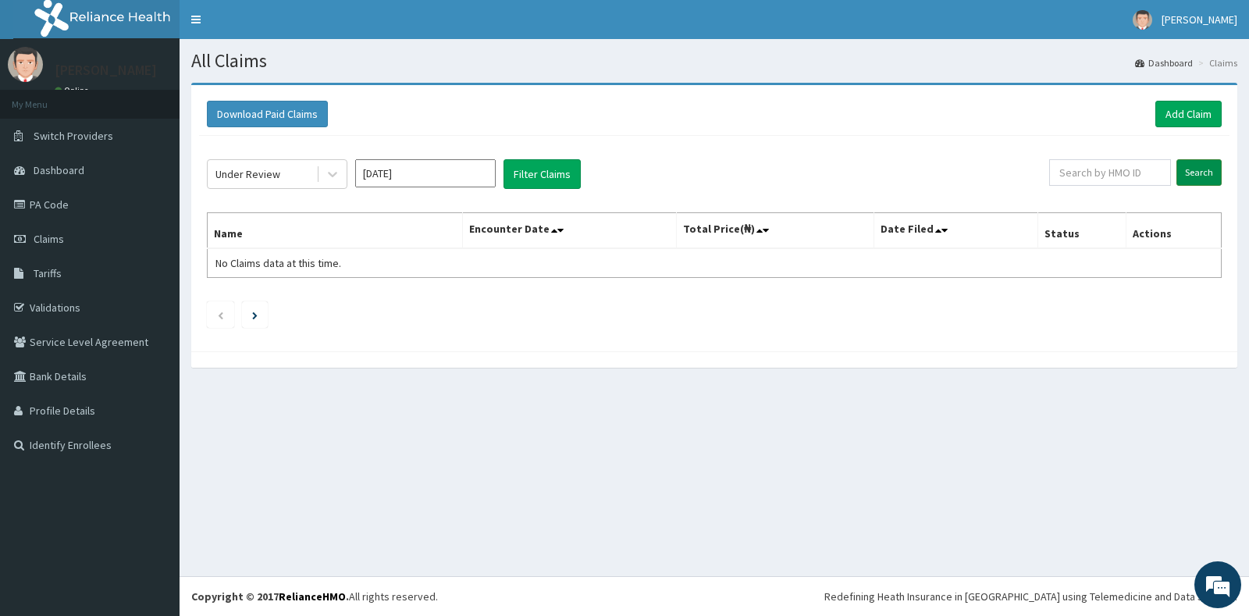
click at [1217, 171] on input "Search" at bounding box center [1198, 172] width 45 height 27
click at [59, 229] on link "Claims" at bounding box center [89, 239] width 179 height 34
type input "DOA/10075/A"
click at [1196, 171] on input "Search" at bounding box center [1198, 172] width 45 height 27
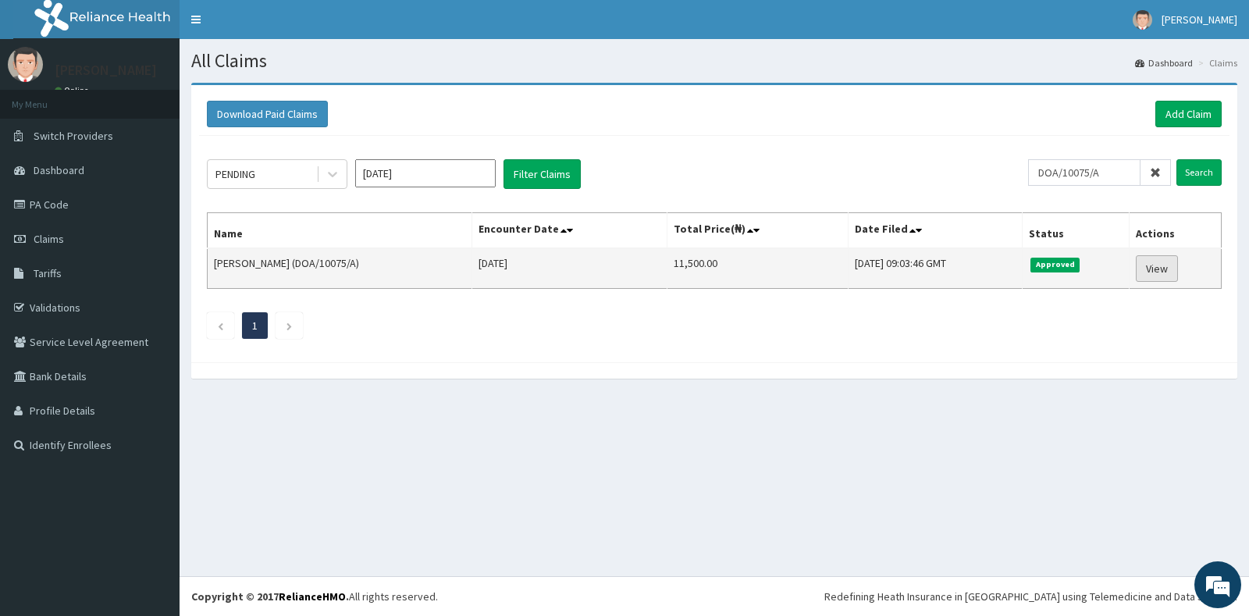
click at [1162, 270] on link "View" at bounding box center [1157, 268] width 42 height 27
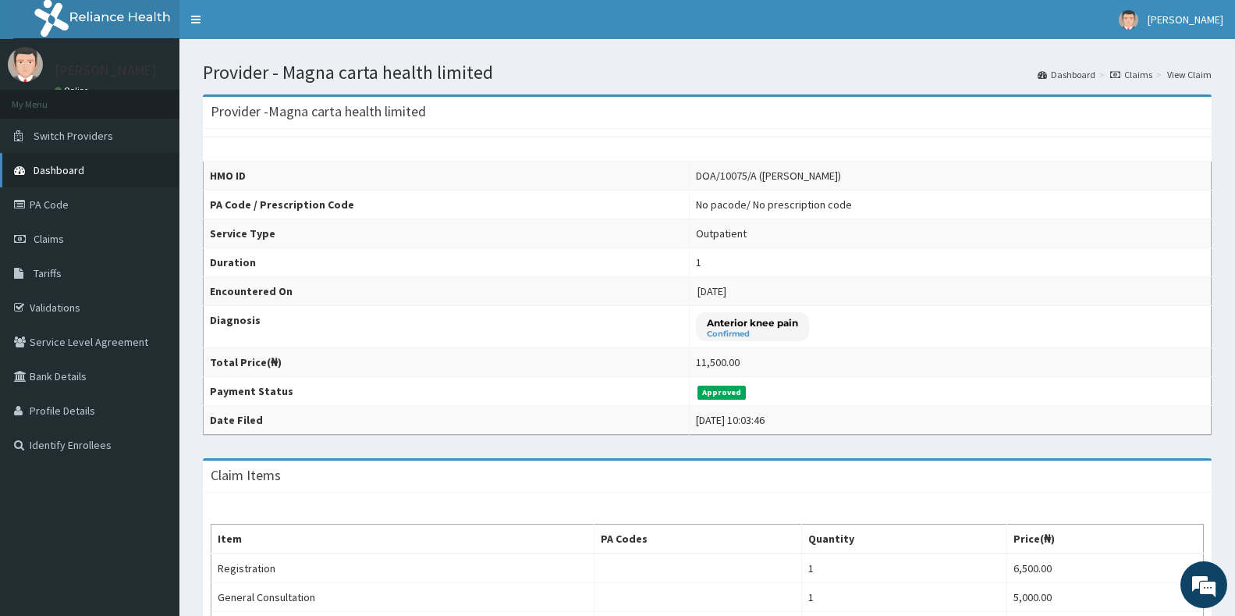
click at [45, 163] on span "Dashboard" at bounding box center [59, 170] width 51 height 14
